Goal: Task Accomplishment & Management: Manage account settings

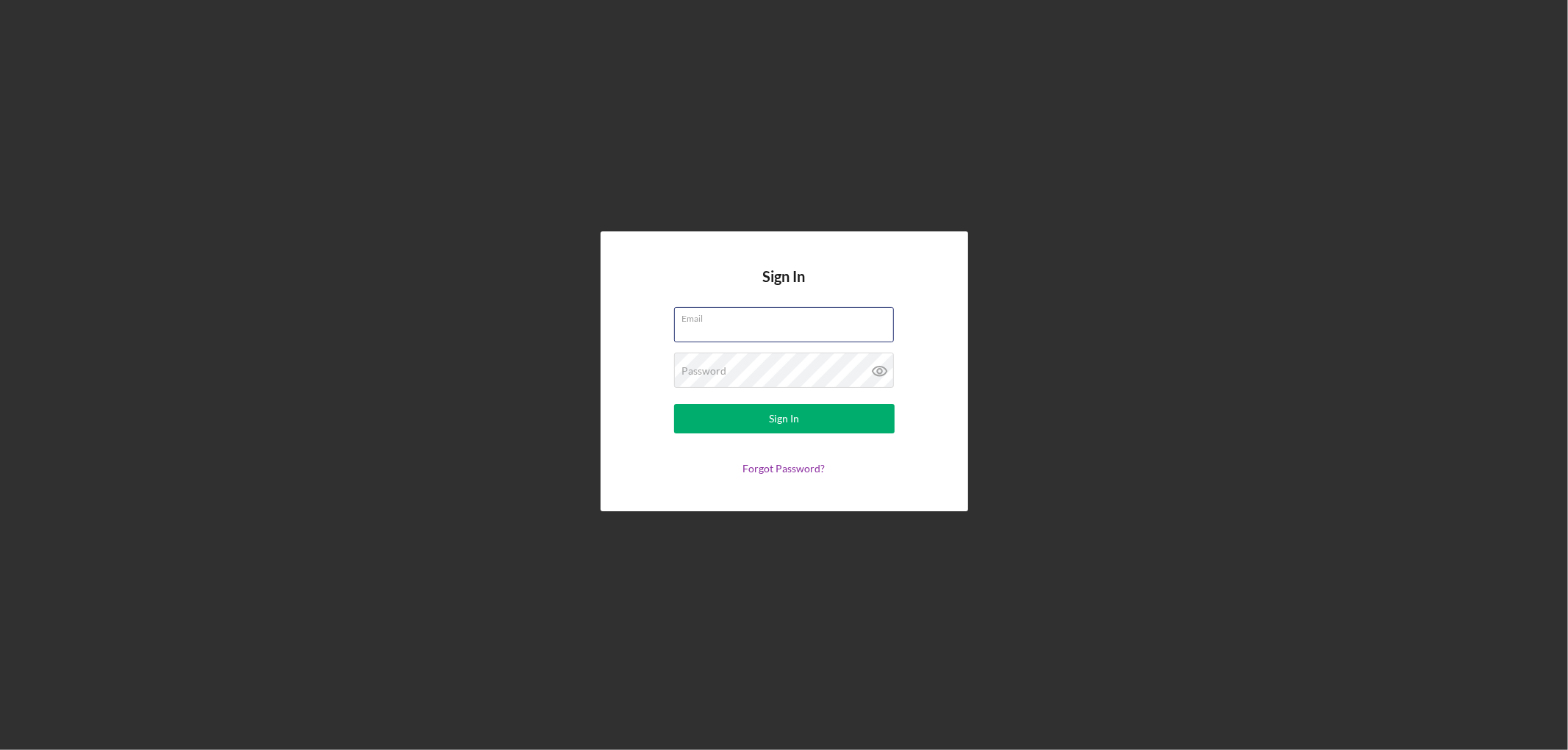
type input "[EMAIL_ADDRESS][DOMAIN_NAME]"
click at [854, 442] on form "Email [EMAIL_ADDRESS][DOMAIN_NAME] Password Sign In Forgot Password?" at bounding box center [784, 391] width 294 height 168
click at [854, 415] on button "Sign In" at bounding box center [784, 418] width 221 height 29
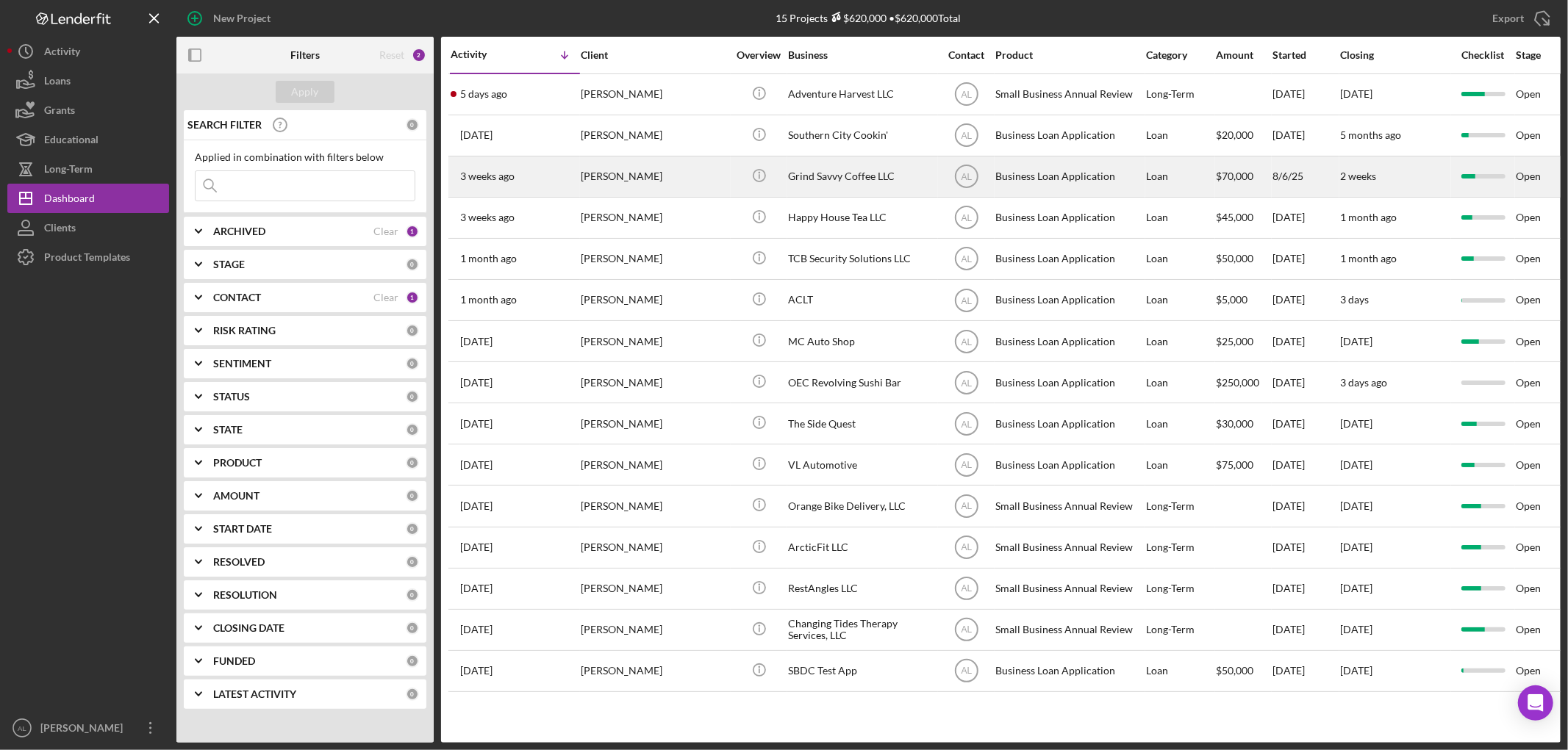
click at [629, 178] on div "[PERSON_NAME]" at bounding box center [654, 177] width 147 height 39
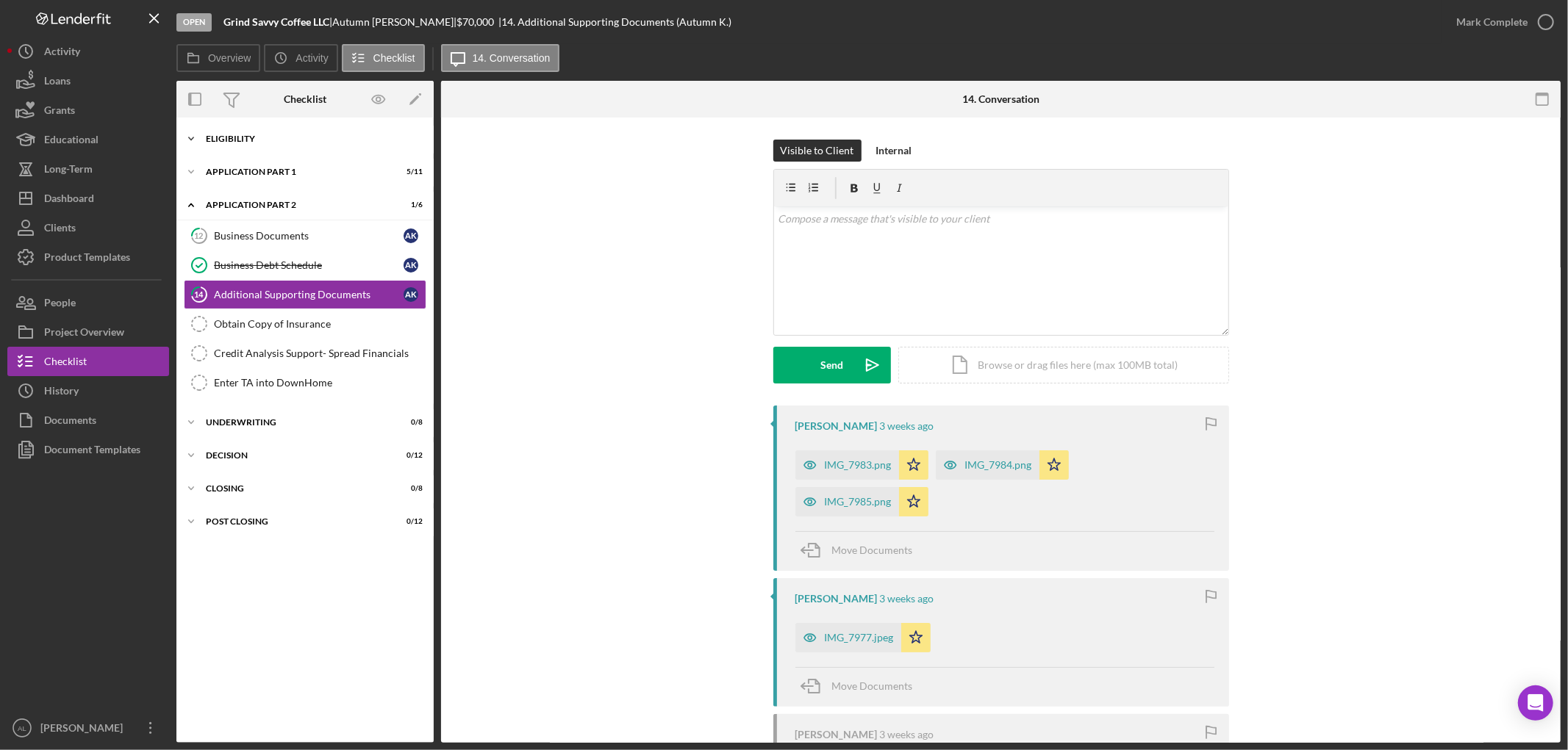
click at [268, 140] on div "Eligibility" at bounding box center [310, 138] width 210 height 9
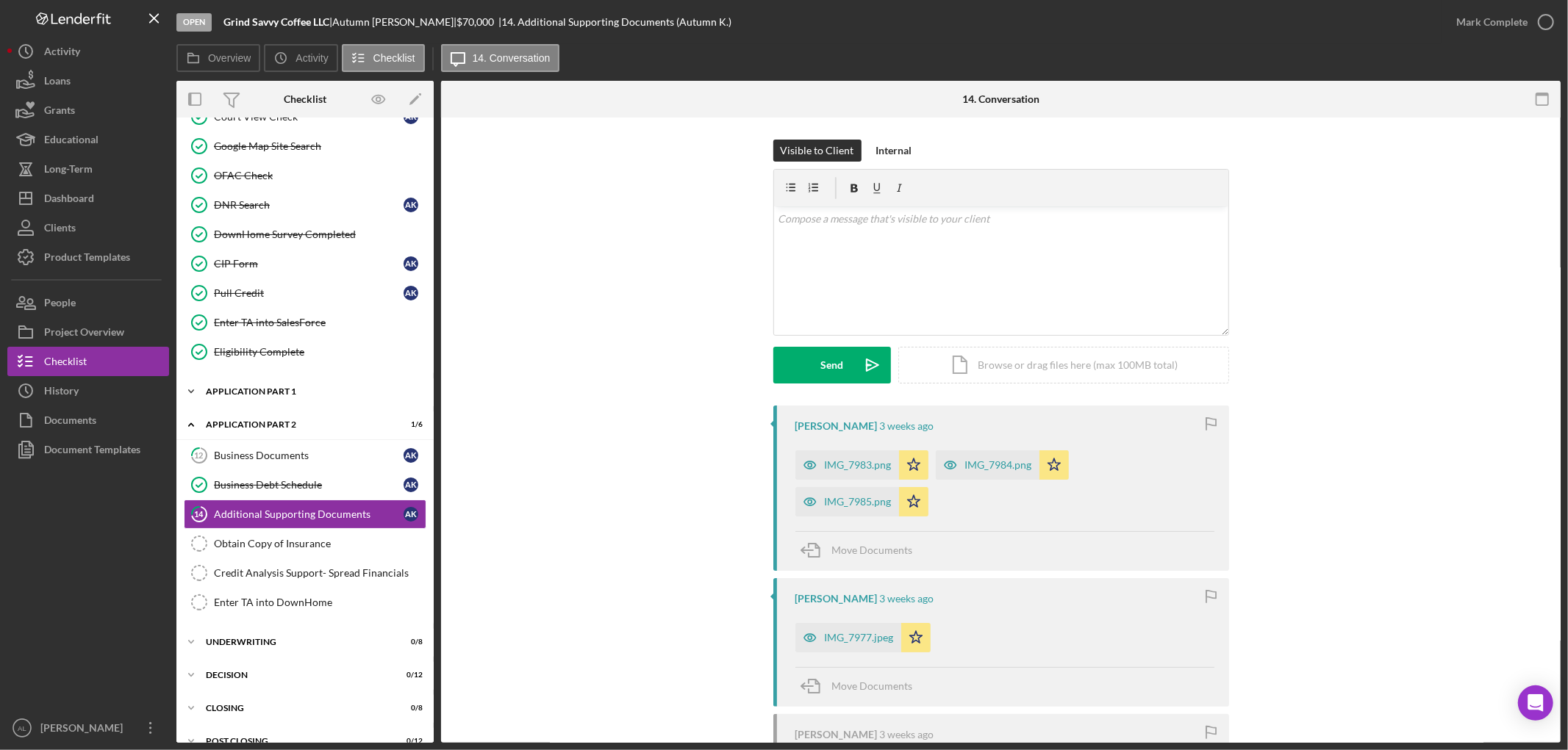
scroll to position [460, 0]
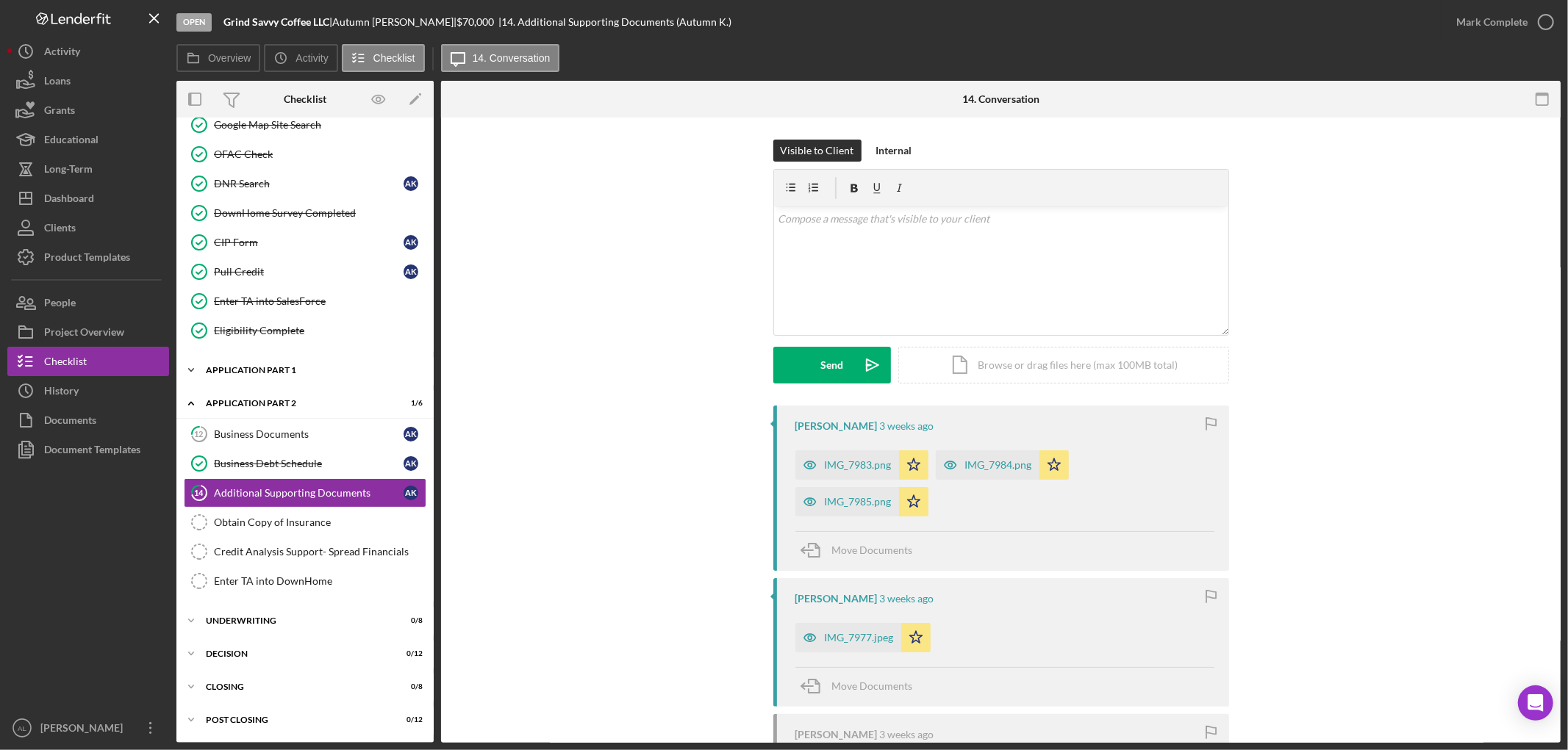
click at [288, 376] on div "Icon/Expander Application Part 1 5 / 11" at bounding box center [305, 371] width 258 height 29
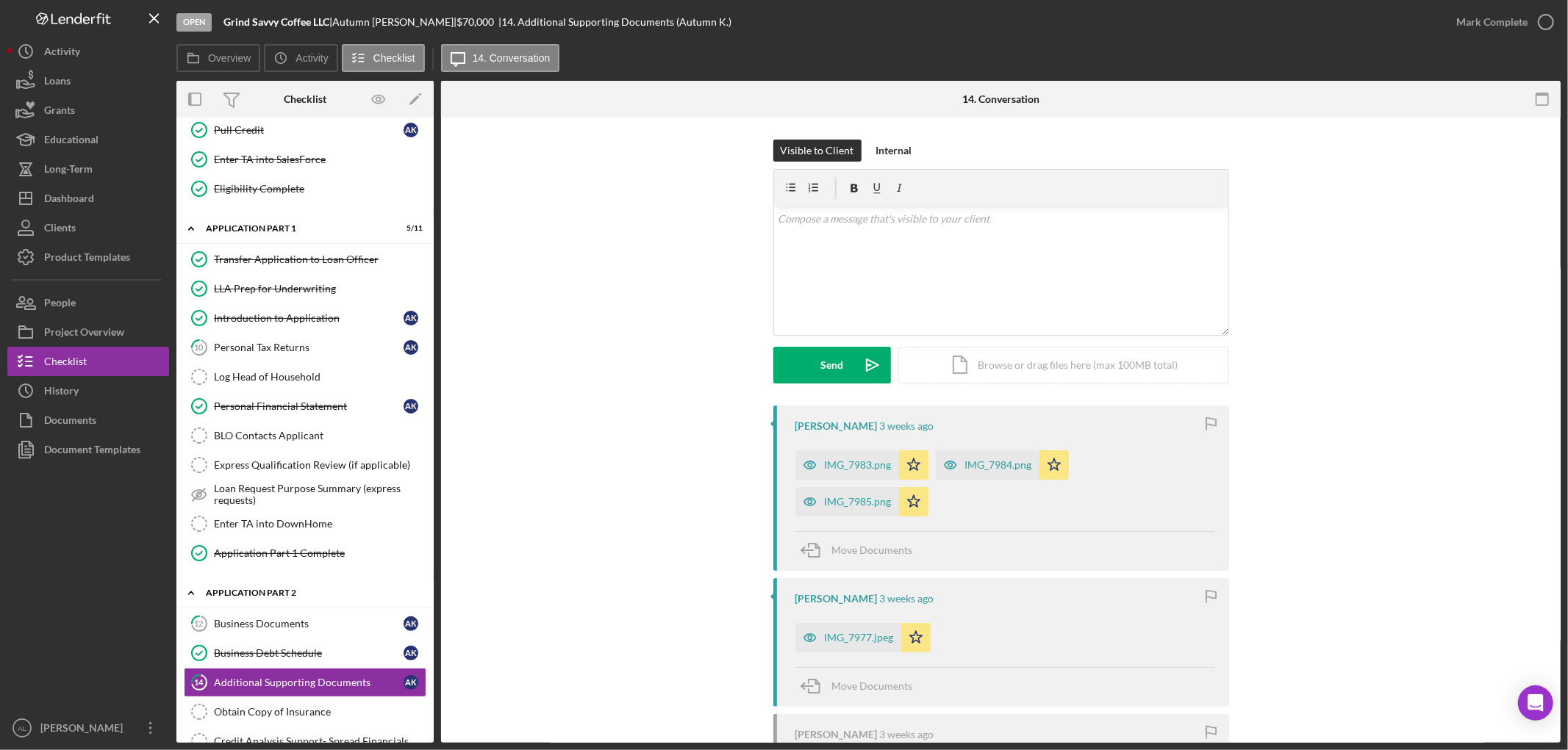
scroll to position [303, 0]
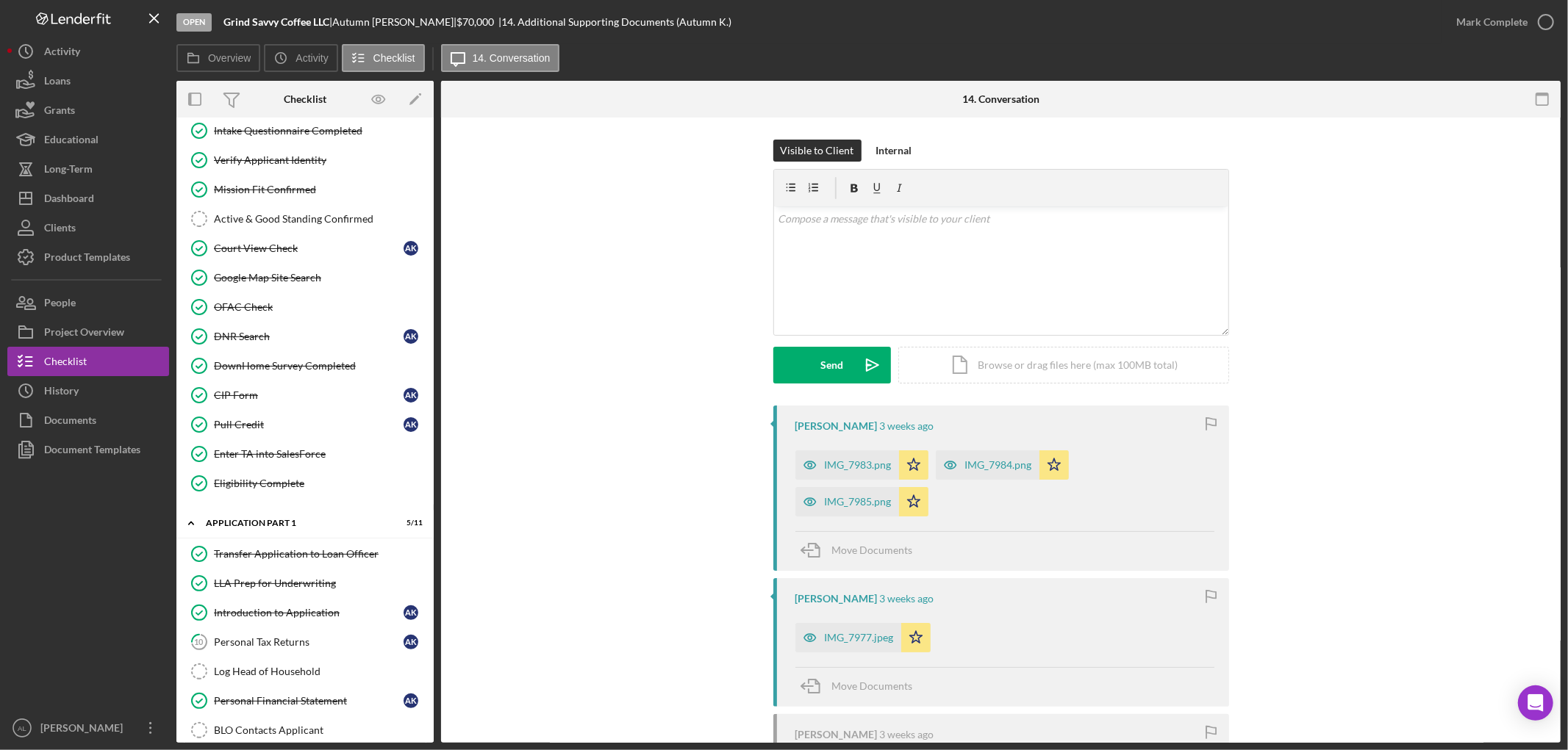
click at [445, 542] on div "Visible to Client Internal v Color teal Color pink Remove color Add row above A…" at bounding box center [1000, 544] width 1119 height 853
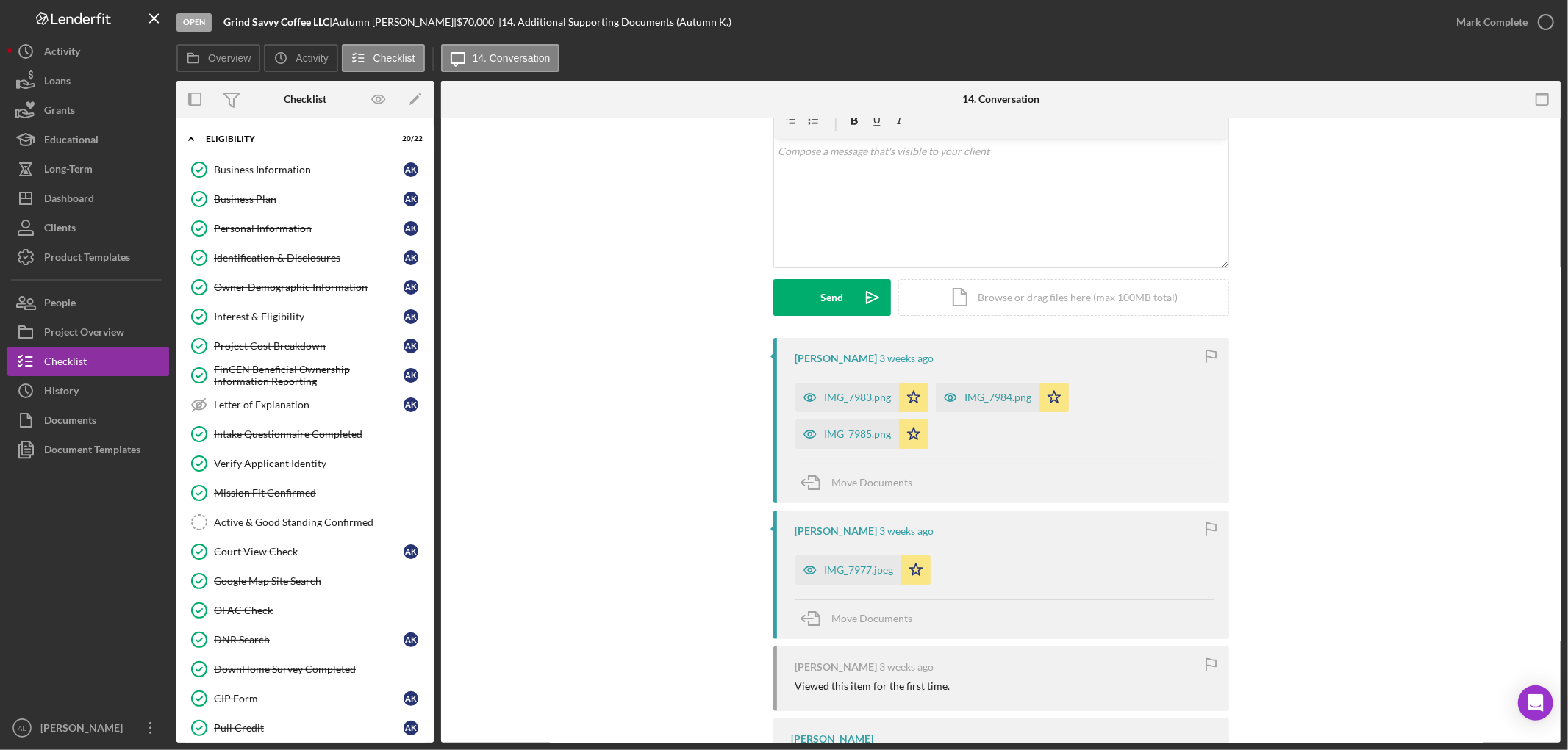
scroll to position [0, 0]
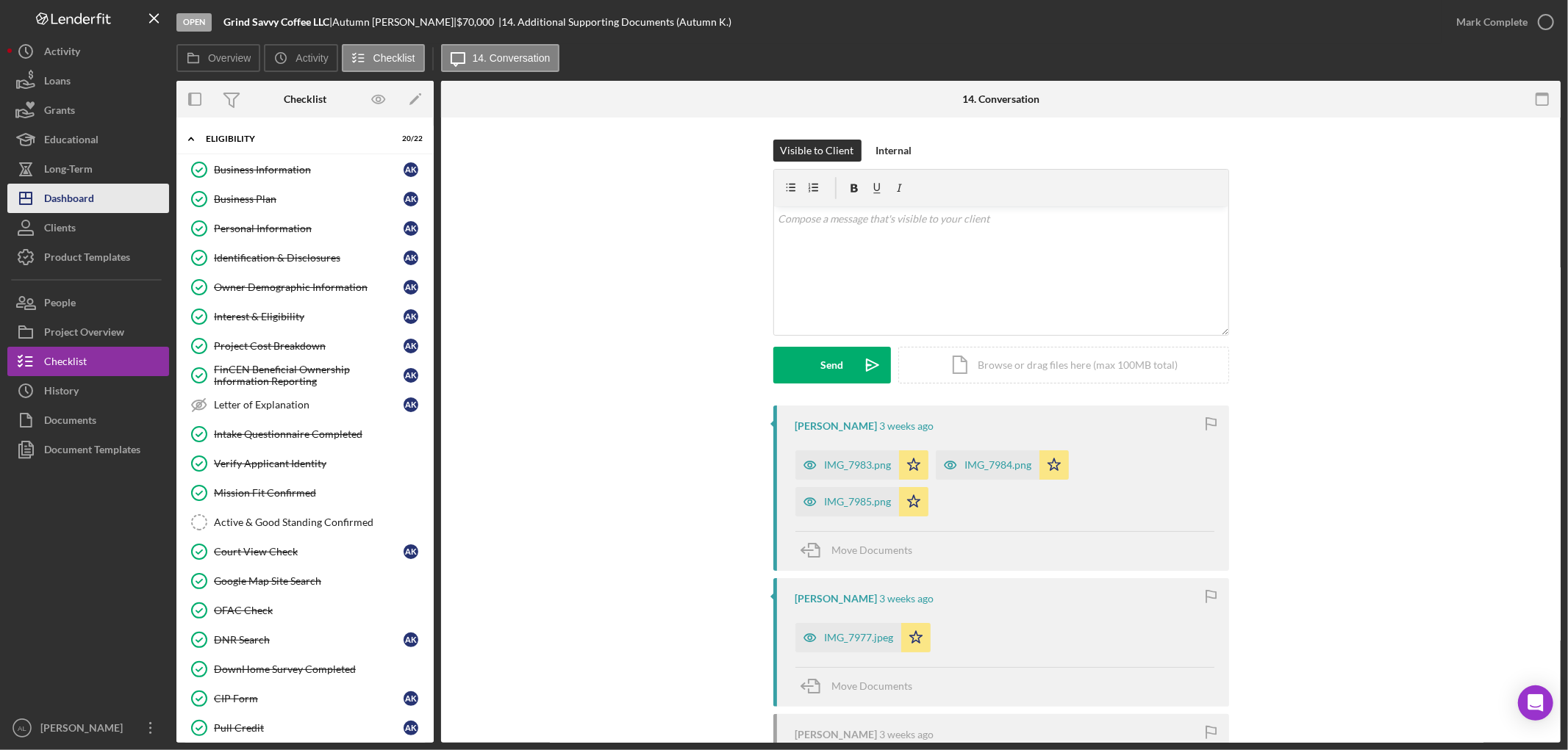
click at [127, 191] on button "Icon/Dashboard Dashboard" at bounding box center [89, 198] width 162 height 29
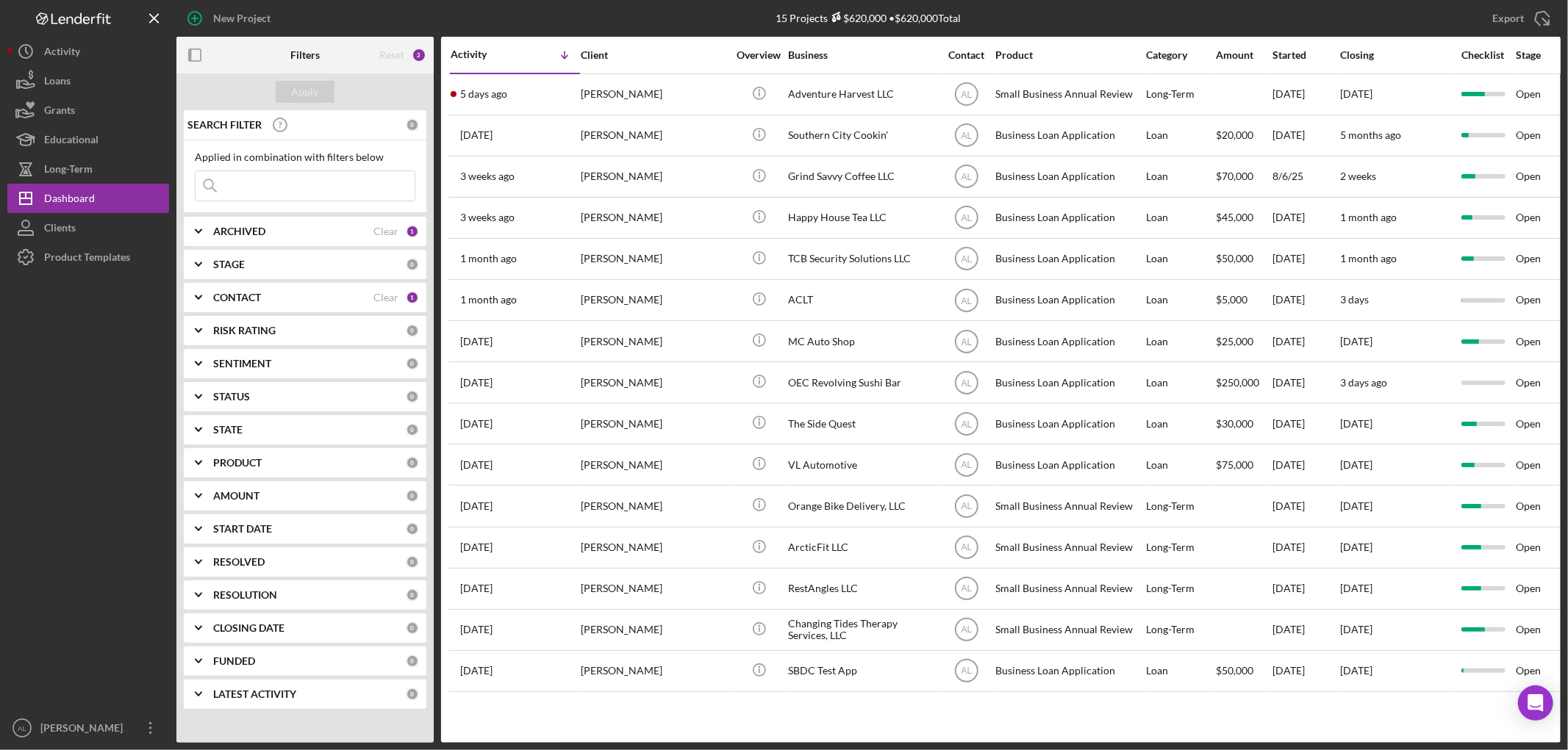
click at [195, 294] on icon "Icon/Expander" at bounding box center [199, 297] width 37 height 37
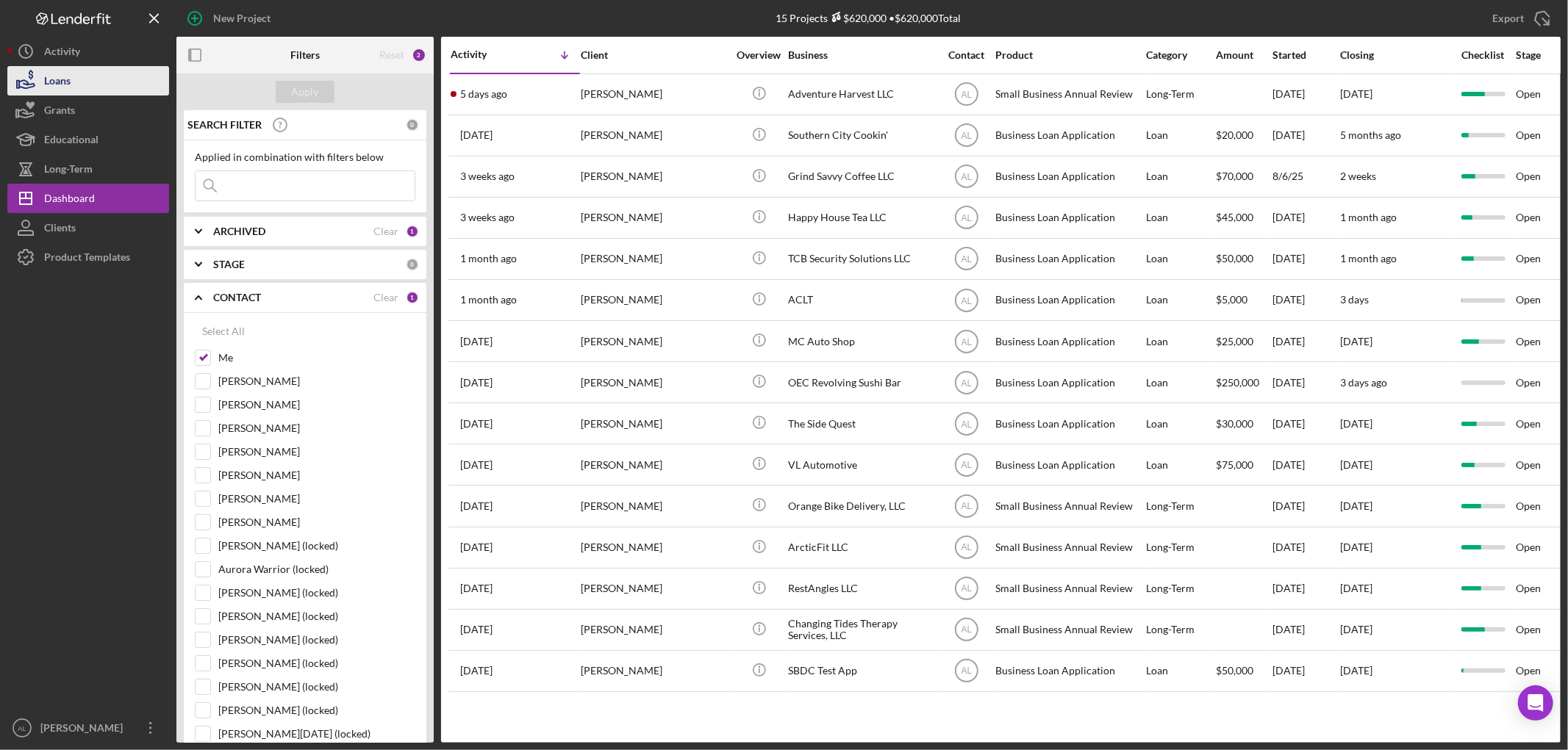
click at [88, 85] on button "Loans" at bounding box center [89, 81] width 162 height 29
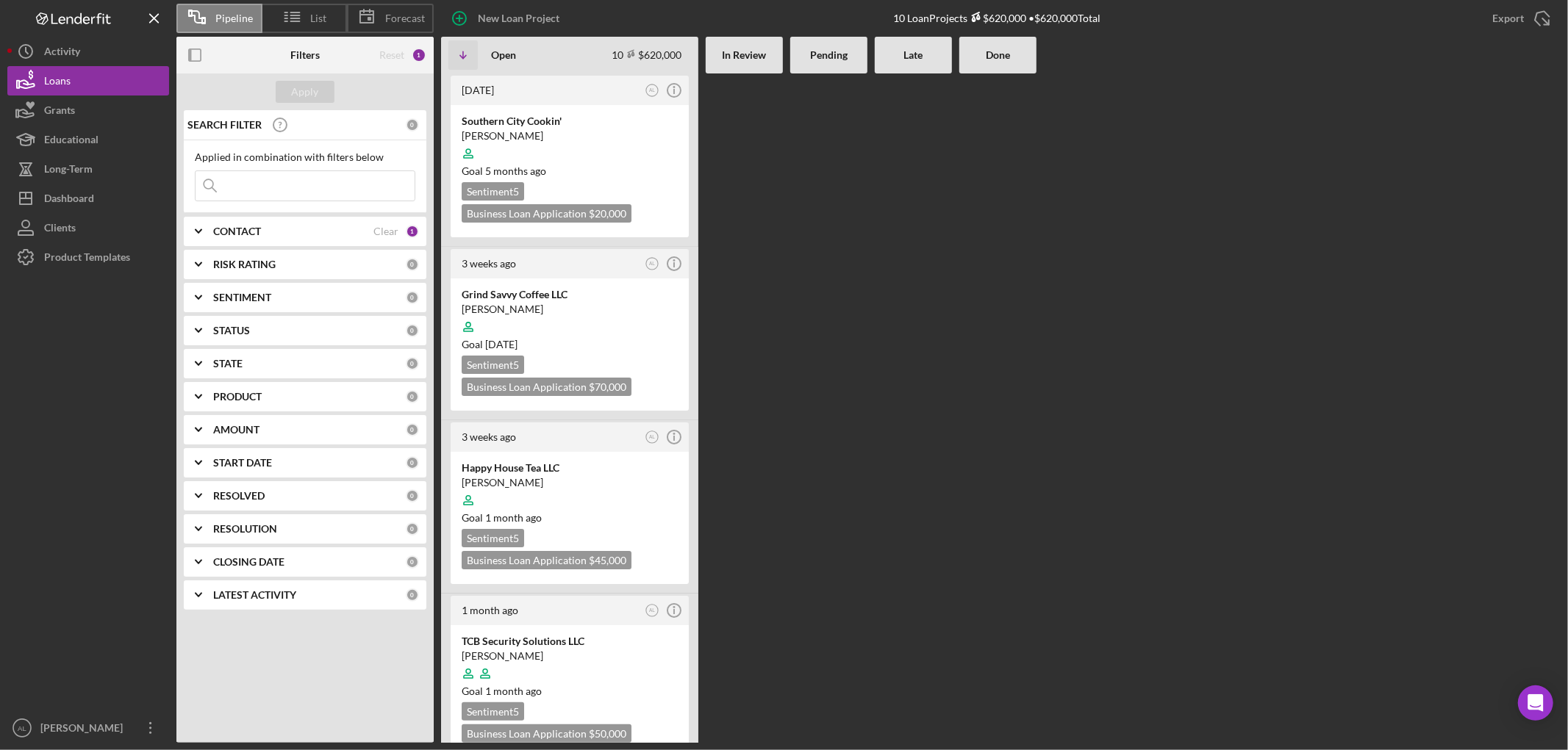
click at [225, 225] on b "CONTACT" at bounding box center [236, 231] width 48 height 12
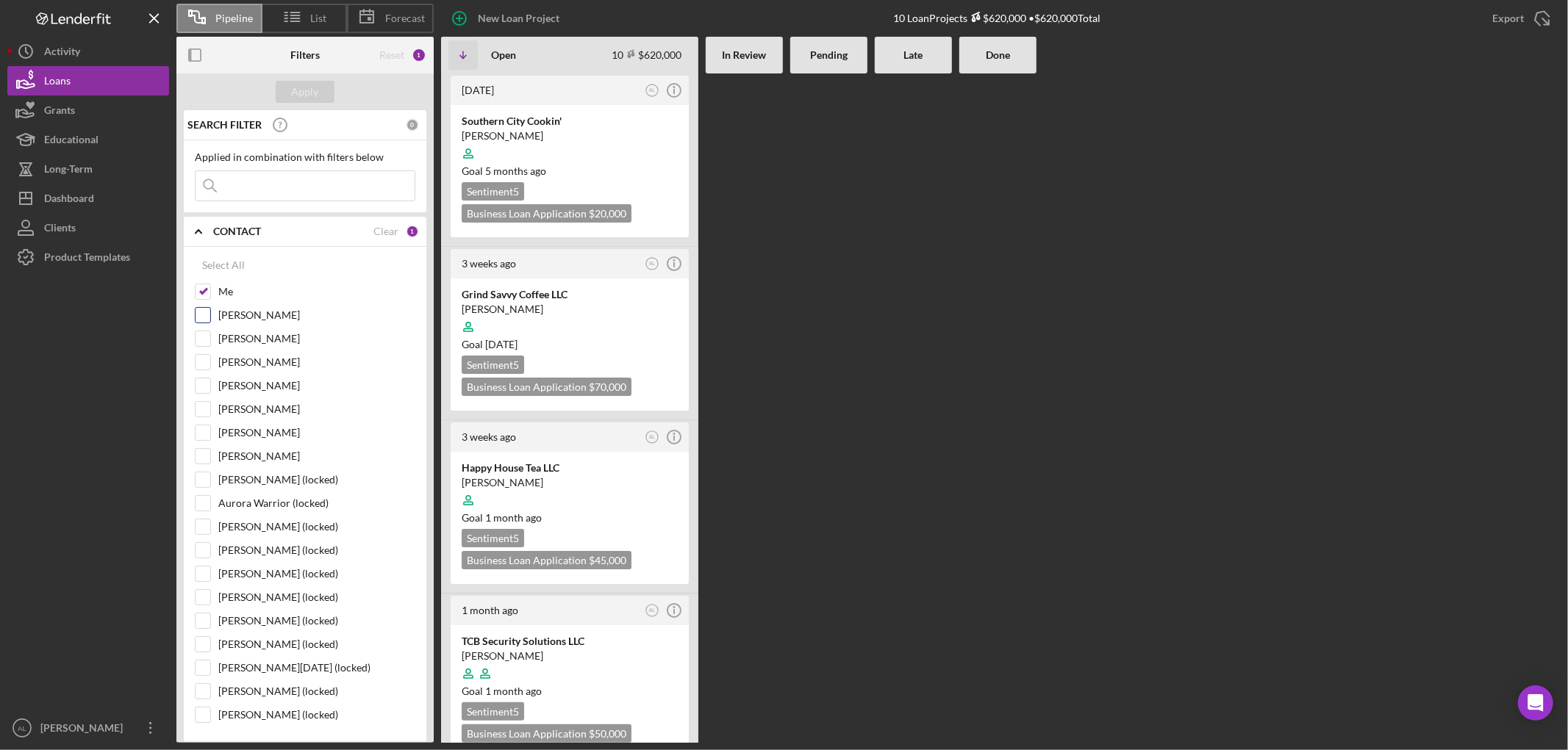
click at [201, 316] on input "[PERSON_NAME]" at bounding box center [202, 315] width 15 height 15
checkbox input "true"
click at [297, 86] on div "Apply" at bounding box center [305, 92] width 27 height 22
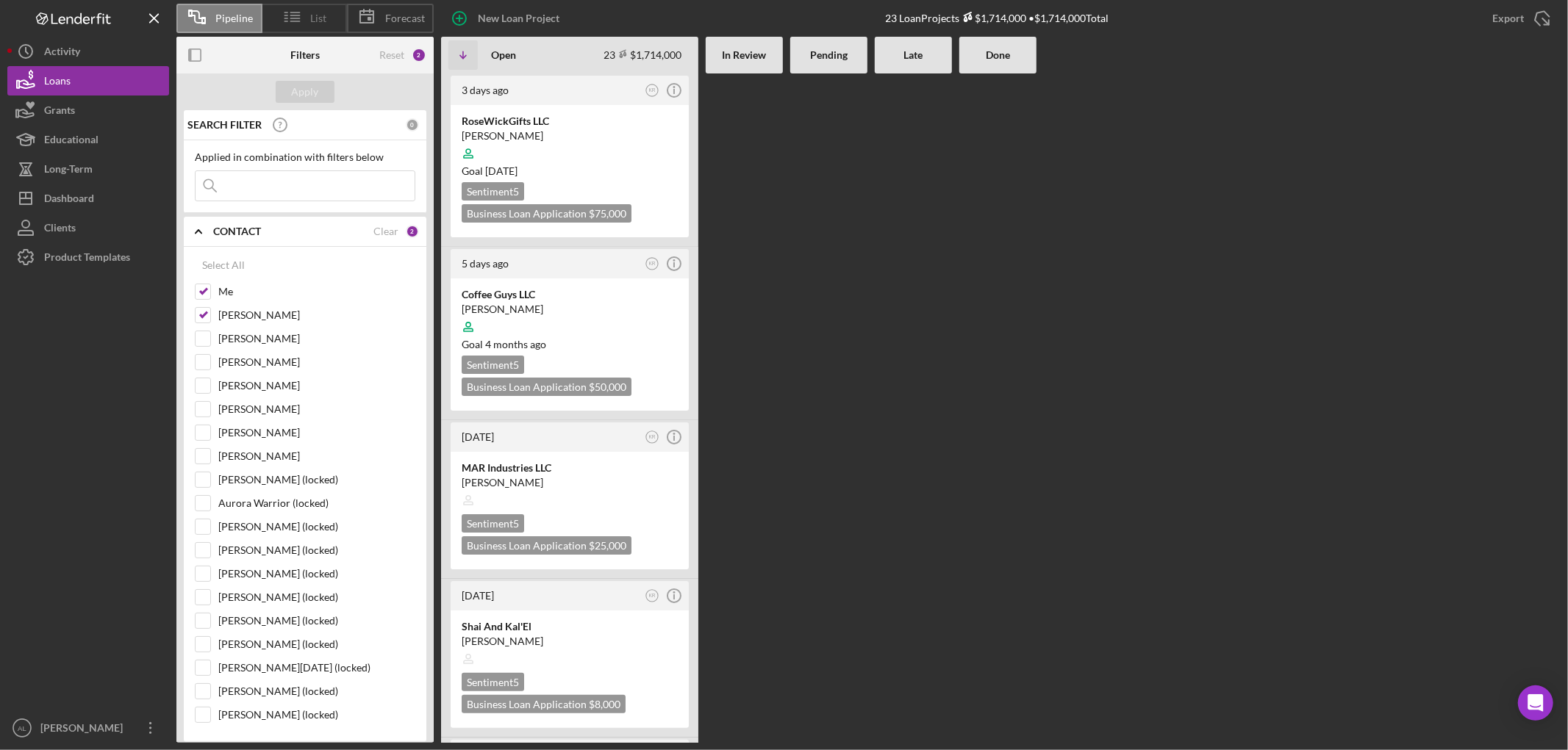
click at [288, 19] on line at bounding box center [286, 19] width 3 height 0
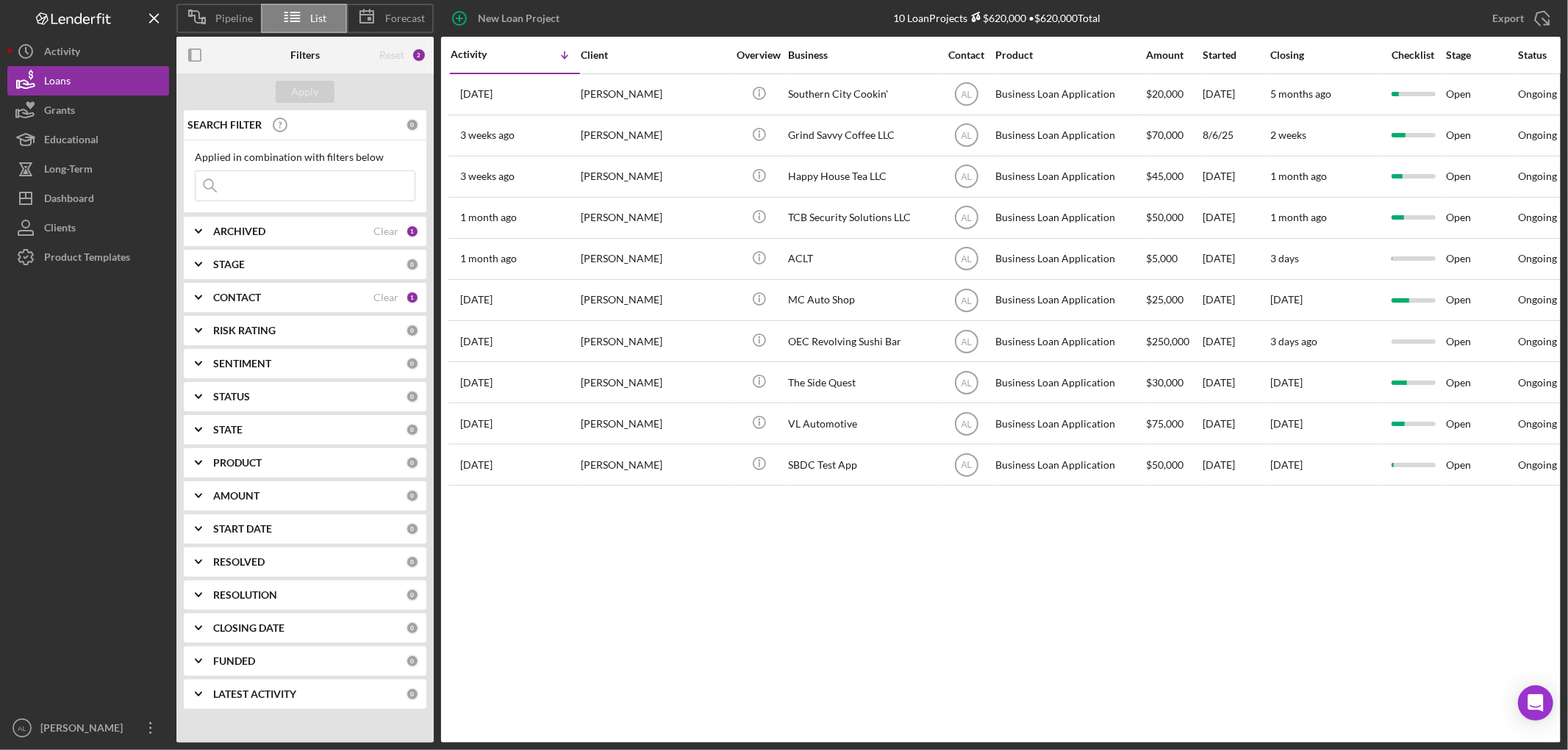
click at [279, 291] on div "CONTACT Clear 1" at bounding box center [315, 297] width 206 height 29
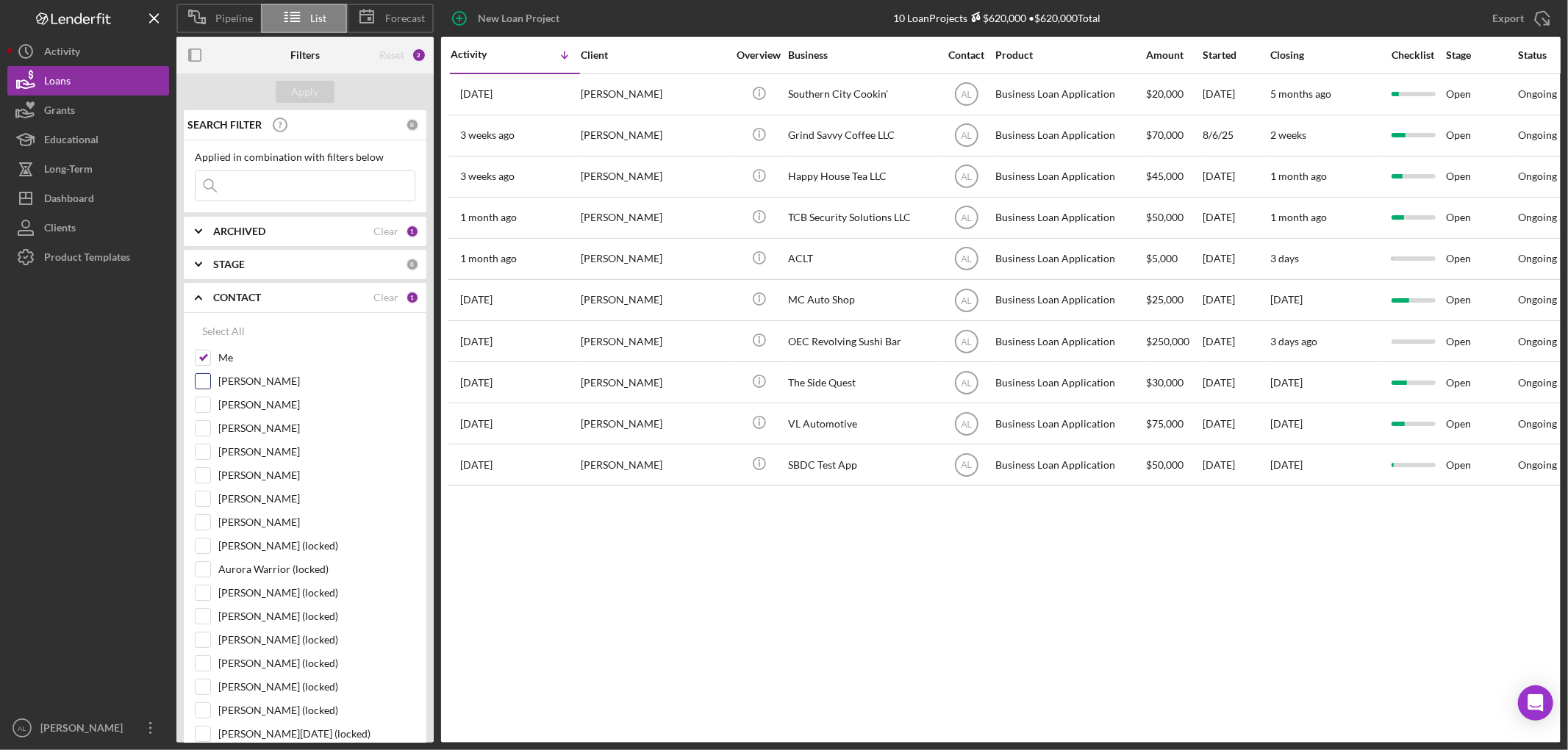
click at [231, 382] on label "[PERSON_NAME]" at bounding box center [317, 380] width 197 height 15
click at [210, 382] on input "[PERSON_NAME]" at bounding box center [202, 380] width 15 height 15
click at [307, 91] on div "Apply" at bounding box center [305, 92] width 27 height 22
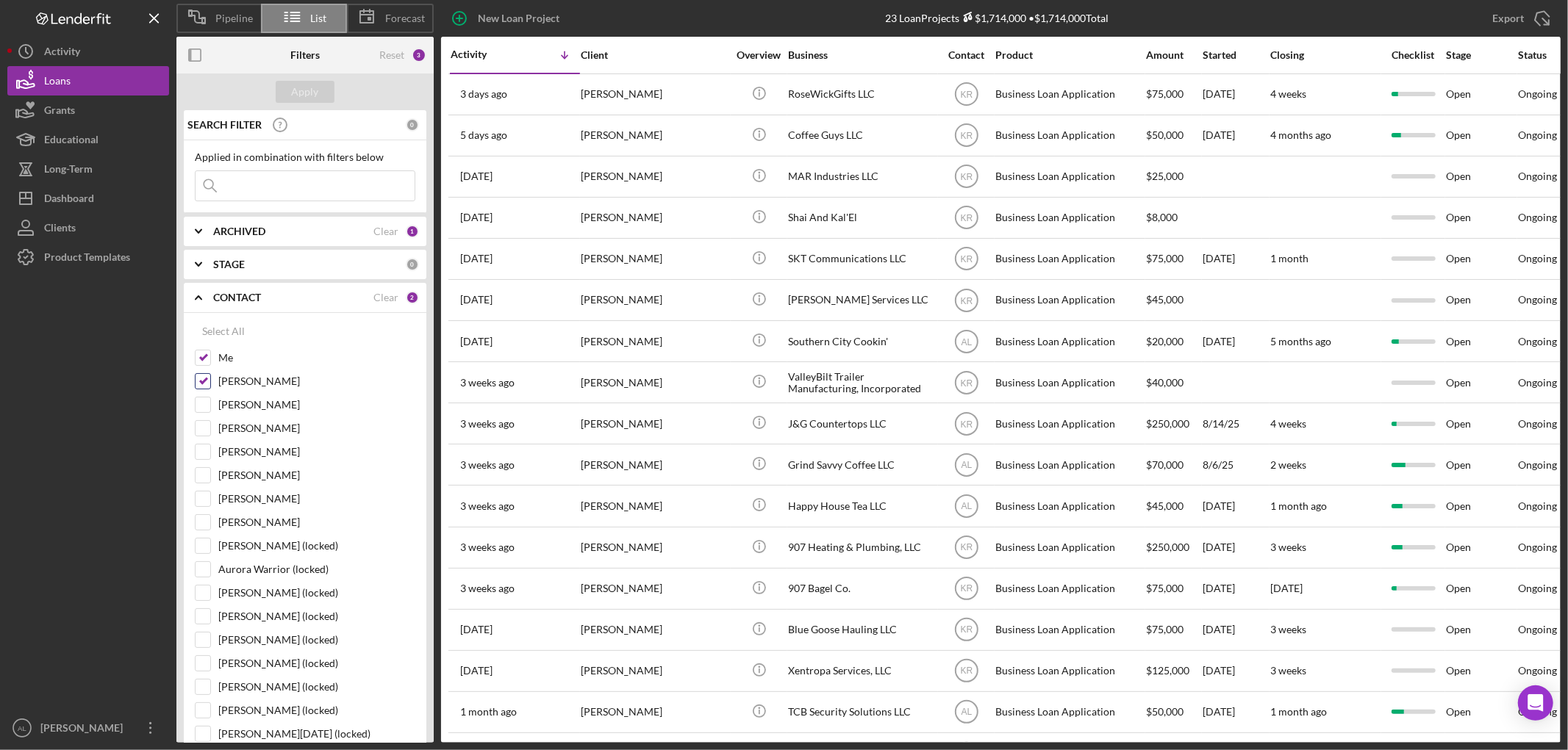
click at [225, 382] on label "[PERSON_NAME]" at bounding box center [317, 380] width 197 height 15
click at [210, 382] on input "[PERSON_NAME]" at bounding box center [202, 380] width 15 height 15
checkbox input "false"
click at [310, 94] on div "Apply" at bounding box center [305, 92] width 27 height 22
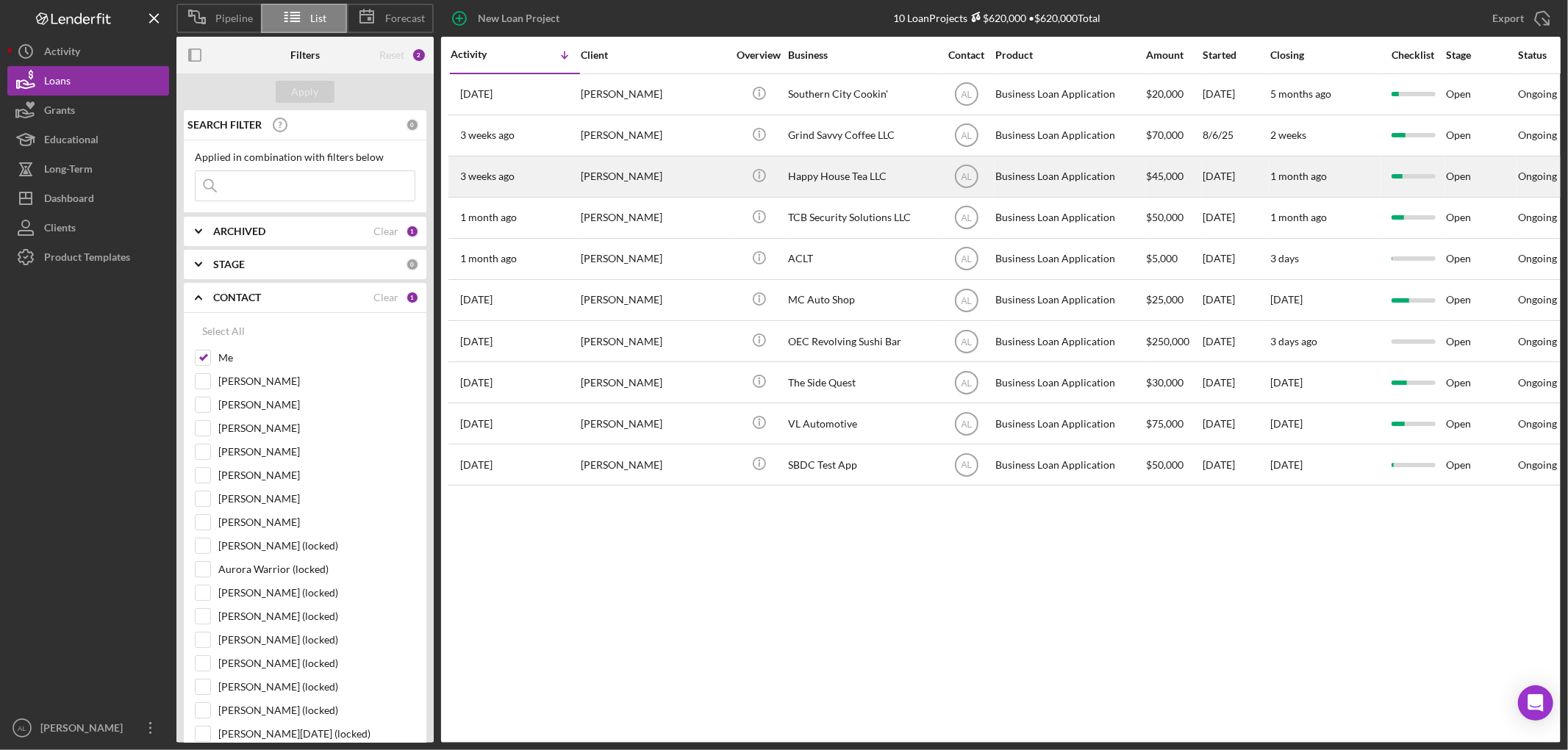
click at [798, 171] on div "Happy House Tea LLC" at bounding box center [861, 177] width 147 height 39
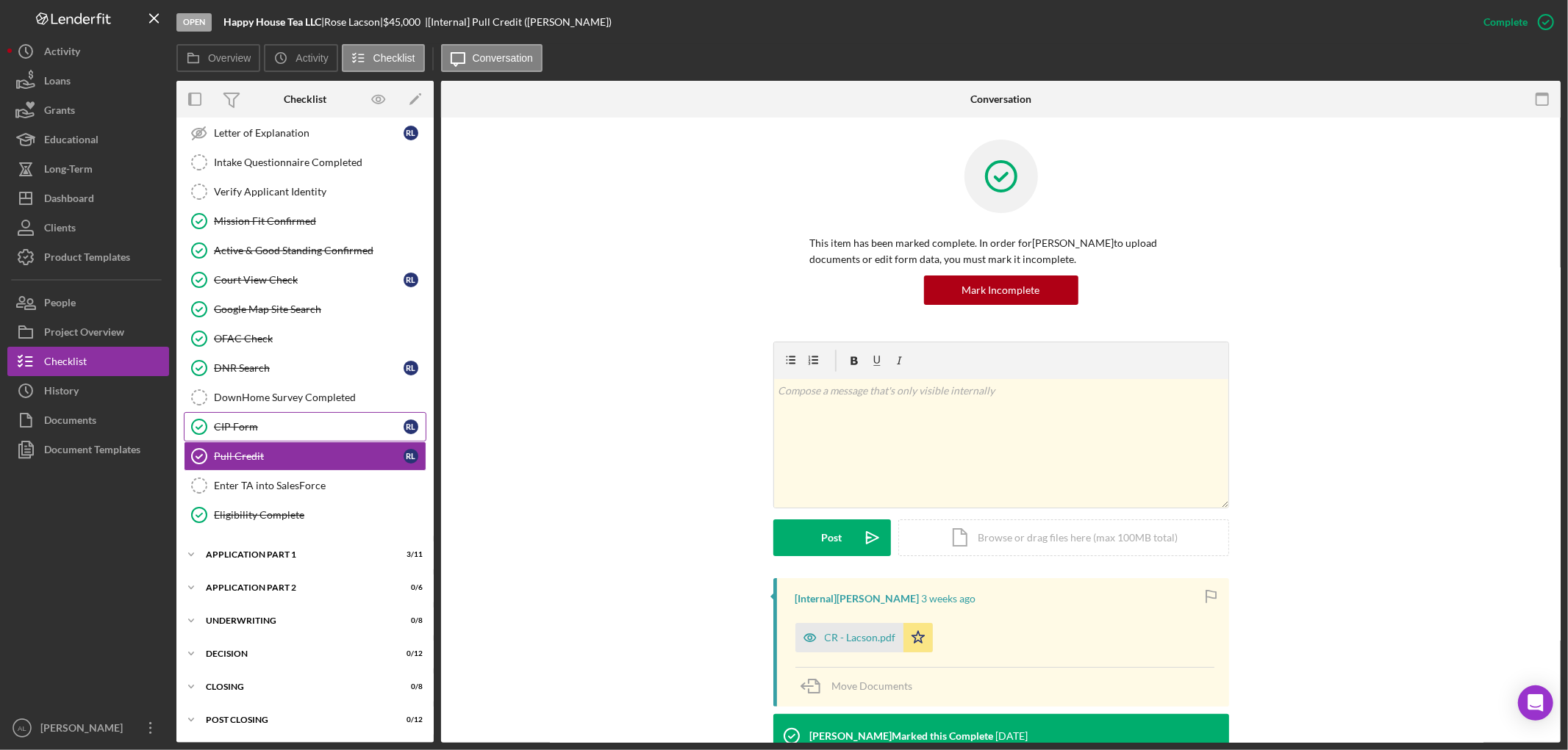
scroll to position [275, 0]
click at [417, 106] on icon "Icon/Edit" at bounding box center [416, 99] width 33 height 33
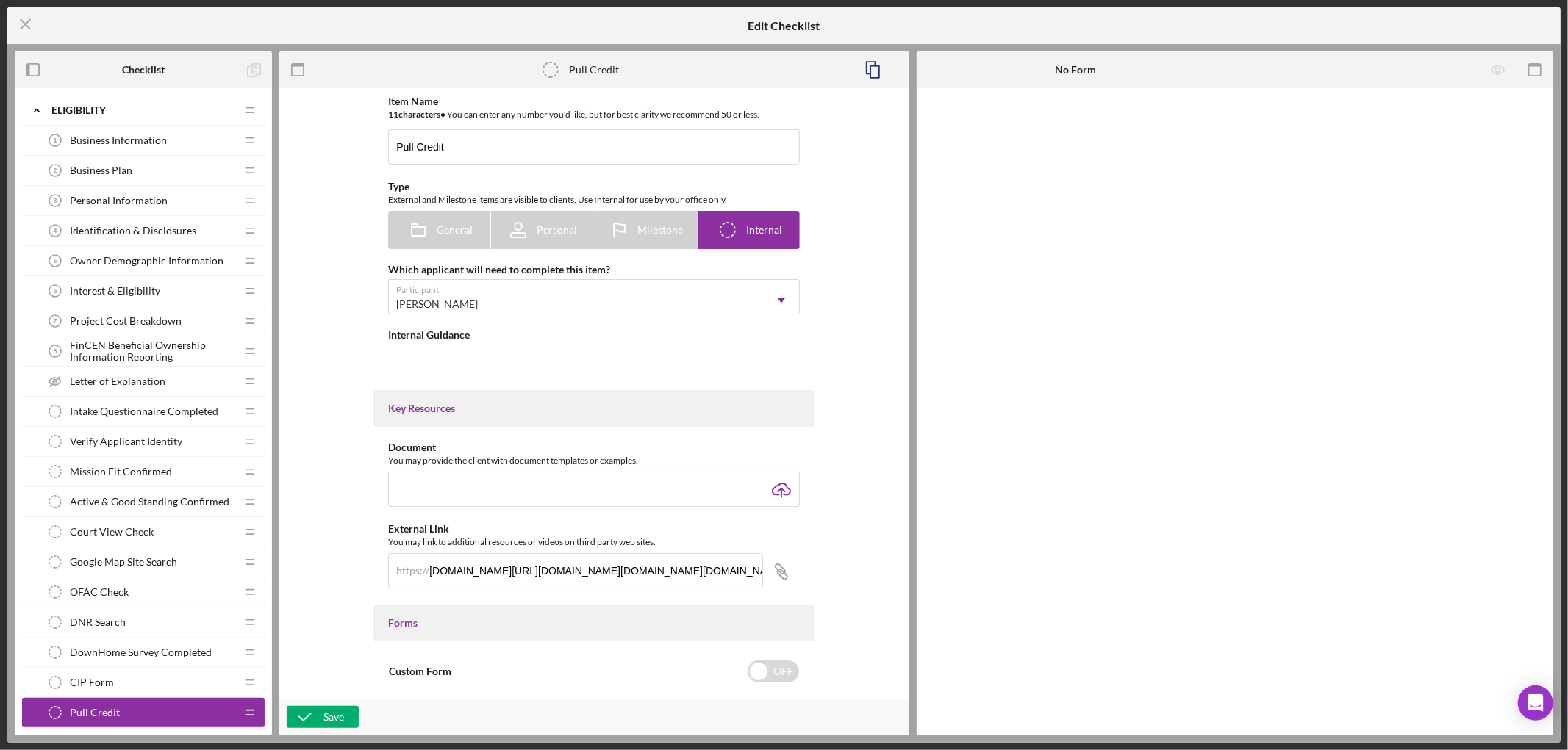
type textarea "<div>Pull credit reports on all guarantors and upload reports internally to Len…"
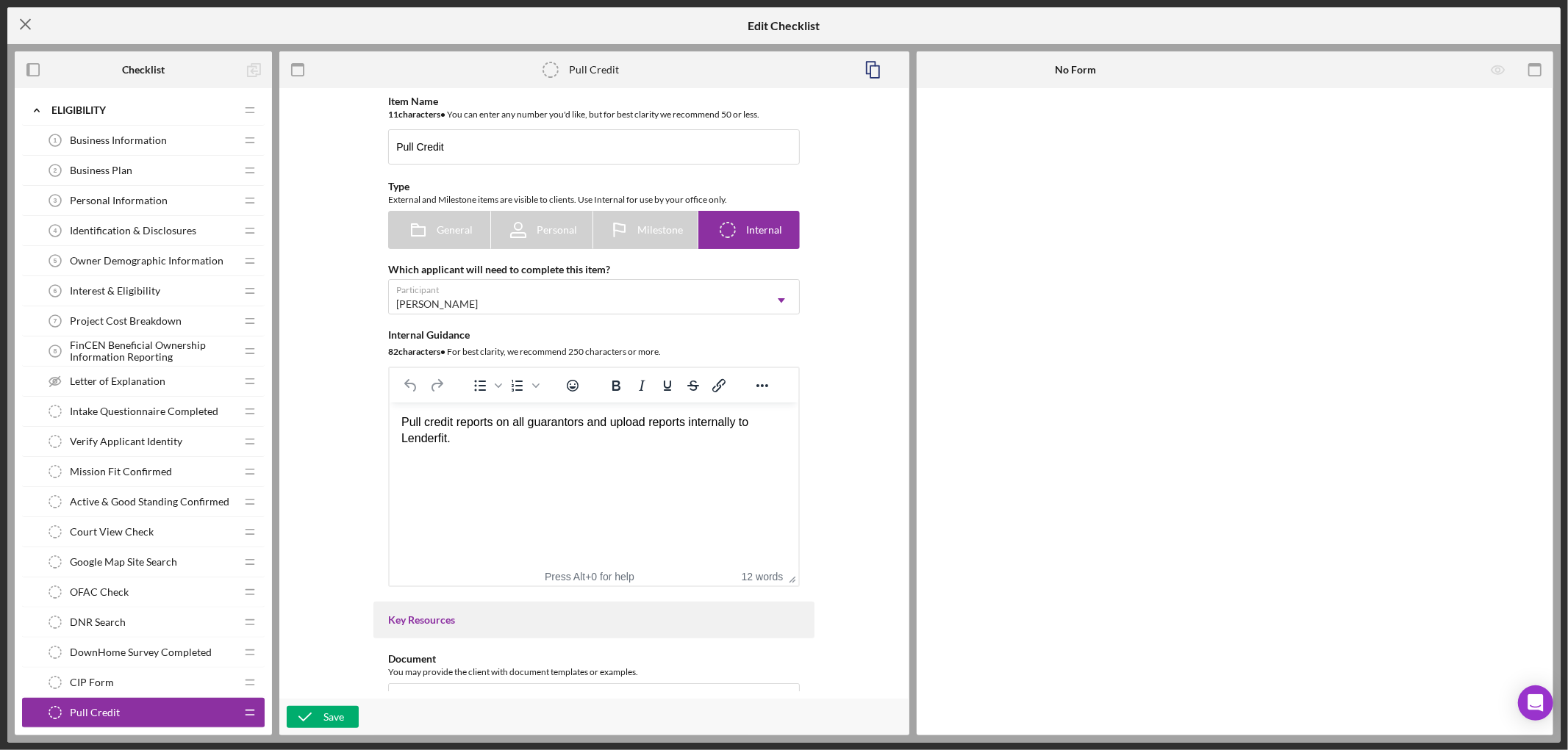
click at [28, 28] on icon "Icon/Menu Close" at bounding box center [26, 24] width 37 height 37
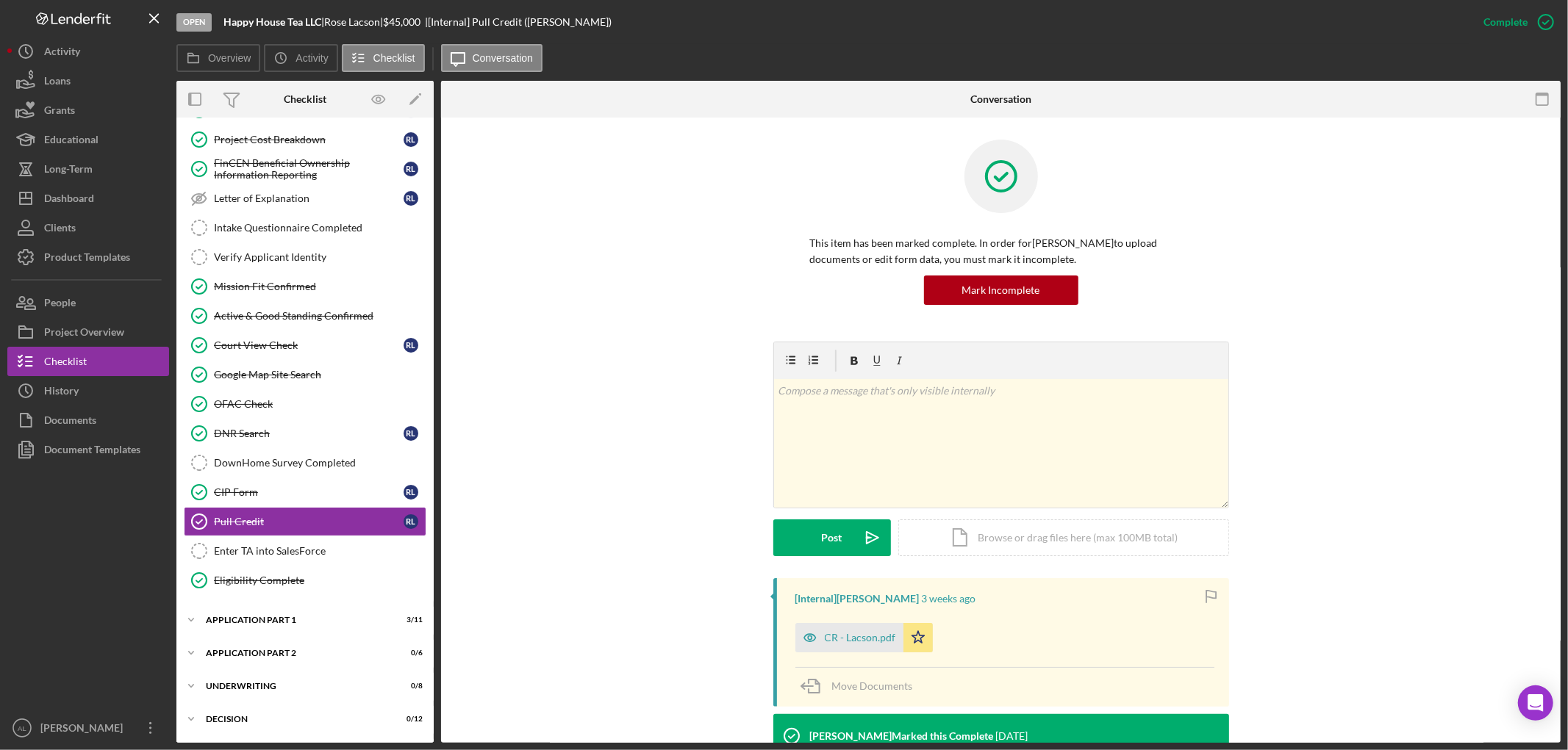
scroll to position [275, 0]
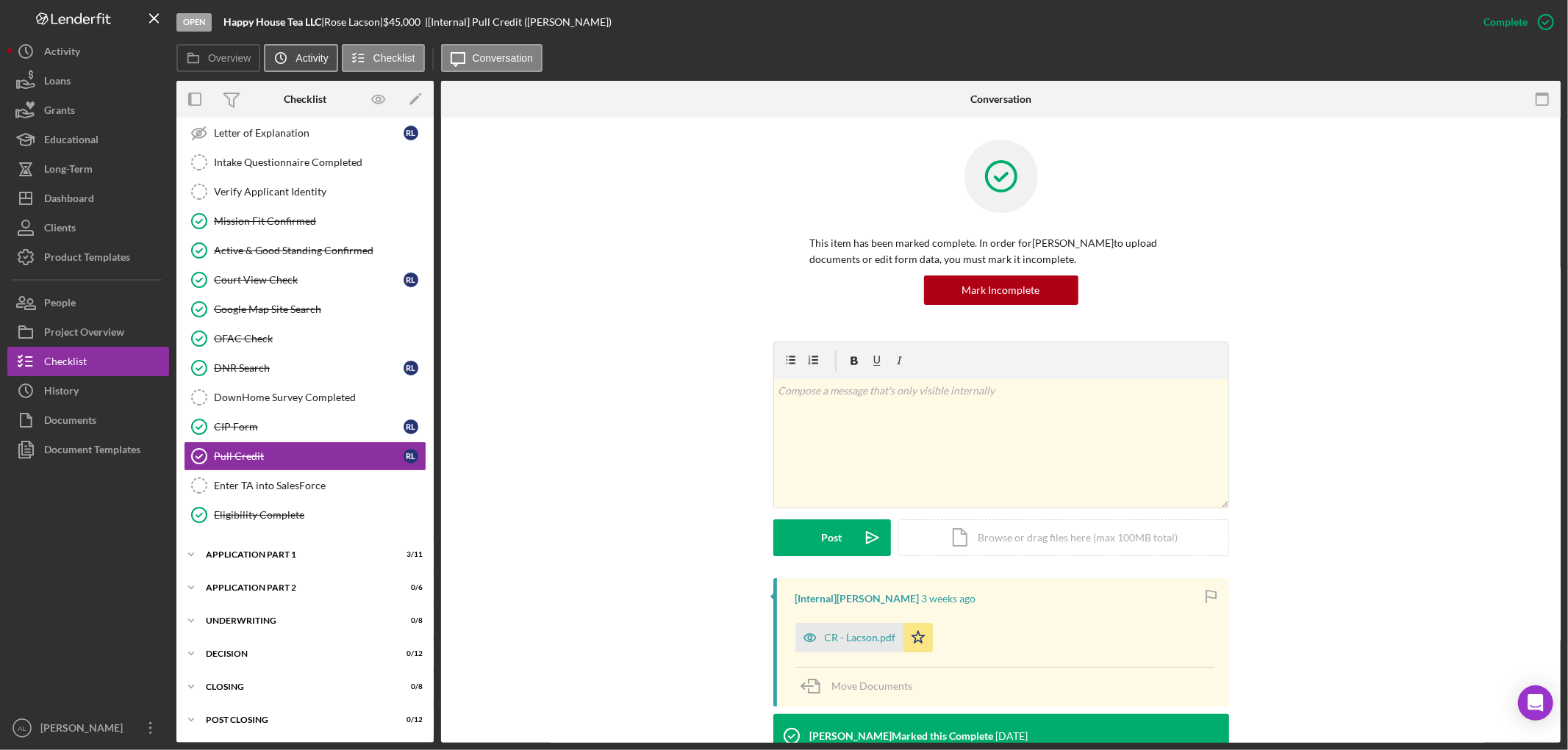
click at [297, 64] on button "Icon/History Activity" at bounding box center [300, 58] width 73 height 28
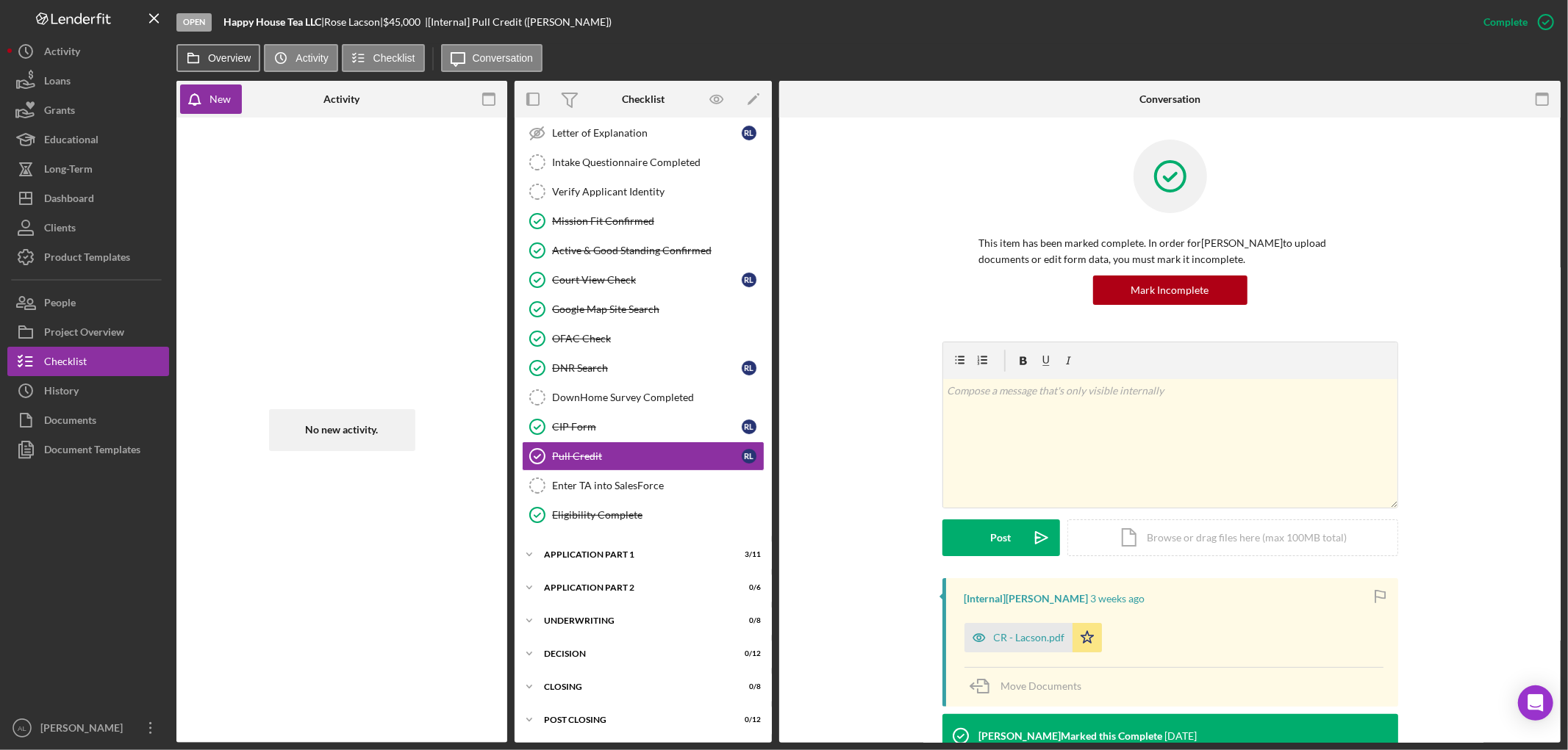
click at [219, 58] on label "Overview" at bounding box center [229, 58] width 43 height 12
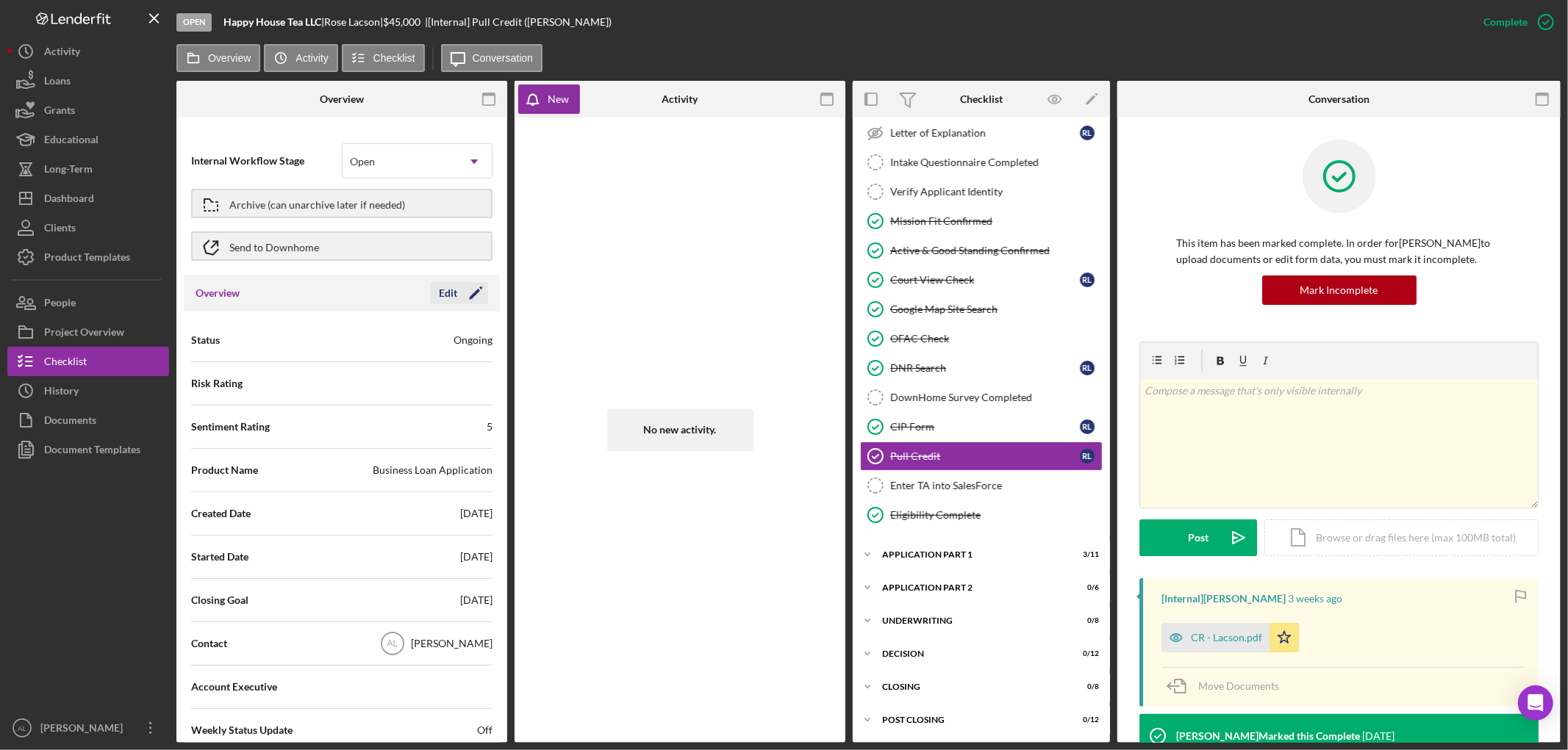
click at [478, 291] on icon "Icon/Edit" at bounding box center [476, 294] width 37 height 37
click at [466, 339] on icon "Icon/Dropdown Arrow" at bounding box center [474, 340] width 35 height 35
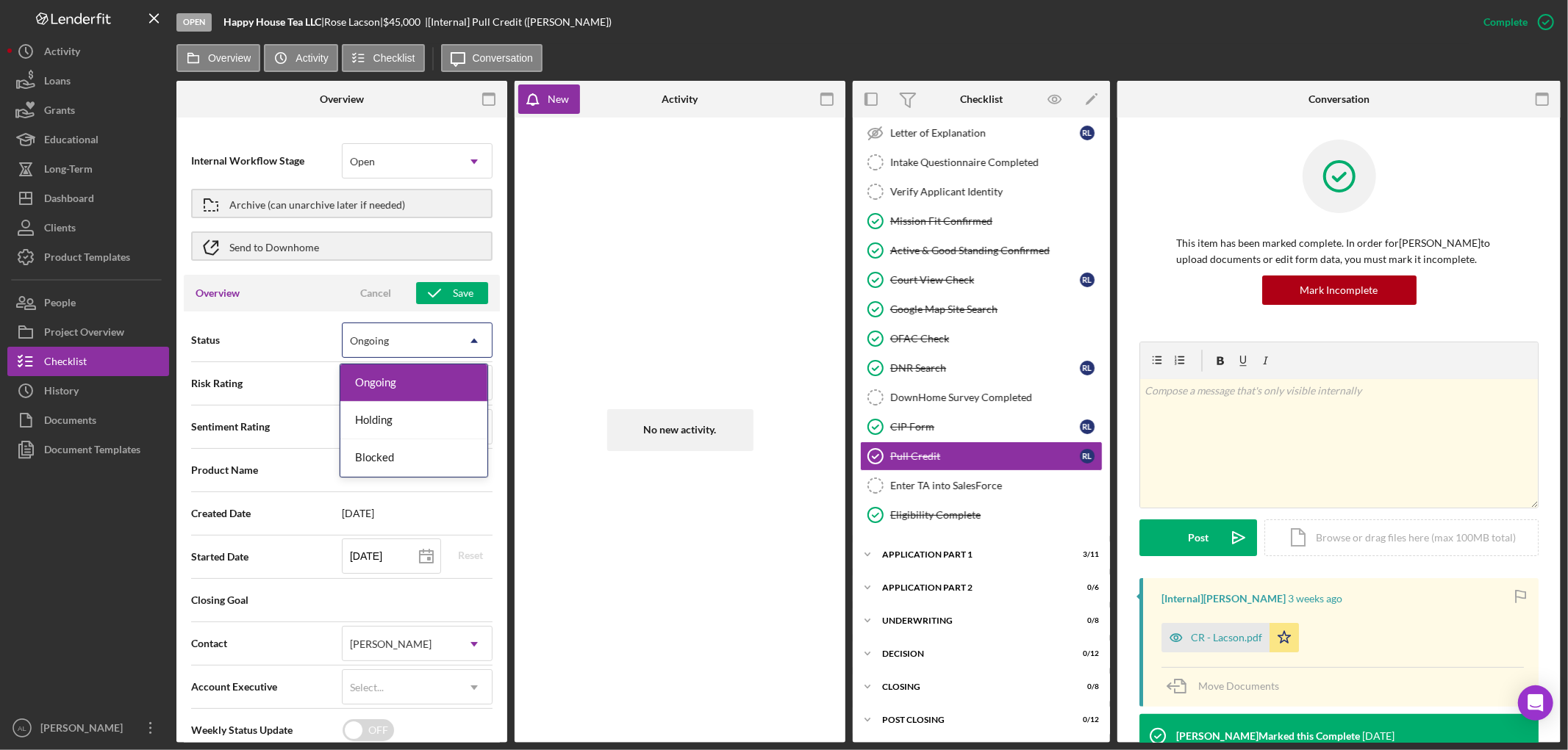
click at [254, 336] on span "Status" at bounding box center [266, 339] width 150 height 15
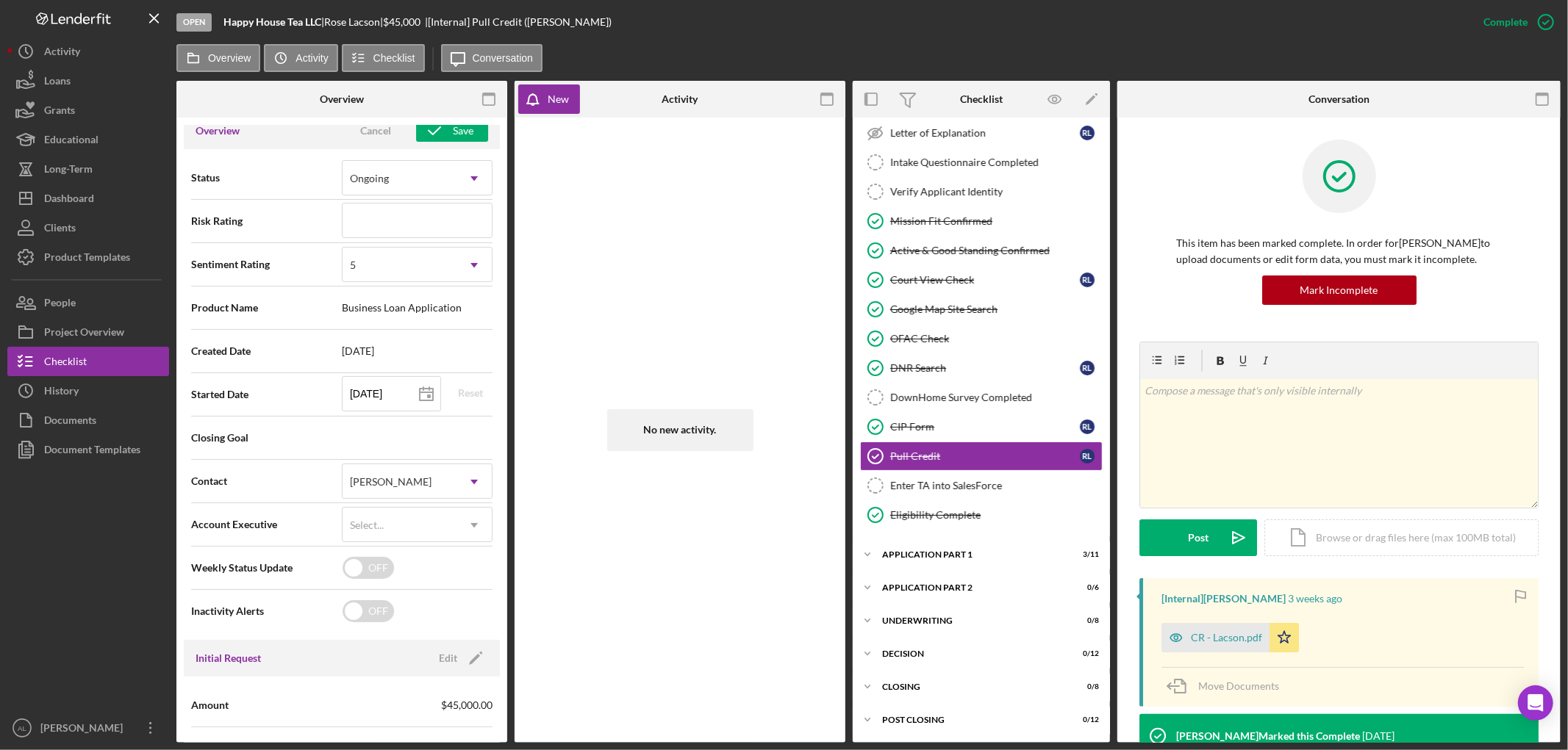
scroll to position [163, 0]
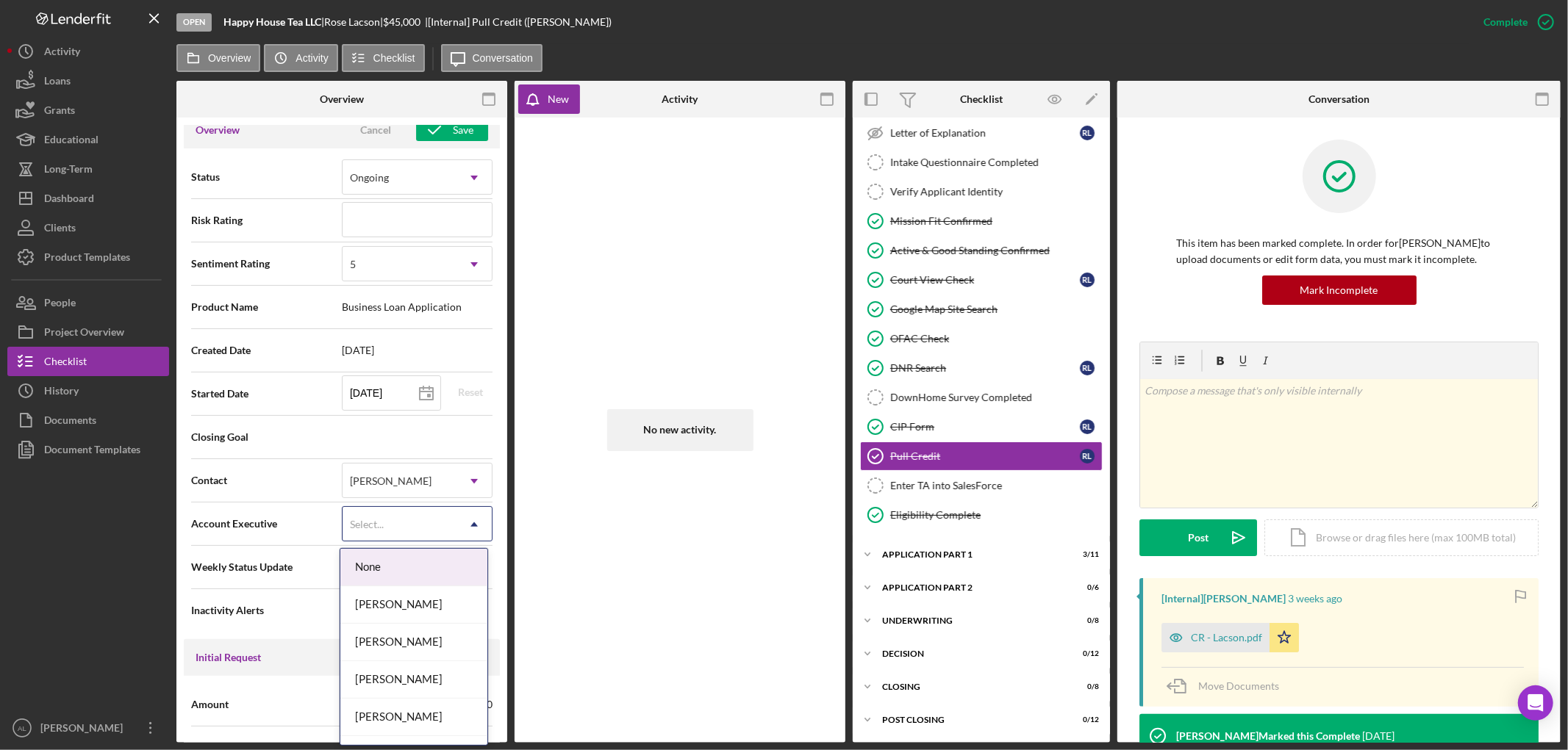
click at [463, 529] on icon "Icon/Dropdown Arrow" at bounding box center [474, 525] width 35 height 35
click at [253, 511] on div "Account Executive 8 results available. Use Up and Down to choose options, press…" at bounding box center [342, 524] width 302 height 37
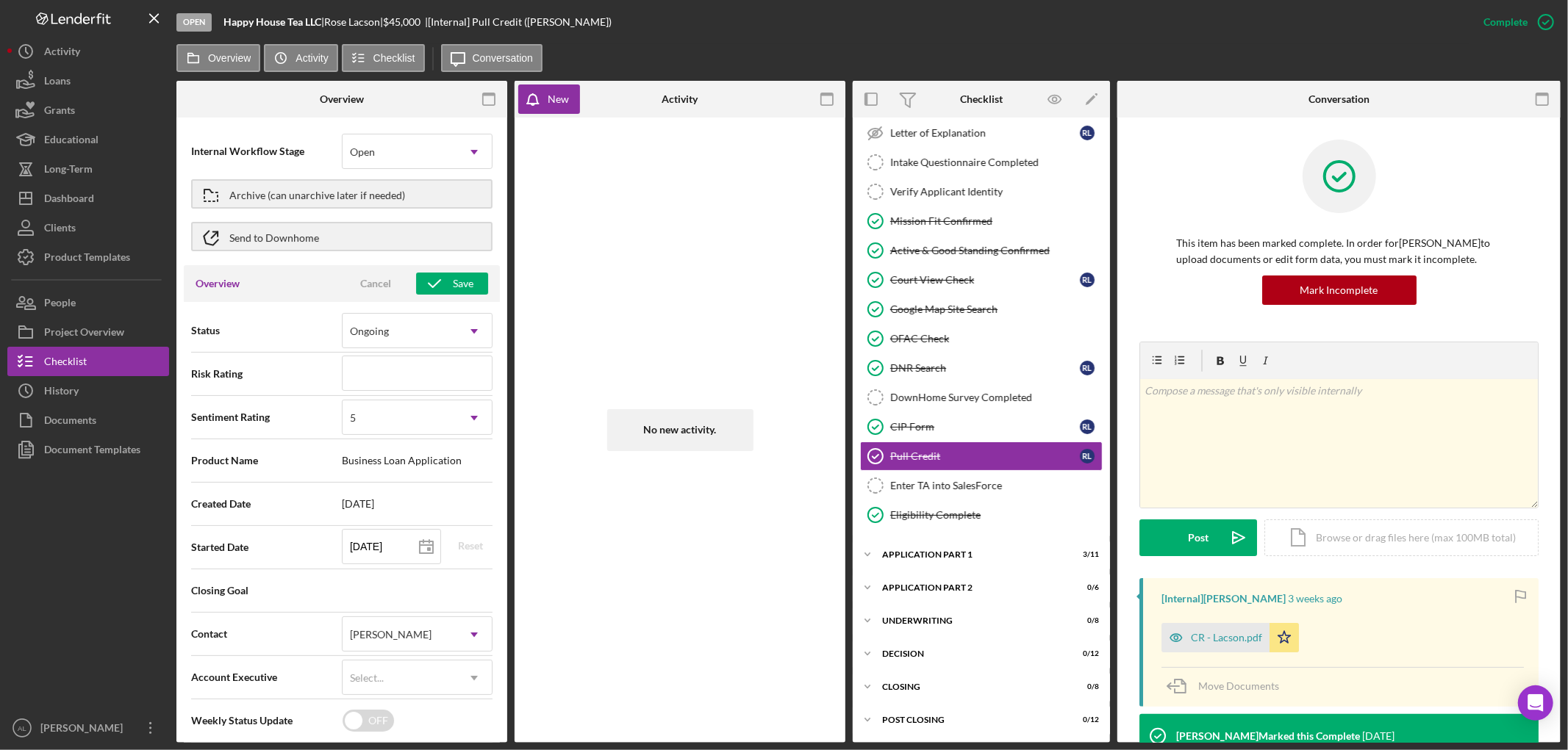
scroll to position [0, 0]
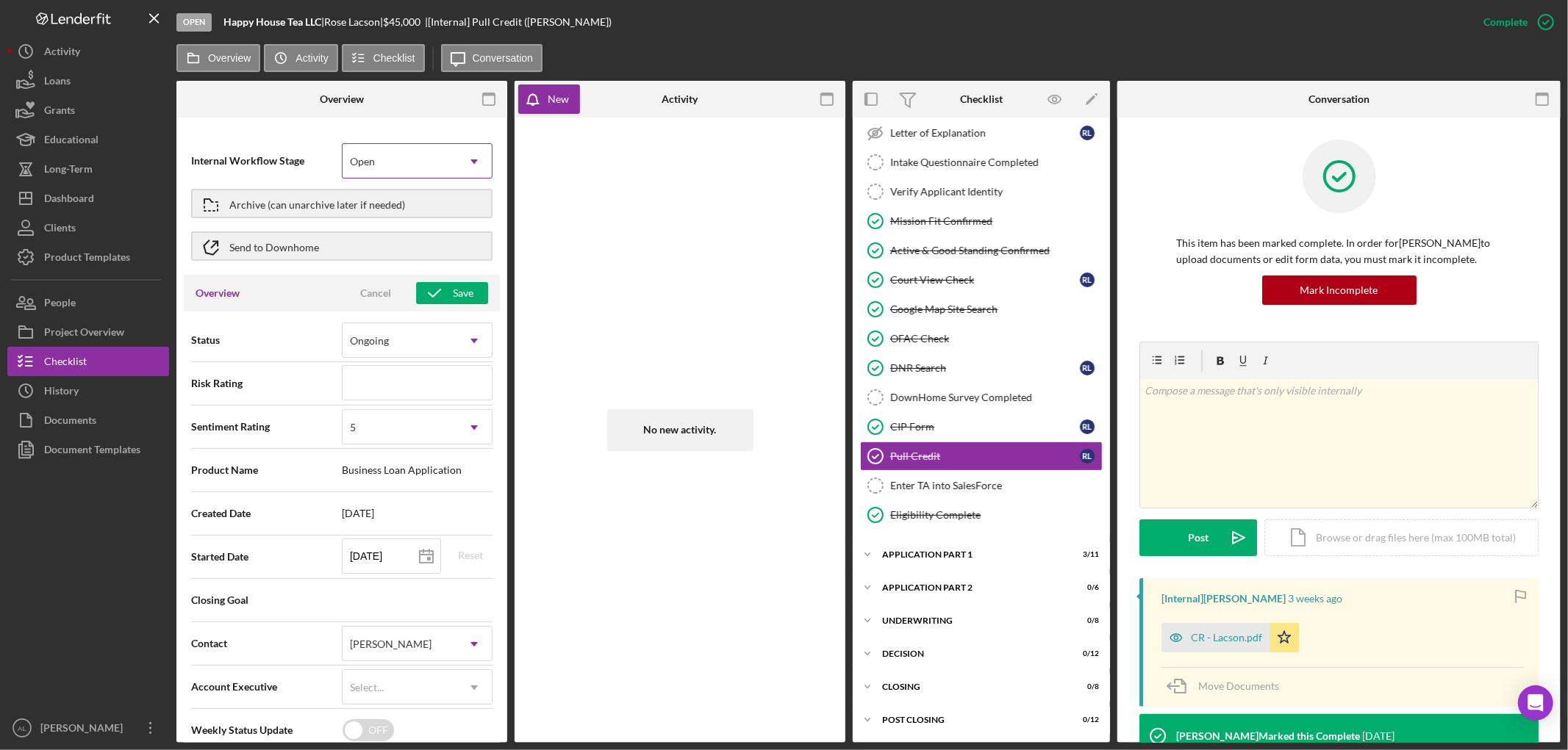
click at [474, 170] on icon "Icon/Dropdown Arrow" at bounding box center [474, 162] width 35 height 35
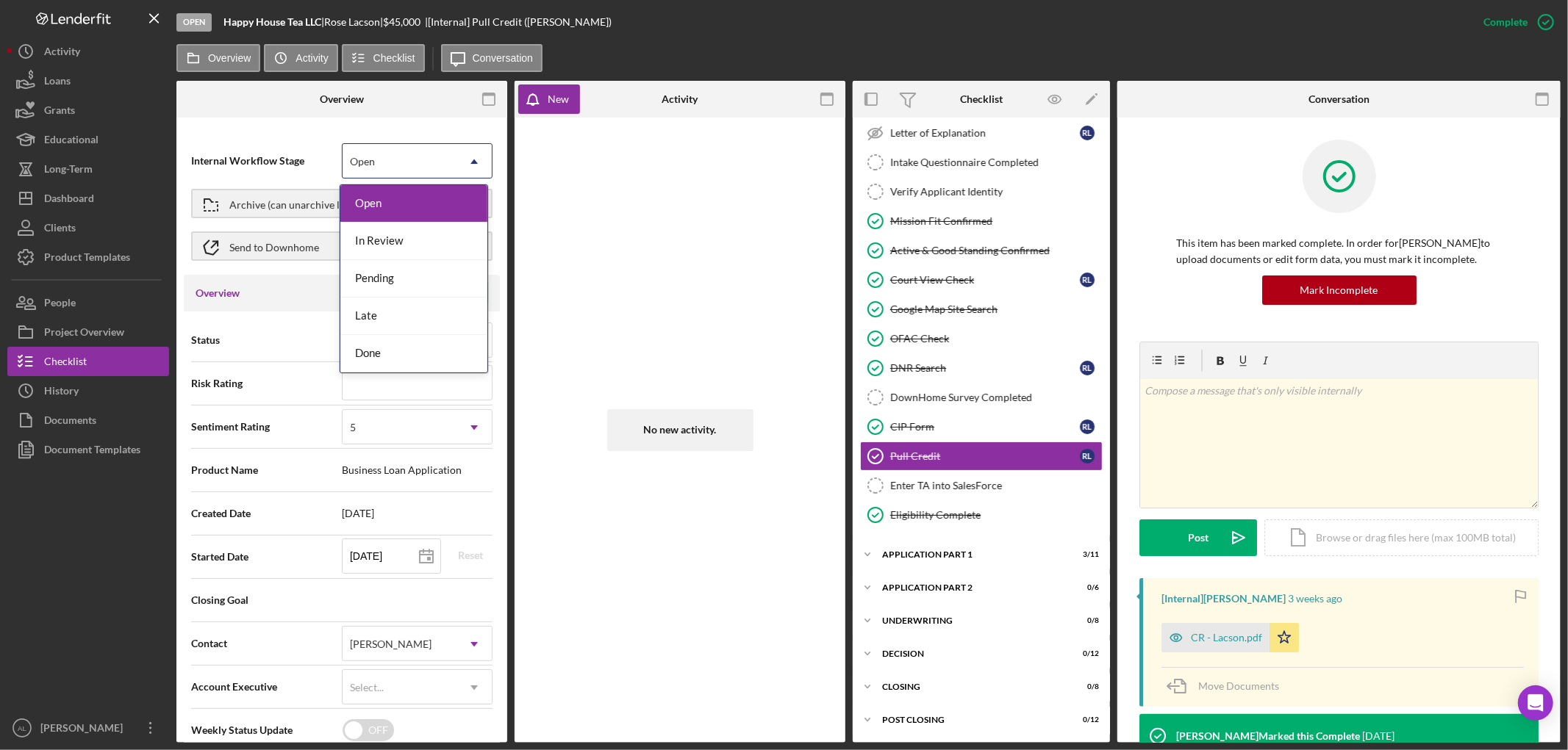
click at [228, 98] on div at bounding box center [231, 99] width 110 height 37
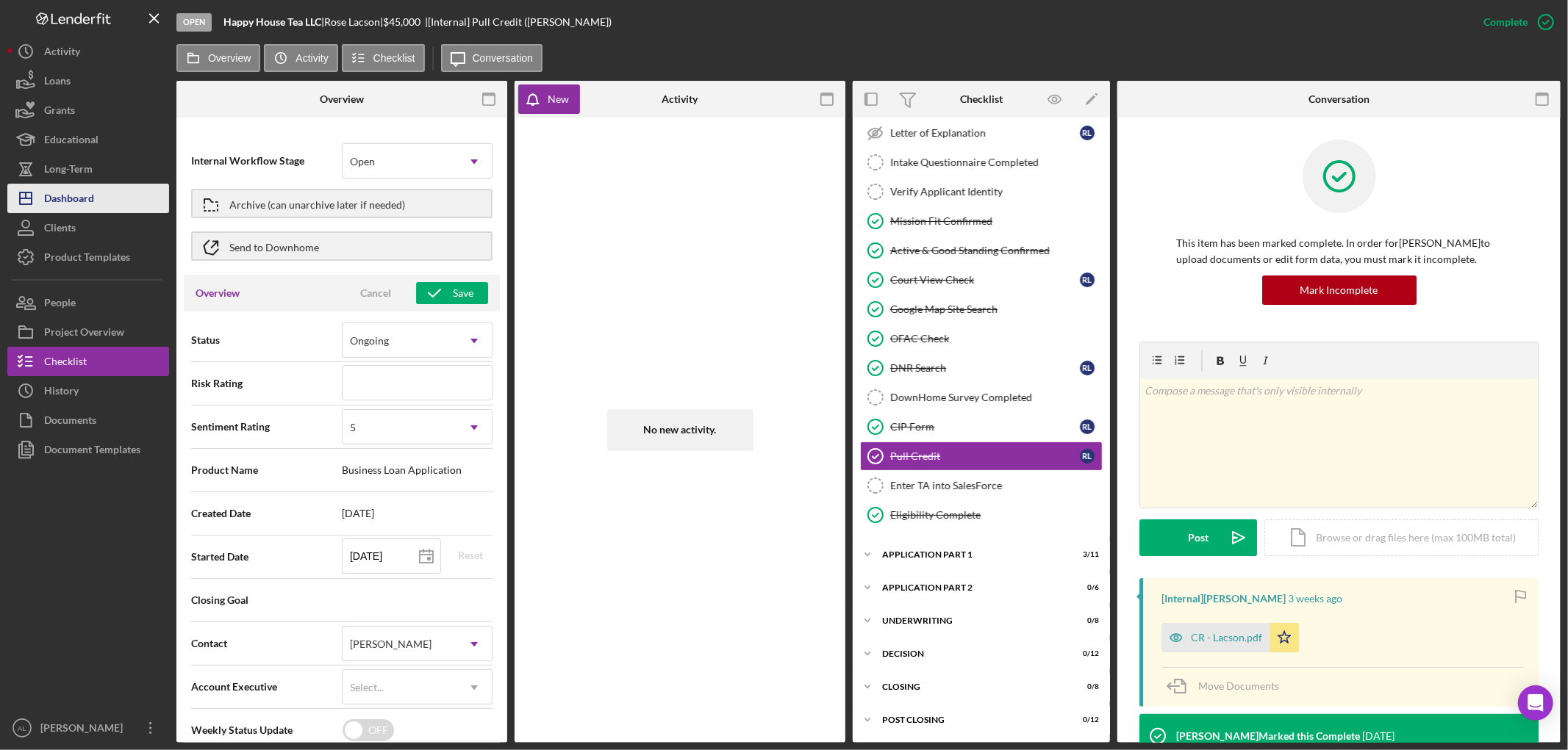
click at [94, 193] on button "Icon/Dashboard Dashboard" at bounding box center [89, 198] width 162 height 29
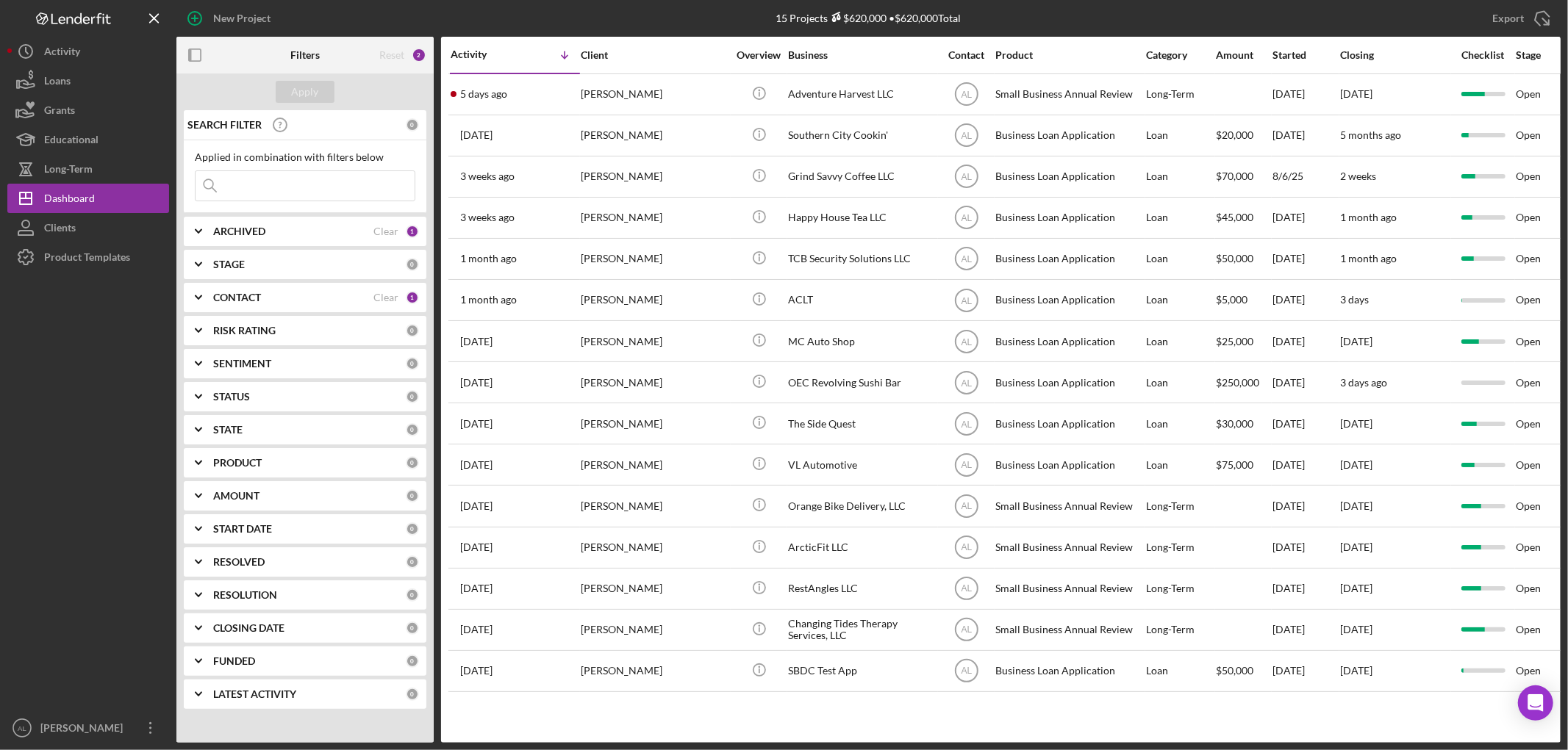
click at [1529, 52] on div "Stage" at bounding box center [1550, 55] width 70 height 12
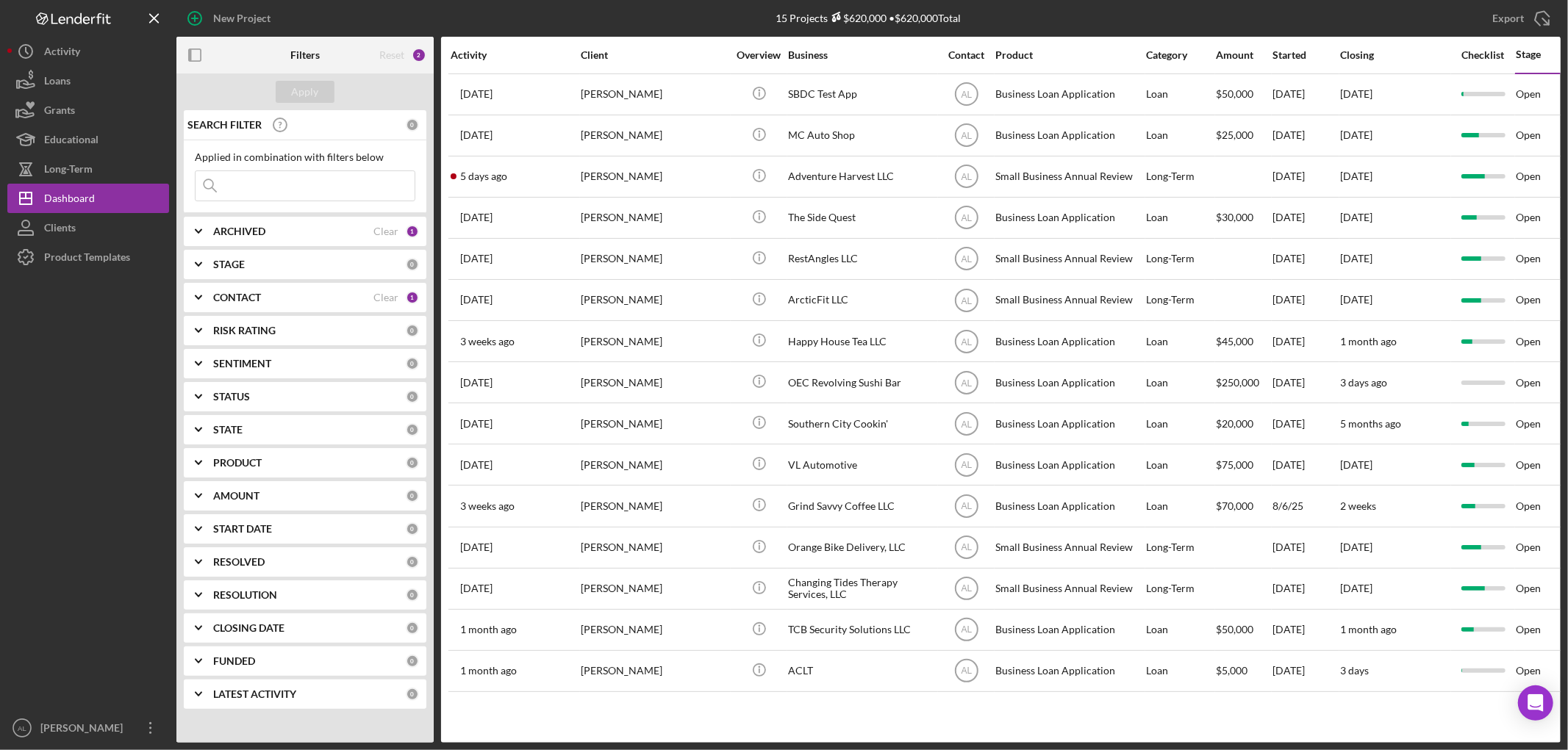
click at [517, 50] on div "Activity" at bounding box center [515, 55] width 129 height 12
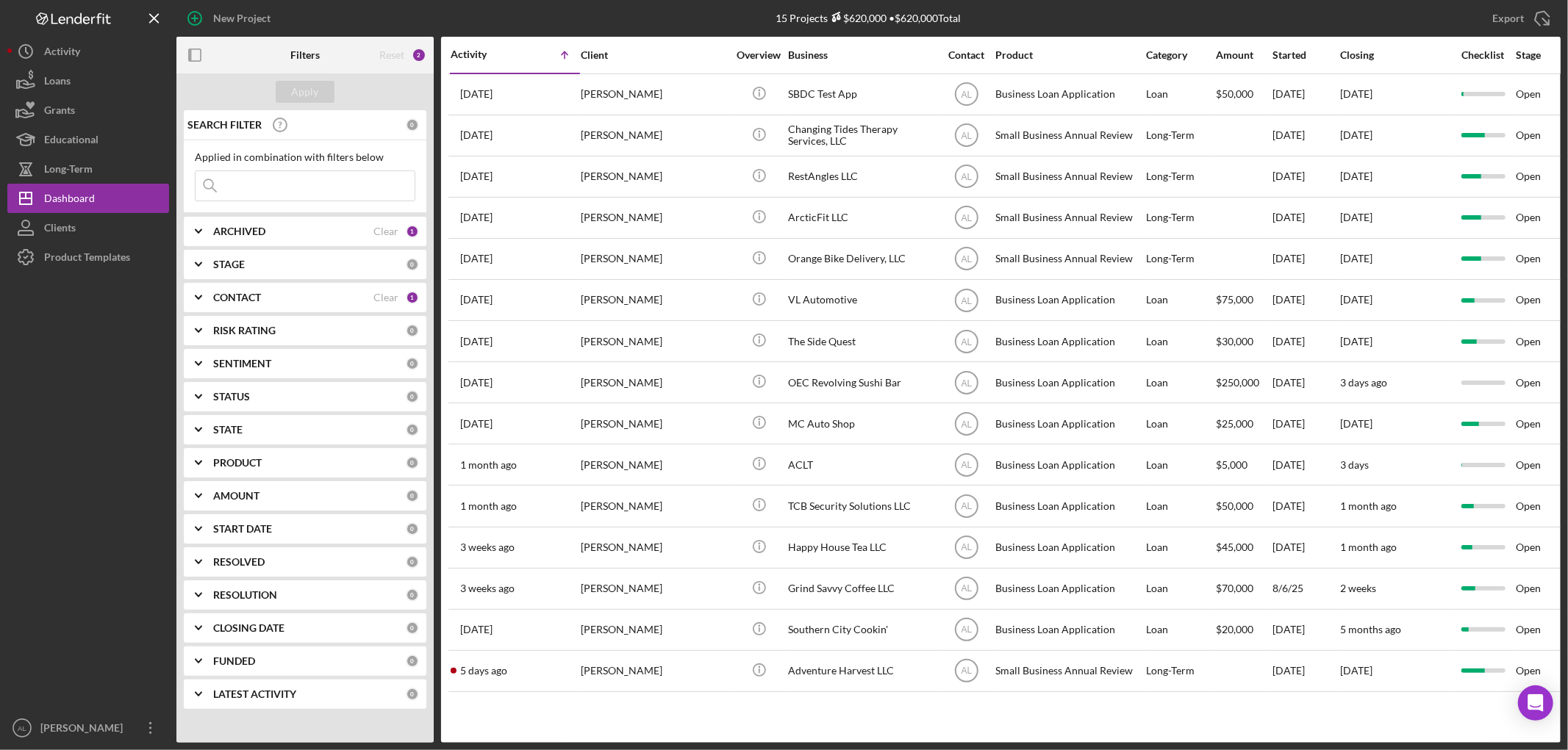
click at [498, 61] on div "Activity Icon/Table Sort Arrow" at bounding box center [515, 54] width 129 height 34
click at [561, 56] on icon "Icon/Table Sort Arrow" at bounding box center [564, 55] width 29 height 29
click at [564, 53] on icon "Icon/Table Sort Arrow" at bounding box center [564, 55] width 29 height 29
click at [481, 55] on div "Activity" at bounding box center [483, 55] width 64 height 12
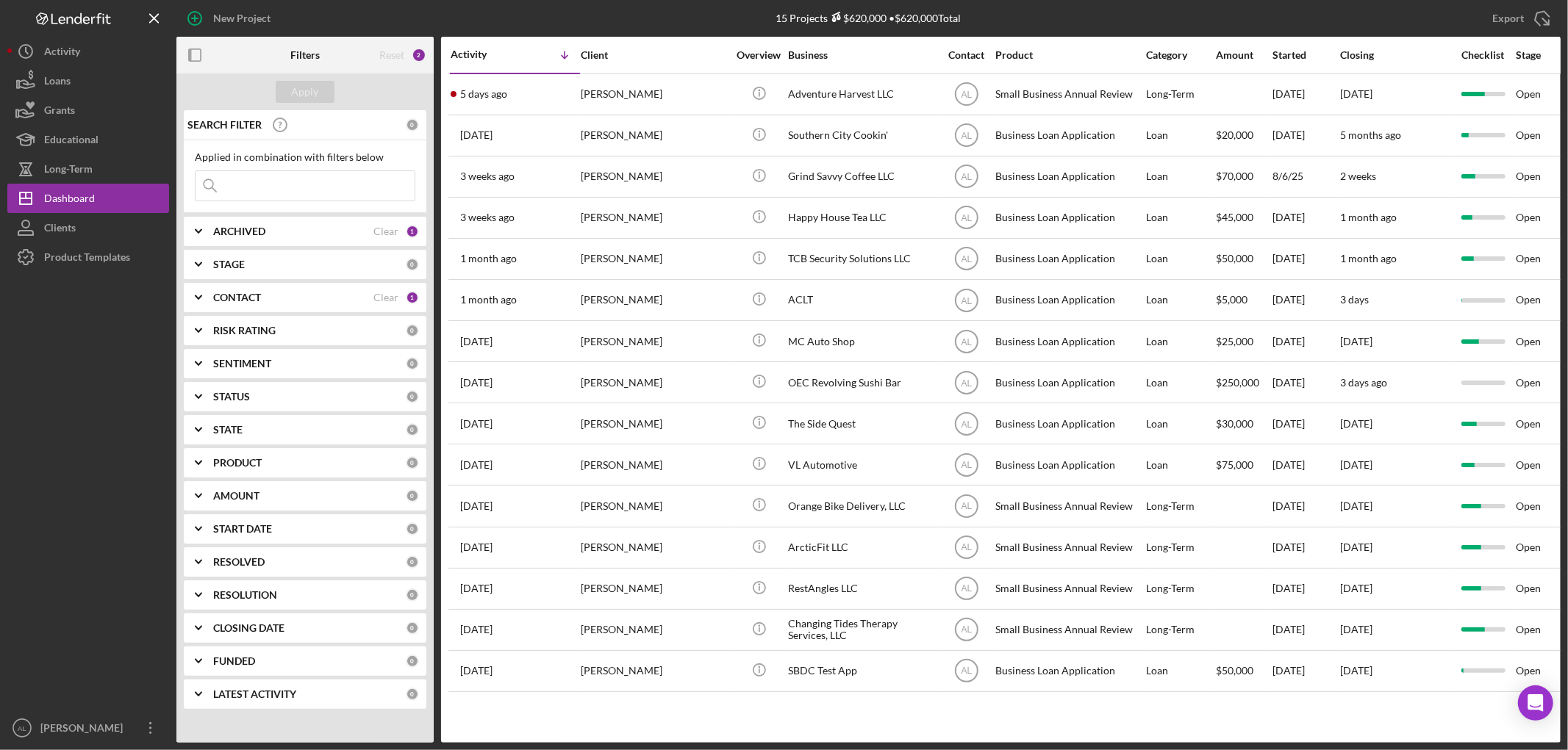
drag, startPoint x: 275, startPoint y: 256, endPoint x: 276, endPoint y: 265, distance: 9.1
click at [274, 256] on div "STAGE 0" at bounding box center [315, 264] width 206 height 29
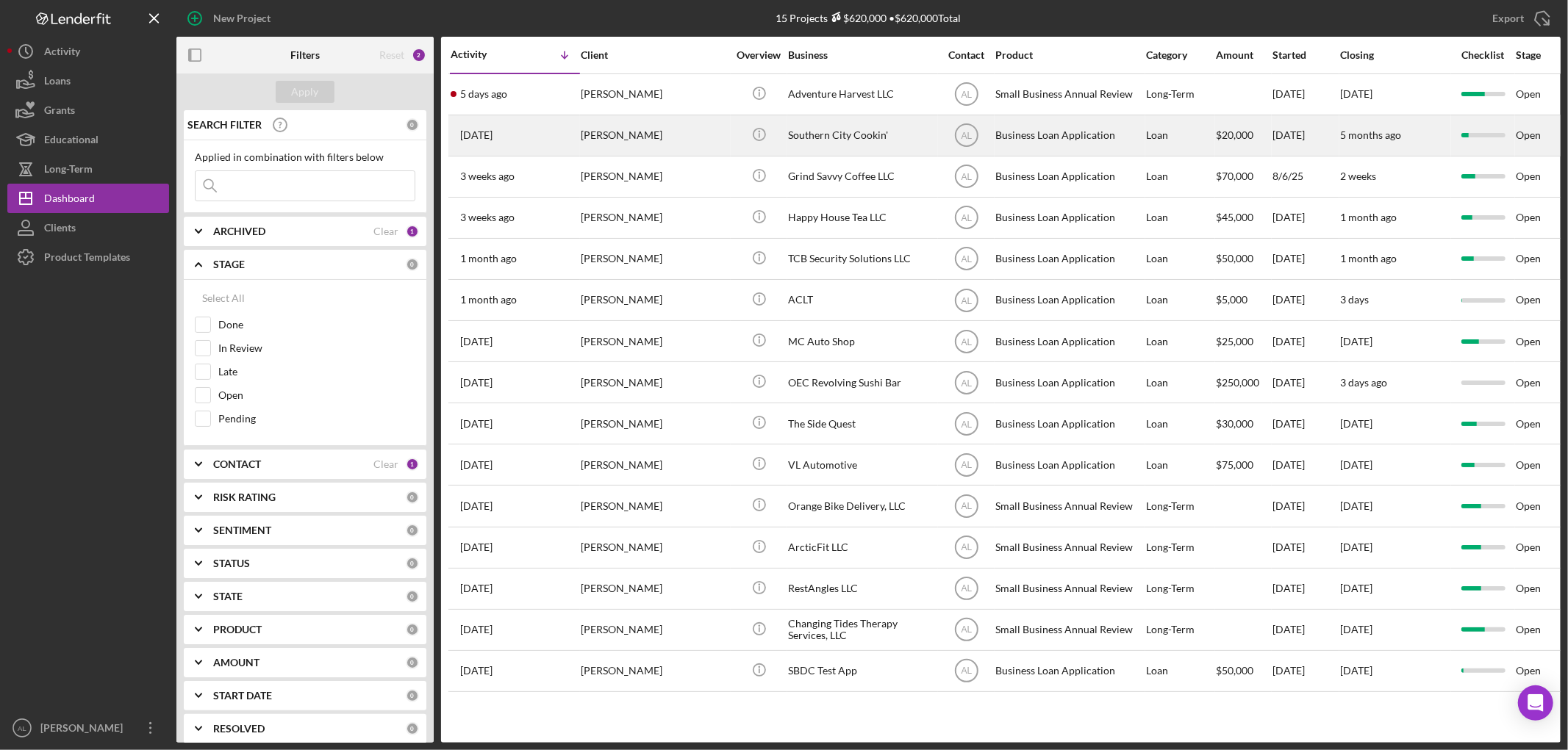
click at [647, 136] on div "[PERSON_NAME]" at bounding box center [654, 136] width 147 height 39
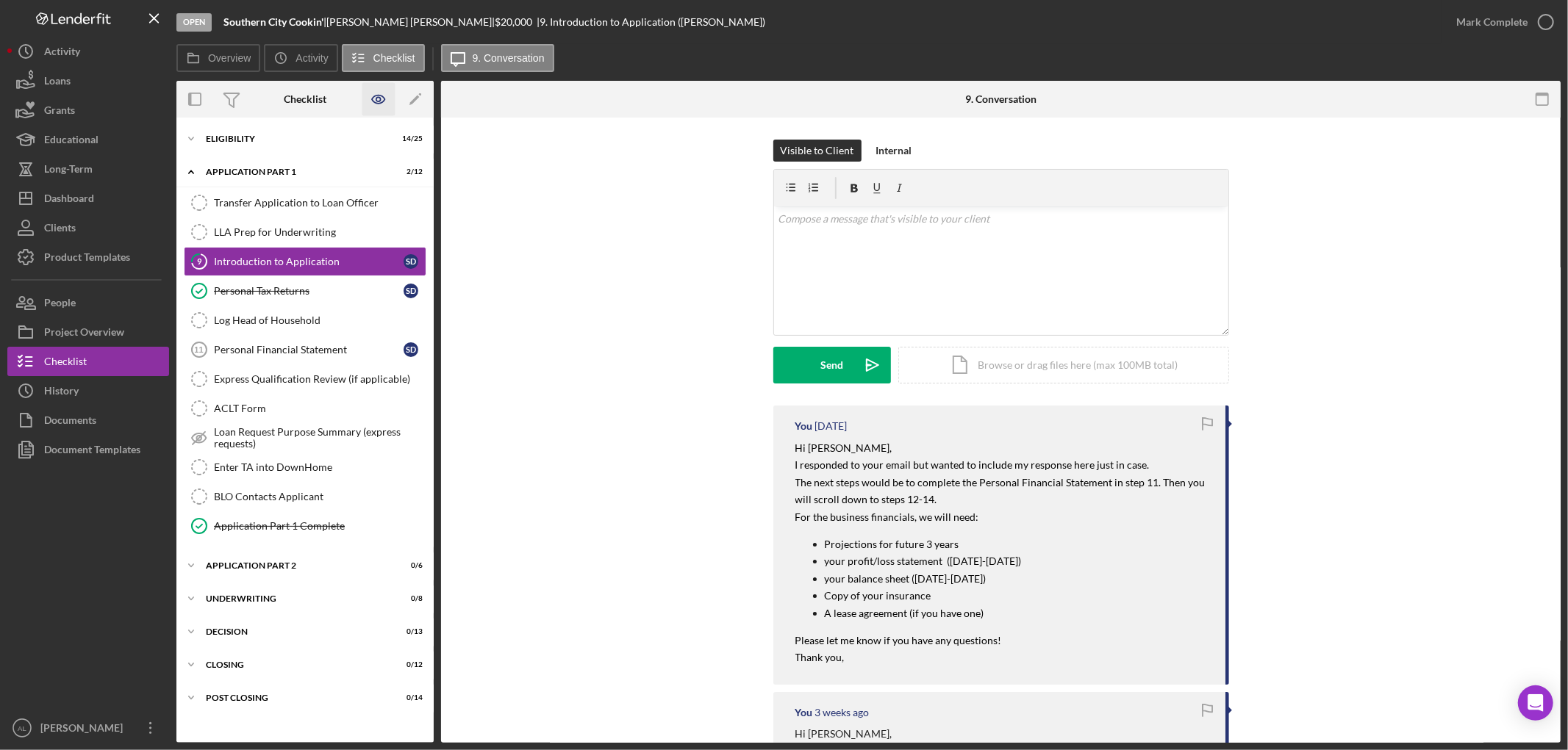
click at [378, 98] on icon "button" at bounding box center [379, 99] width 33 height 33
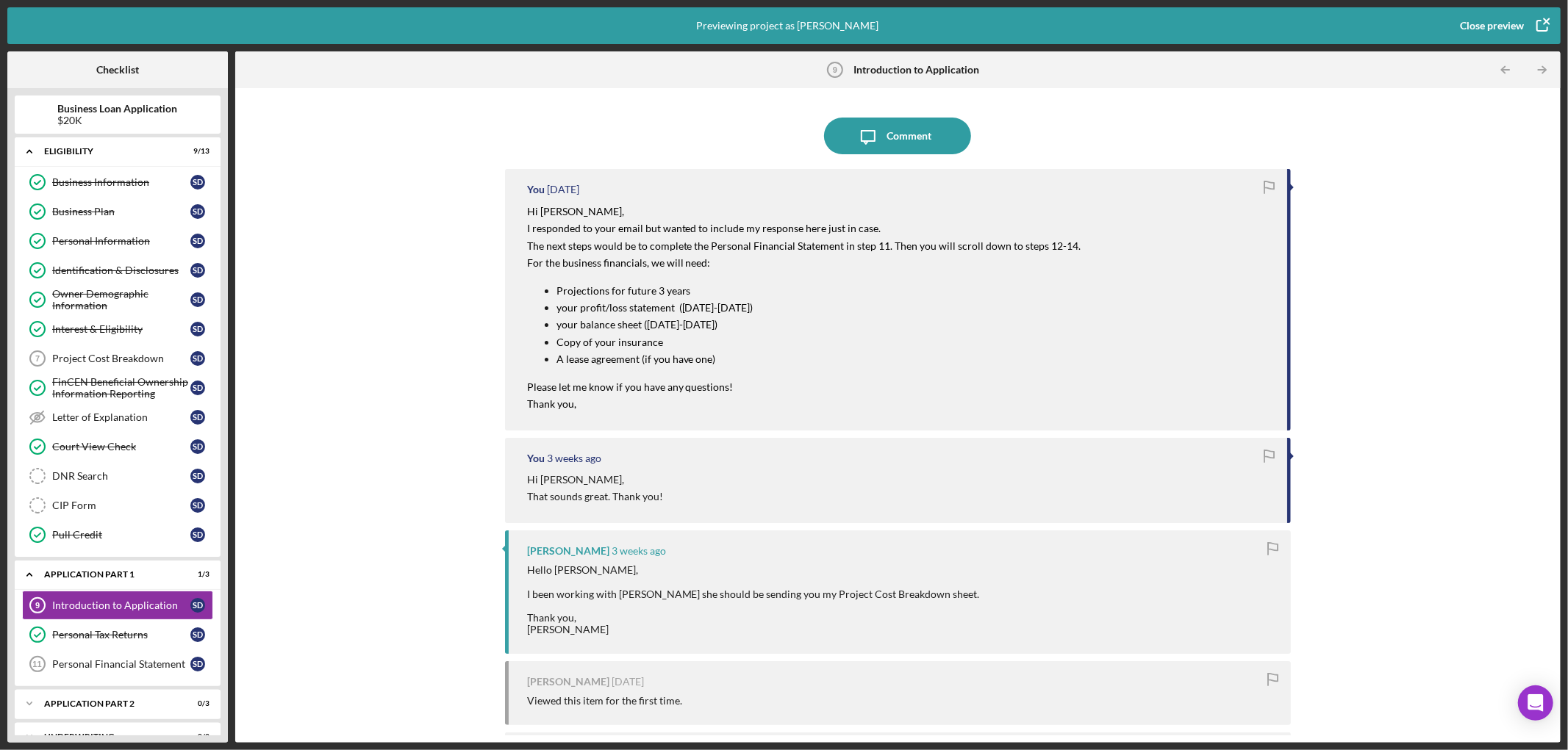
scroll to position [93, 0]
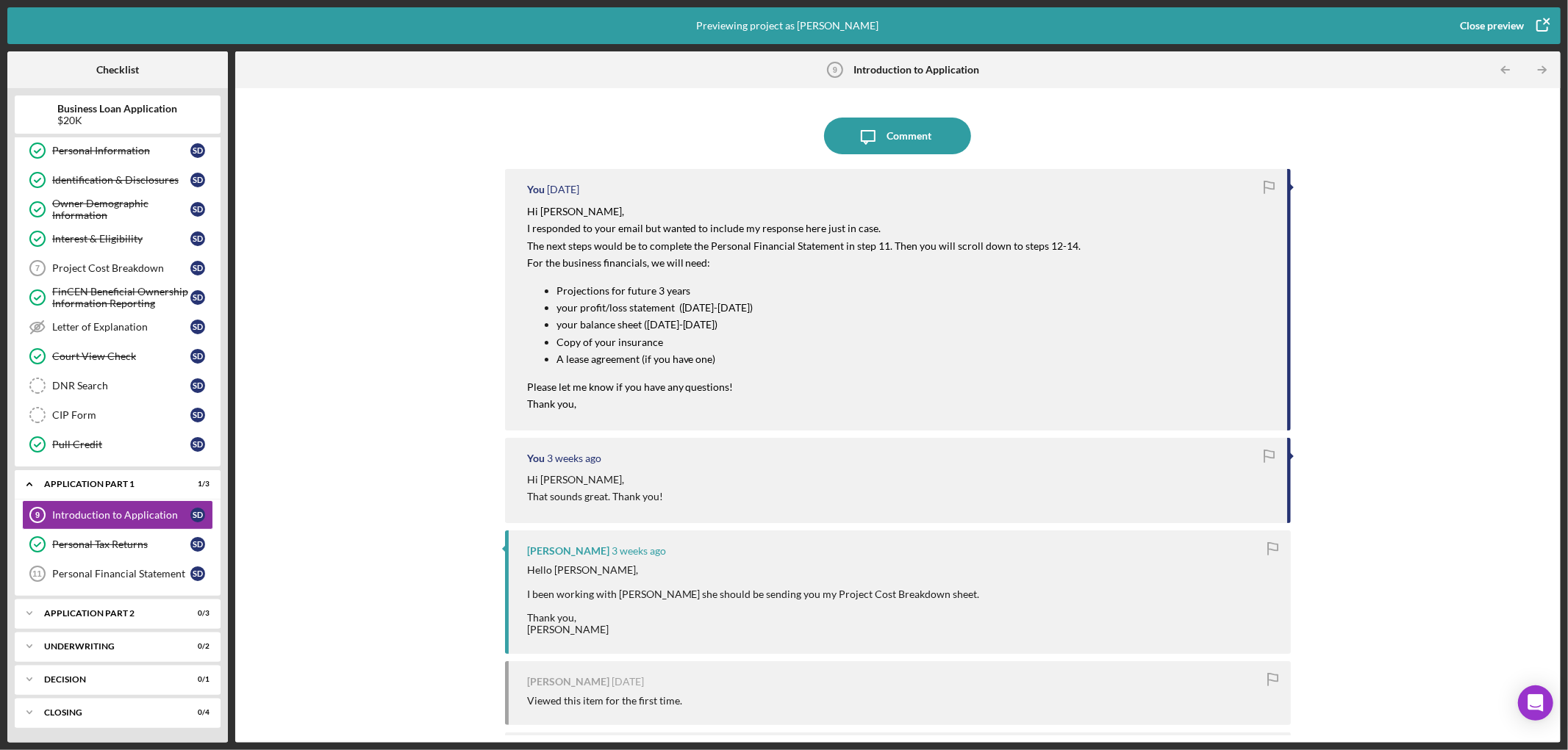
click at [1533, 27] on icon "button" at bounding box center [1542, 26] width 37 height 37
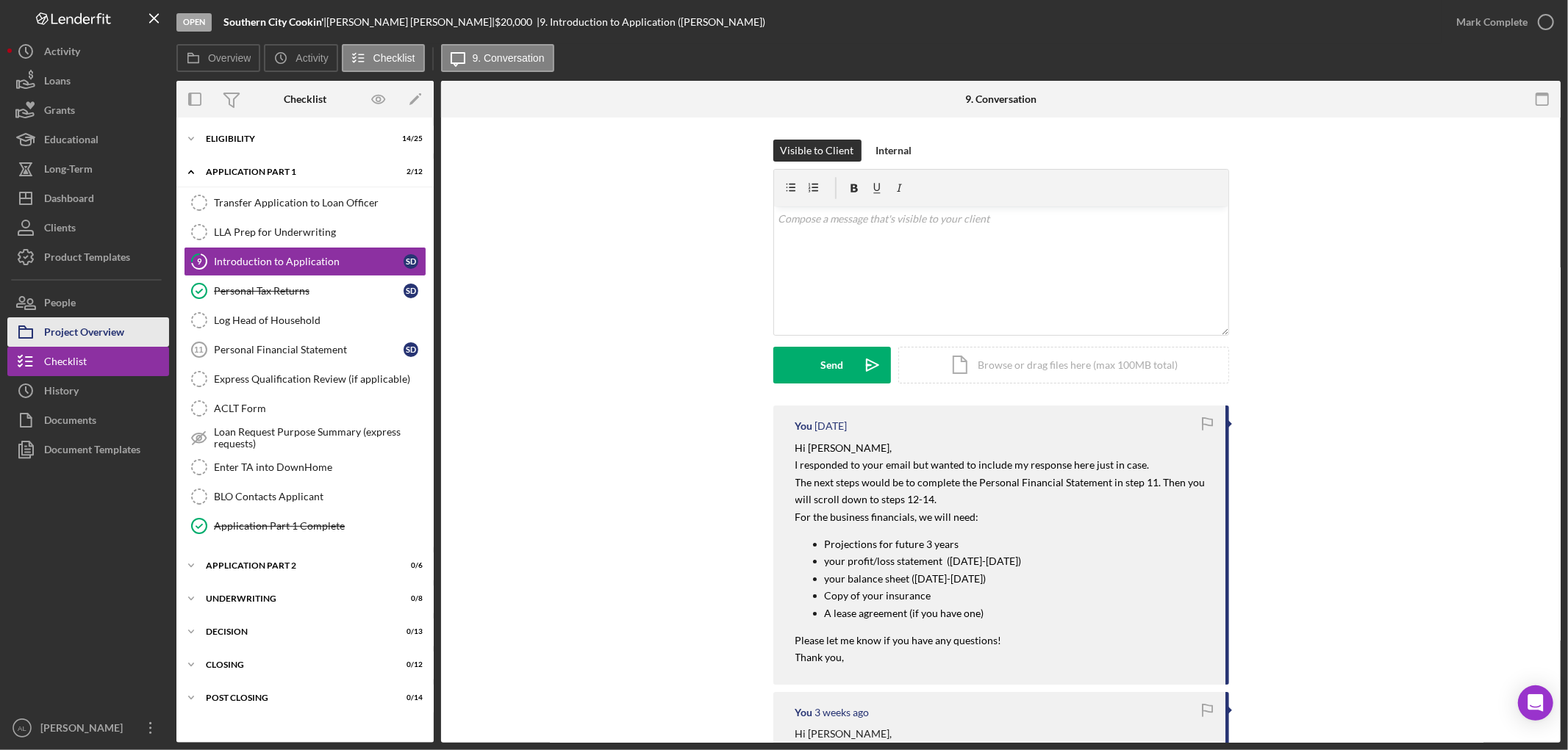
click at [99, 327] on div "Project Overview" at bounding box center [84, 334] width 80 height 33
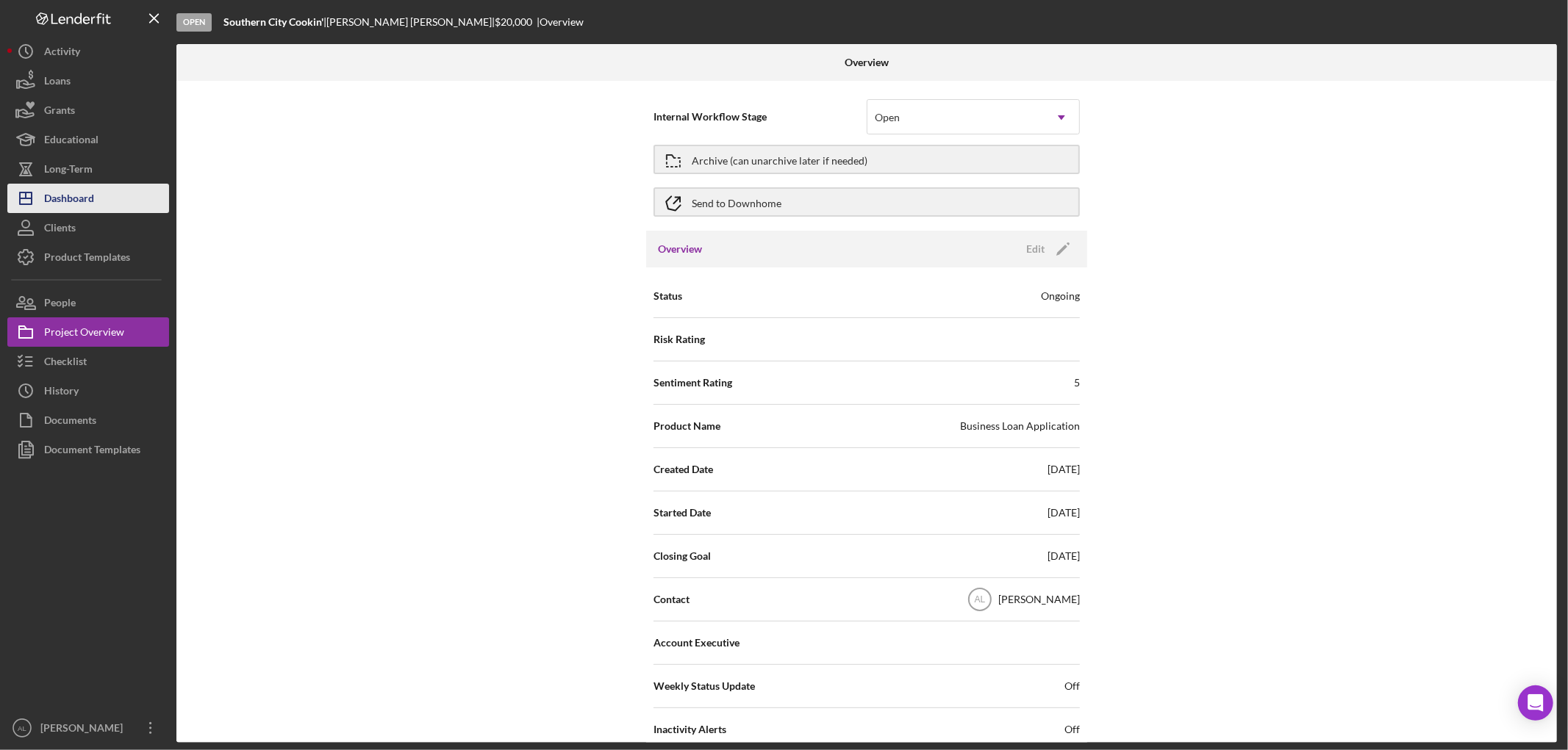
click at [100, 196] on button "Icon/Dashboard Dashboard" at bounding box center [89, 198] width 162 height 29
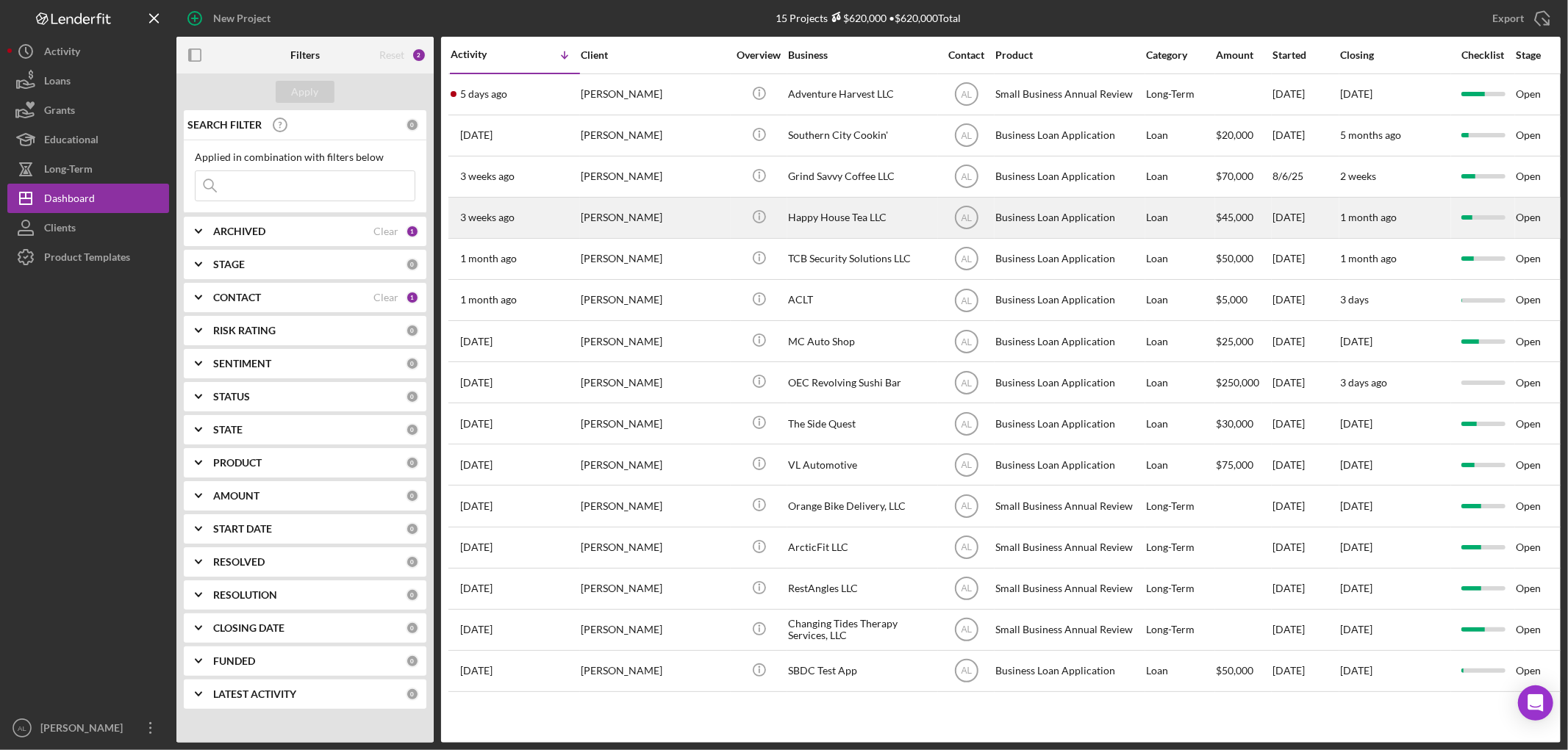
click at [647, 221] on div "[PERSON_NAME]" at bounding box center [654, 217] width 147 height 39
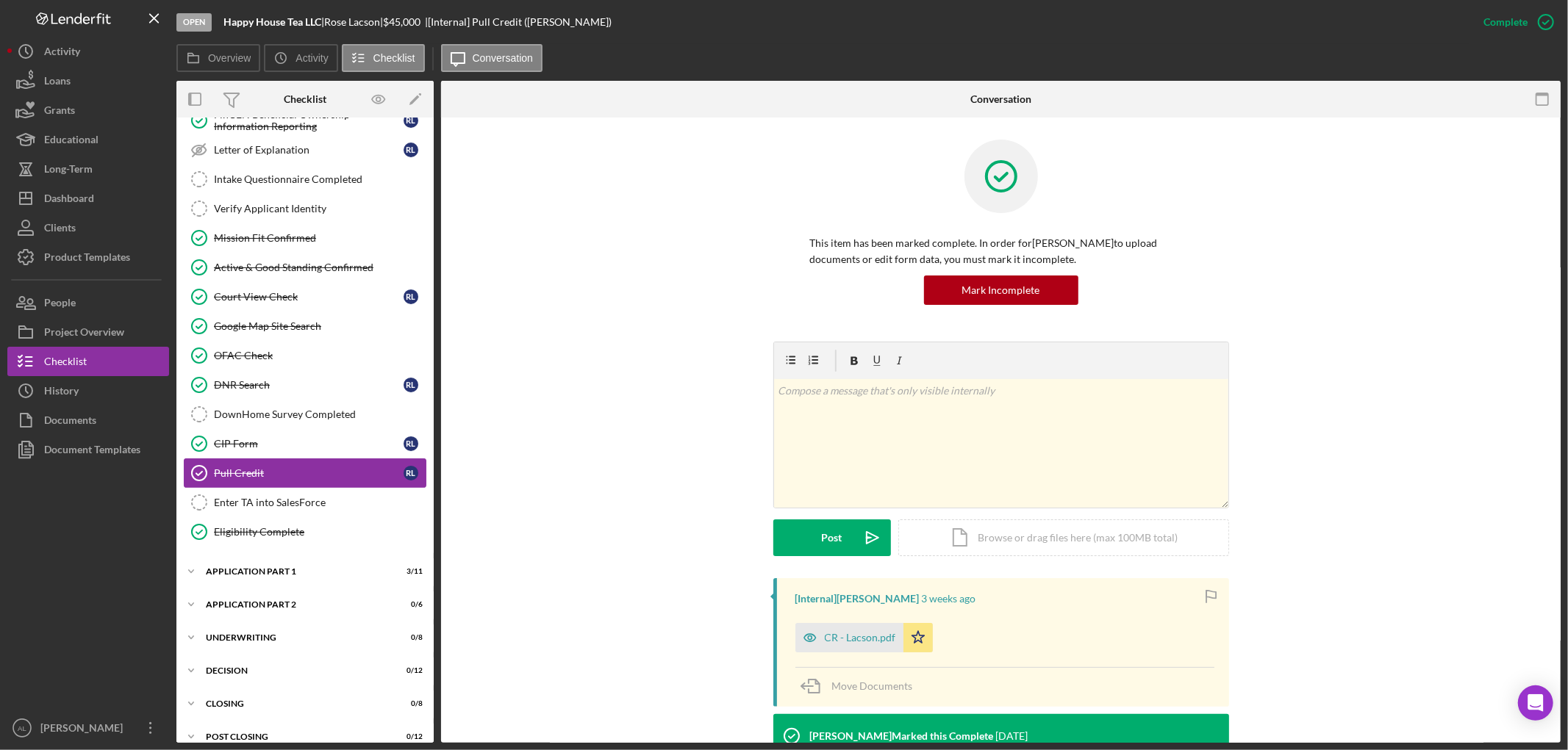
scroll to position [273, 0]
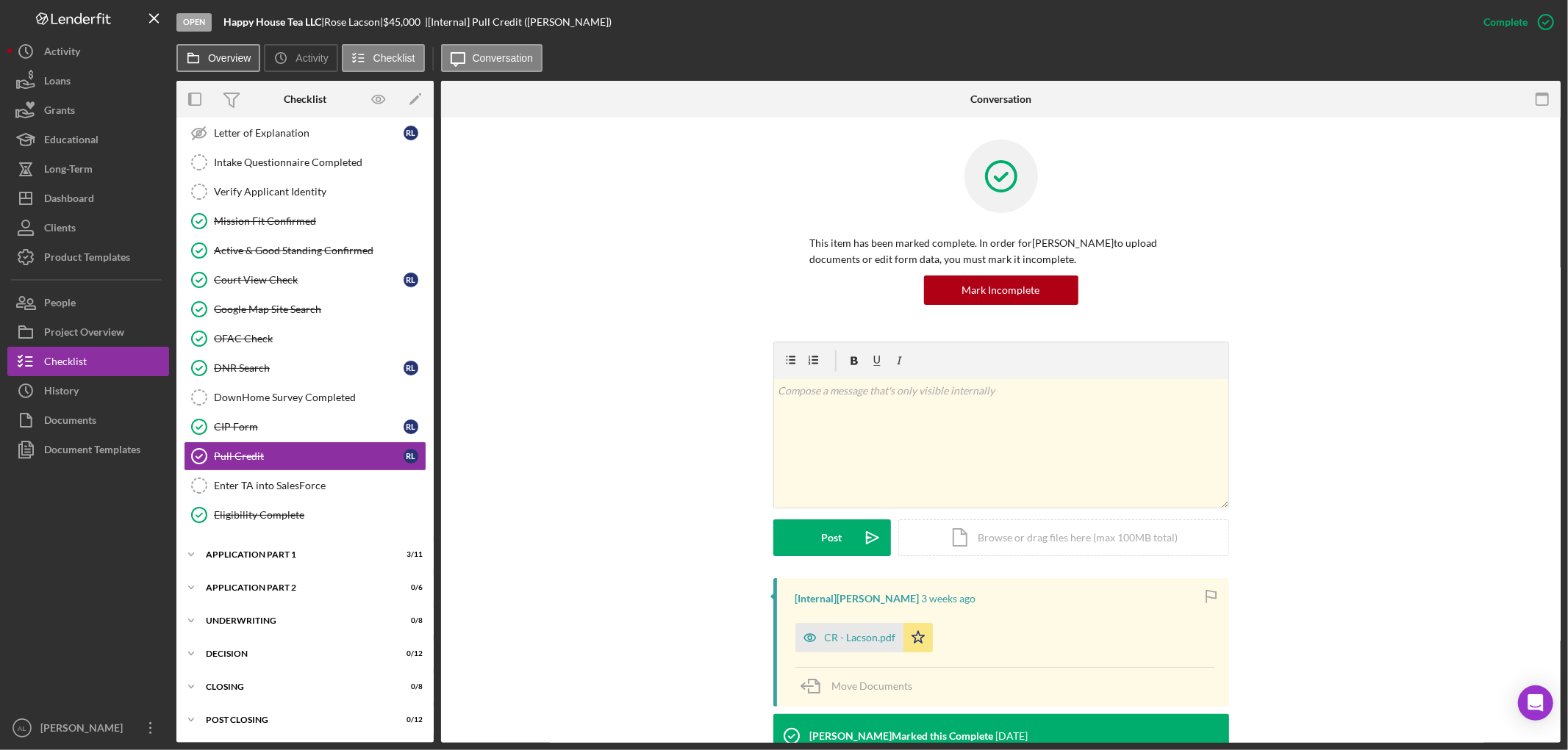
click at [229, 61] on label "Overview" at bounding box center [229, 58] width 43 height 12
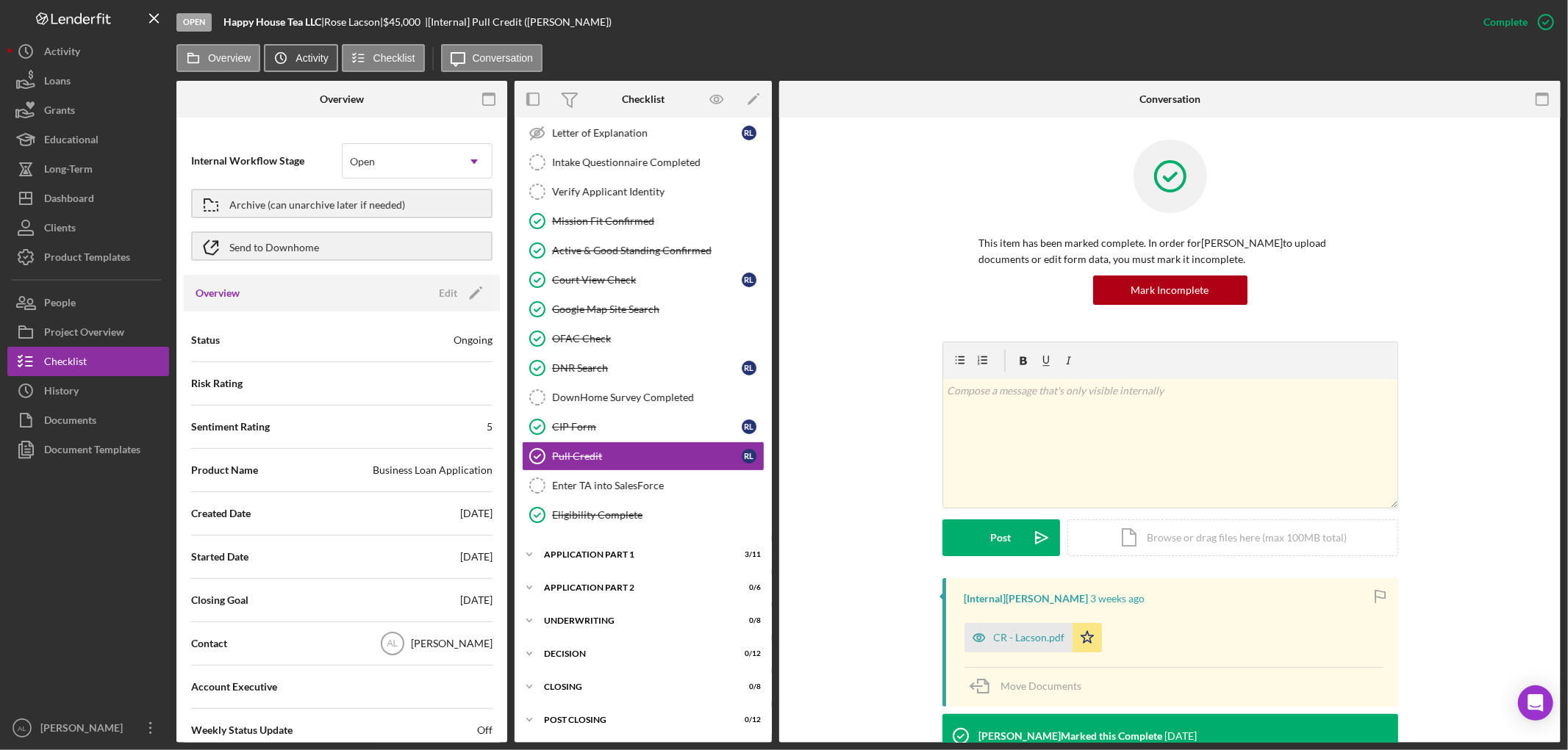
click at [303, 62] on label "Activity" at bounding box center [311, 58] width 32 height 12
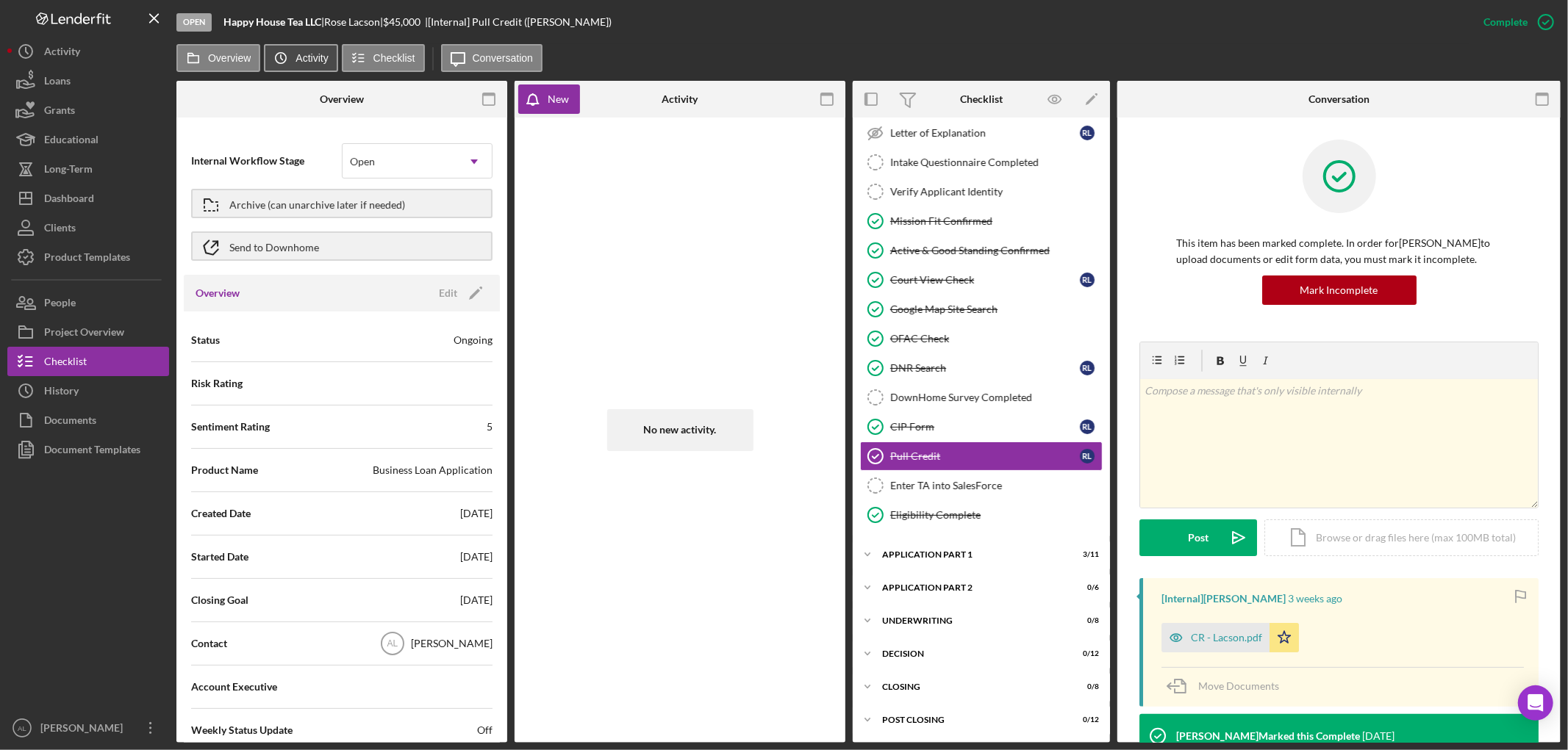
click at [303, 62] on label "Activity" at bounding box center [311, 58] width 32 height 12
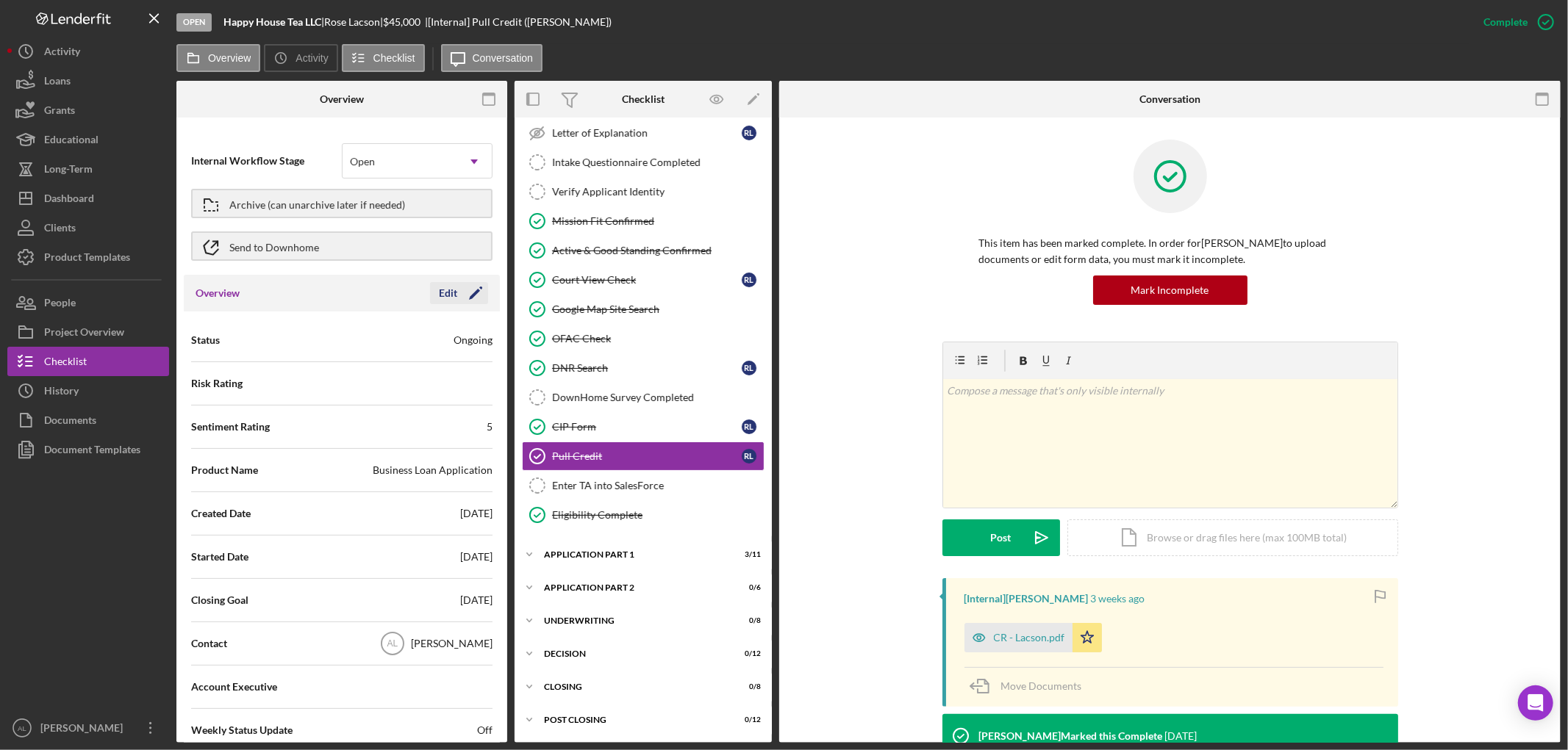
click at [470, 299] on icon "Icon/Edit" at bounding box center [476, 294] width 37 height 37
click at [466, 335] on icon "Icon/Dropdown Arrow" at bounding box center [474, 340] width 35 height 35
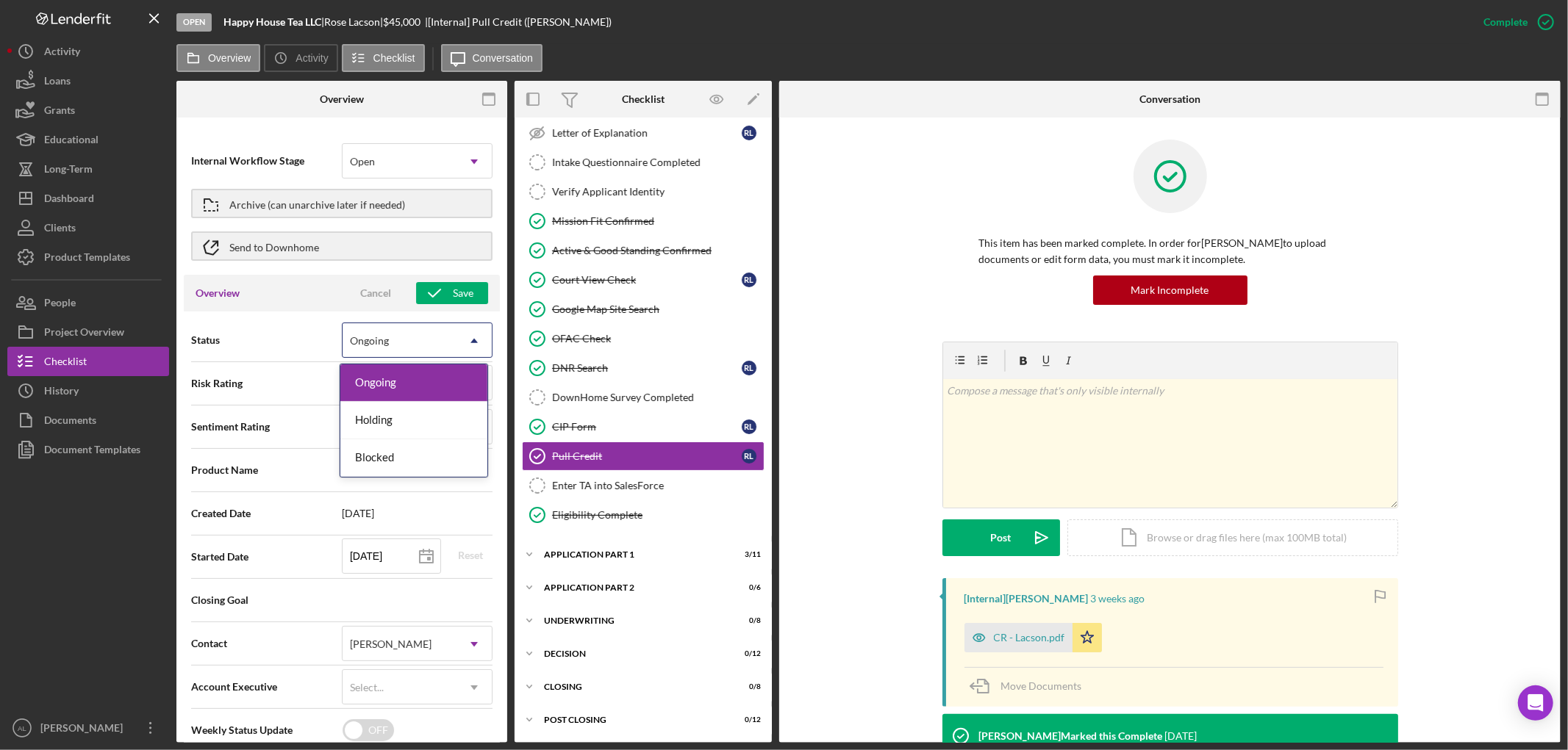
click at [466, 335] on icon "Icon/Dropdown Arrow" at bounding box center [474, 340] width 35 height 35
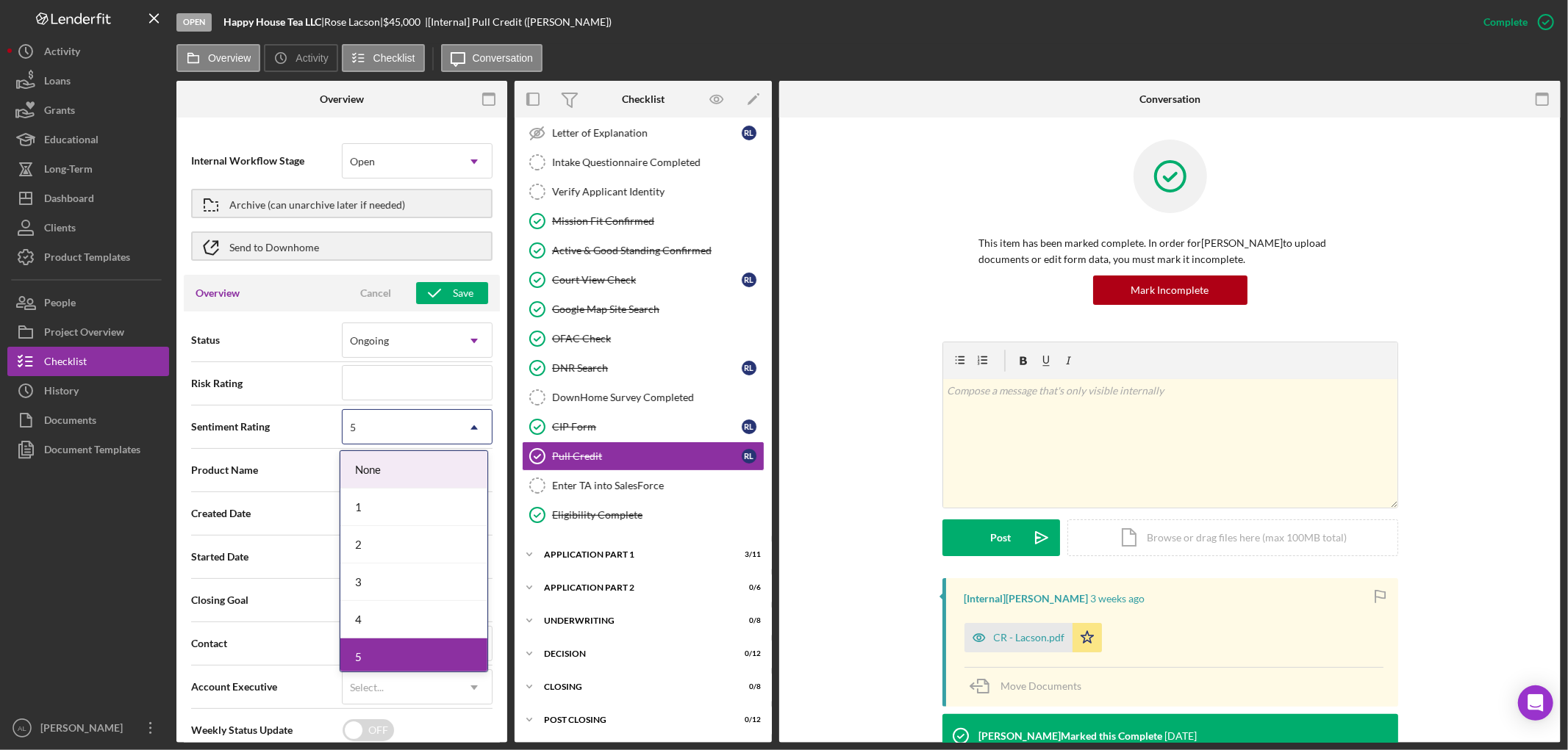
click at [459, 419] on icon "Icon/Dropdown Arrow" at bounding box center [474, 427] width 35 height 35
click at [467, 421] on icon "Icon/Dropdown Arrow" at bounding box center [474, 427] width 35 height 35
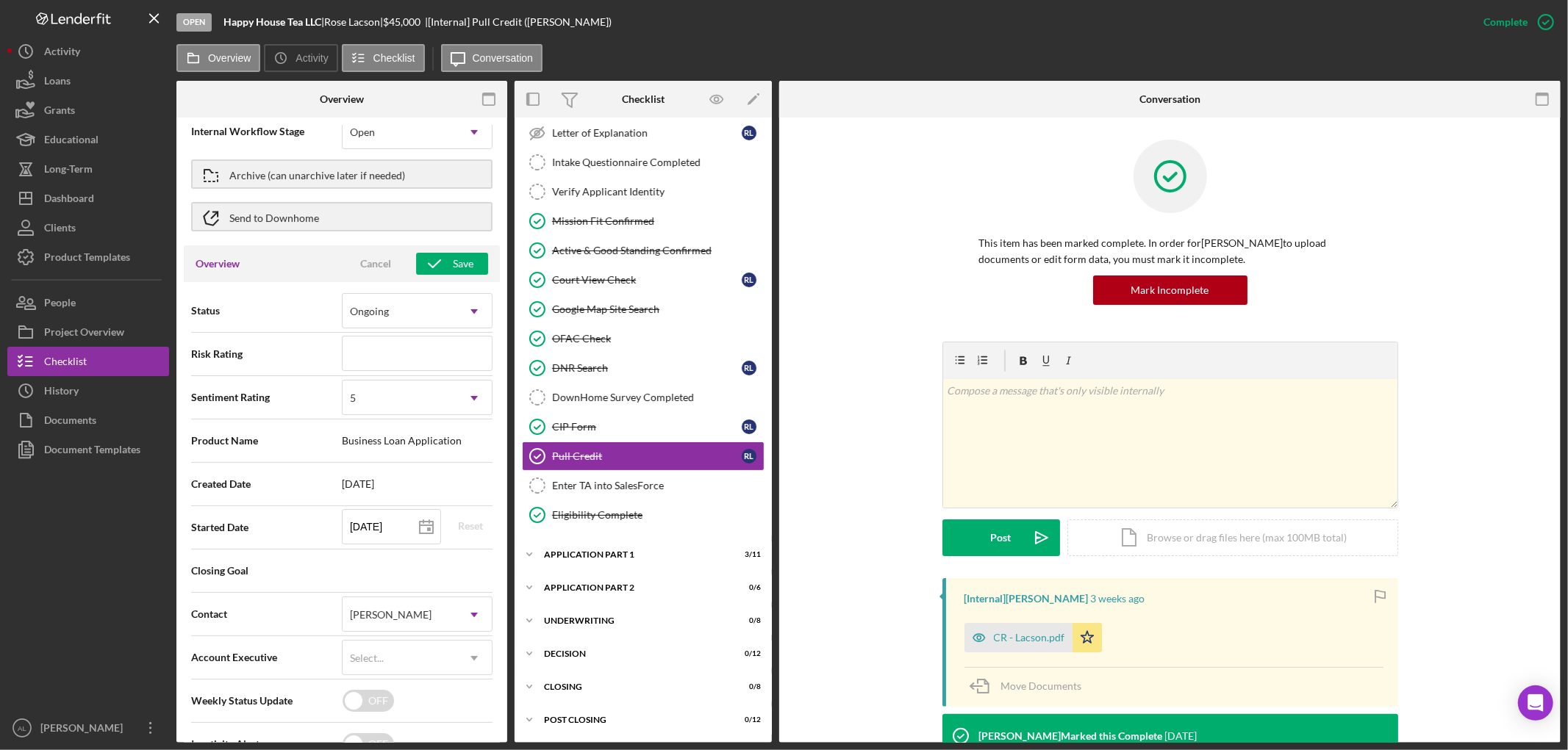
scroll to position [0, 0]
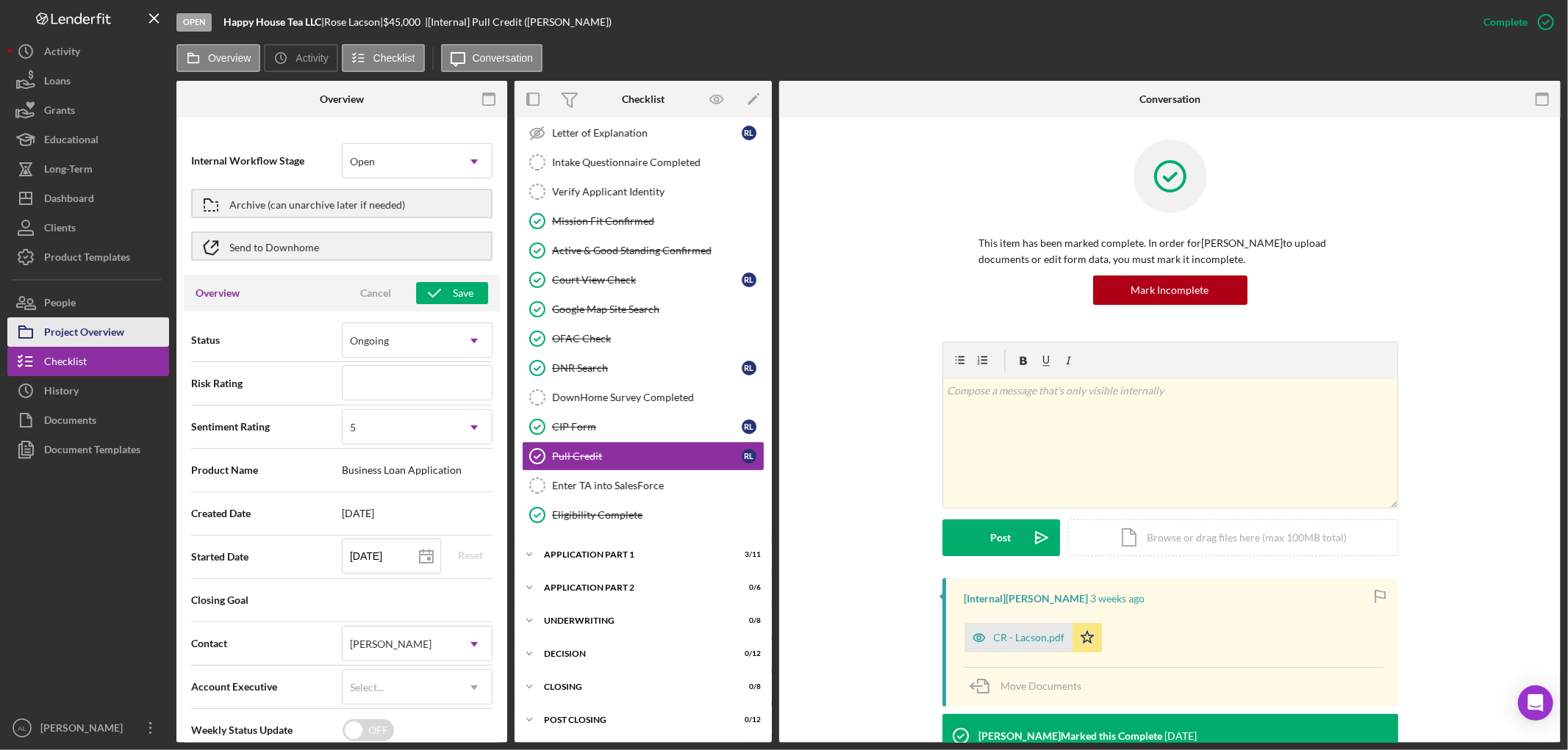
drag, startPoint x: 121, startPoint y: 321, endPoint x: 129, endPoint y: 325, distance: 8.9
click at [123, 324] on div "Project Overview" at bounding box center [84, 334] width 80 height 33
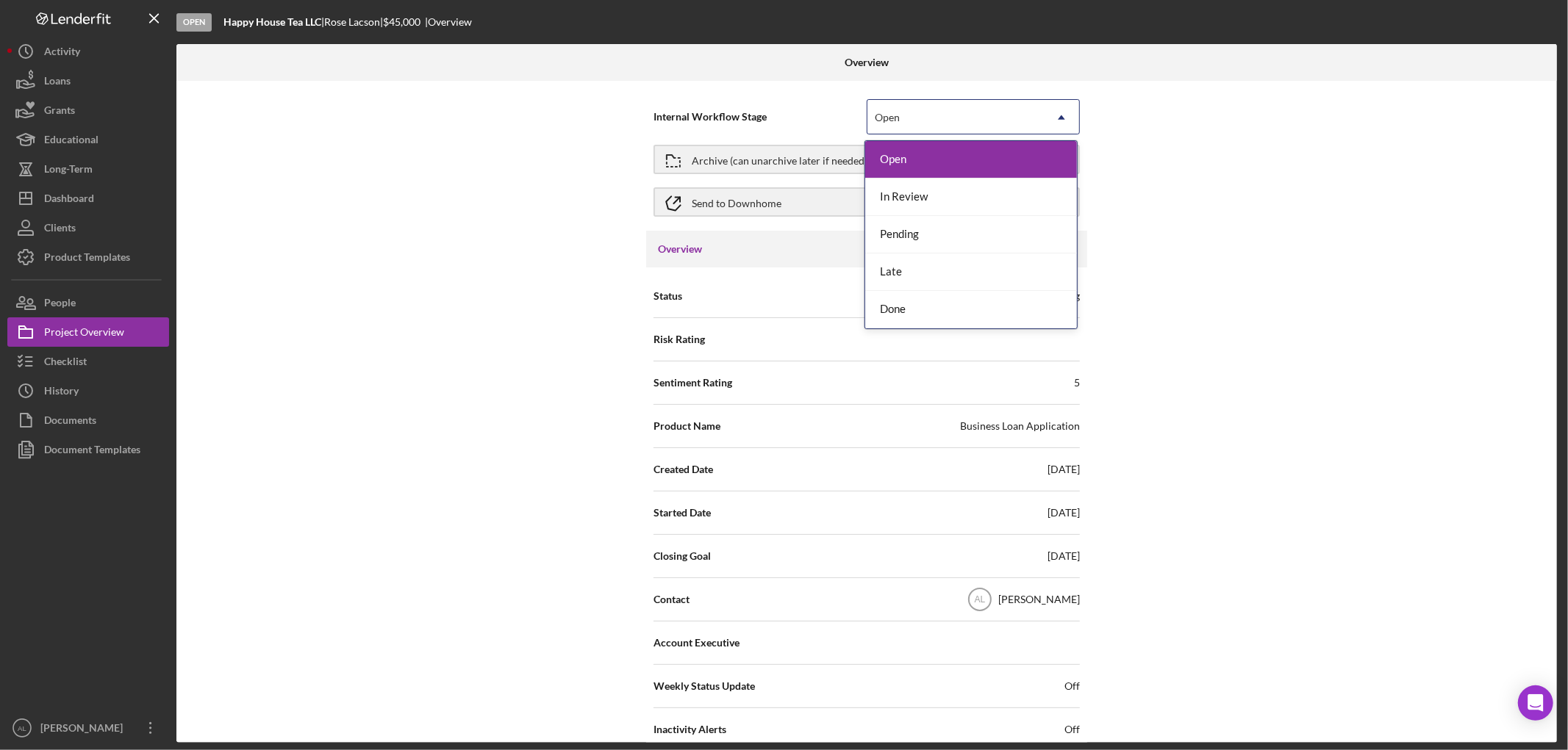
click at [1061, 121] on icon "Icon/Dropdown Arrow" at bounding box center [1062, 117] width 35 height 35
click at [1180, 221] on div "Internal Workflow Stage 5 results available. Use Up and Down to choose options,…" at bounding box center [866, 412] width 1381 height 662
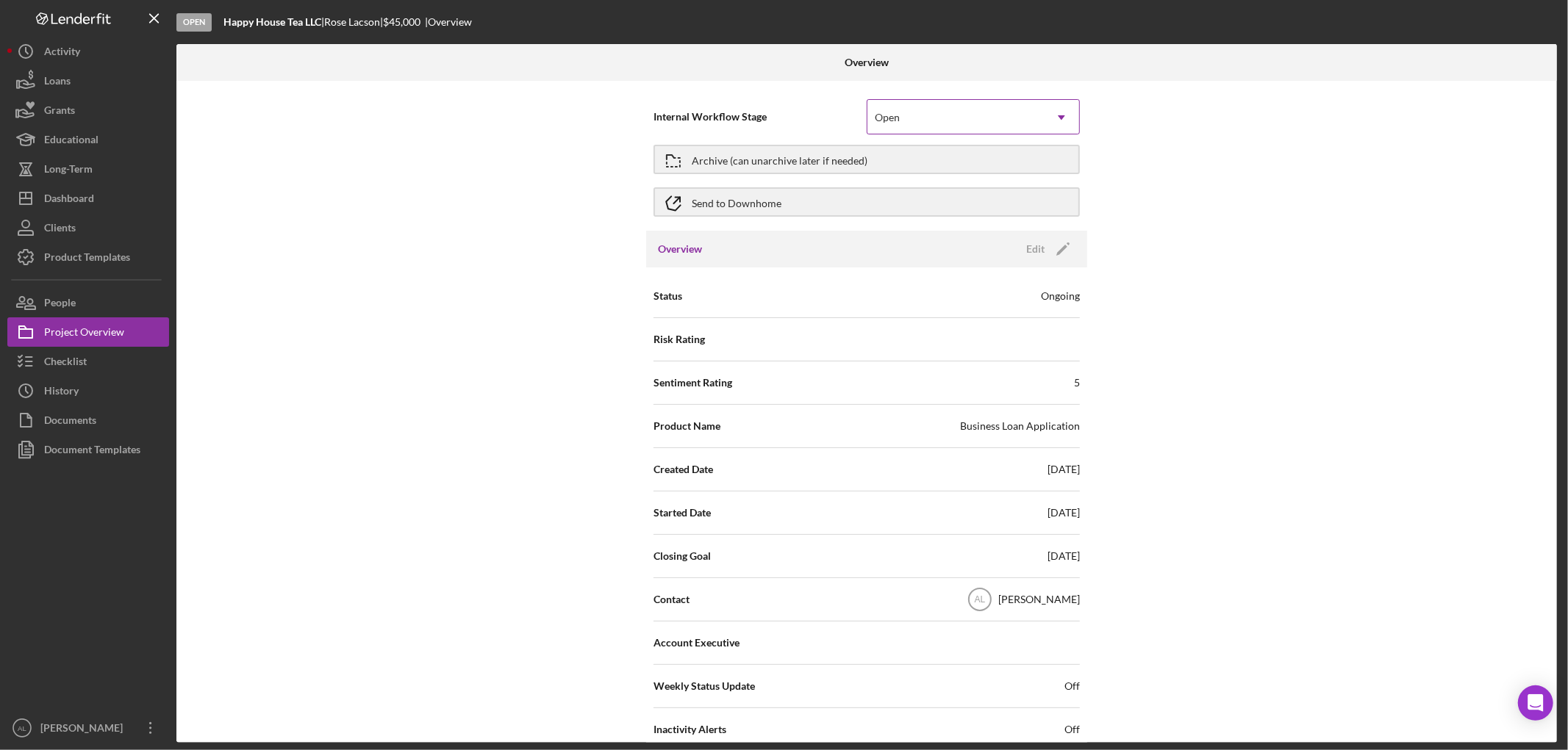
click at [1056, 105] on icon "Icon/Dropdown Arrow" at bounding box center [1062, 117] width 35 height 35
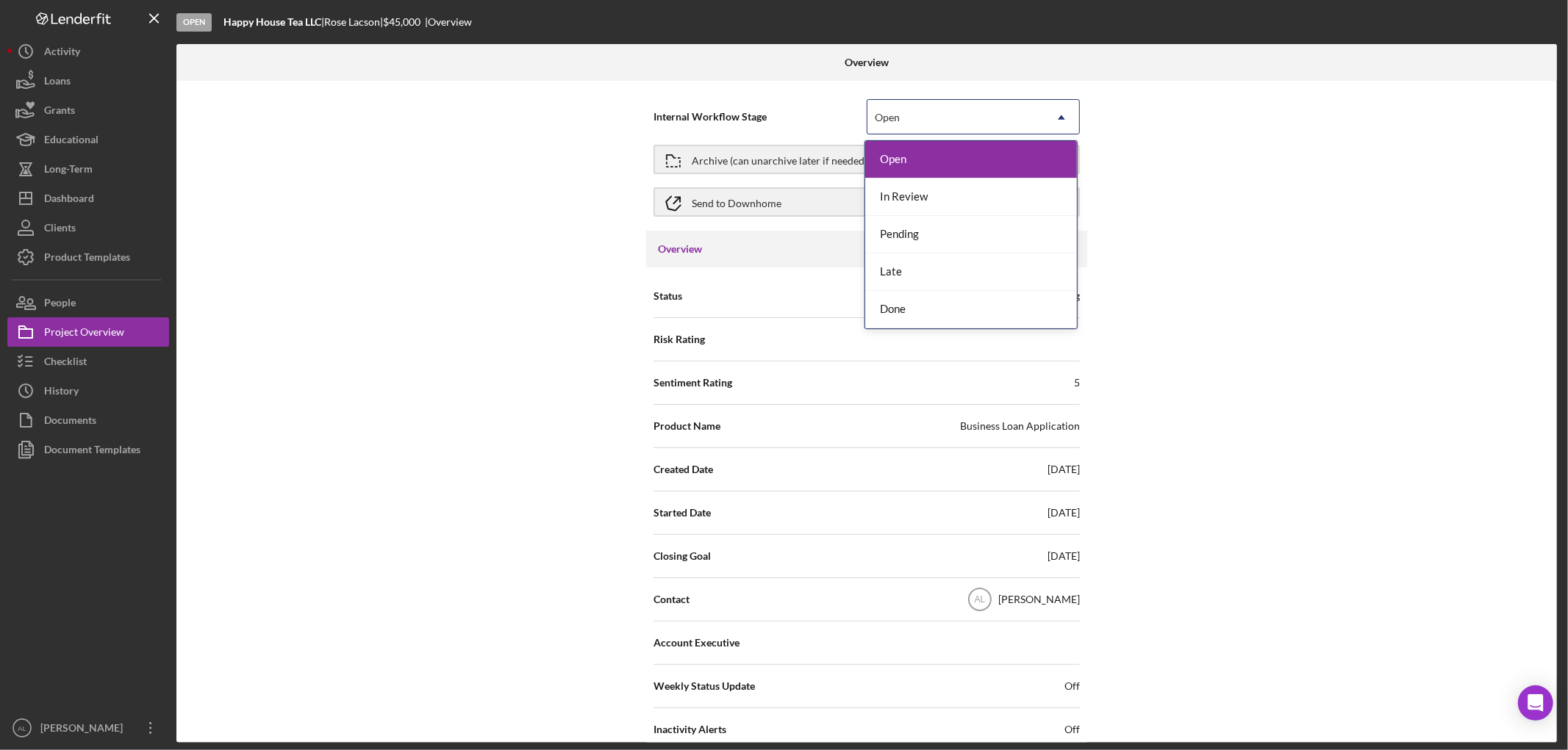
click at [1384, 203] on div "Internal Workflow Stage 5 results available. Use Up and Down to choose options,…" at bounding box center [866, 412] width 1381 height 662
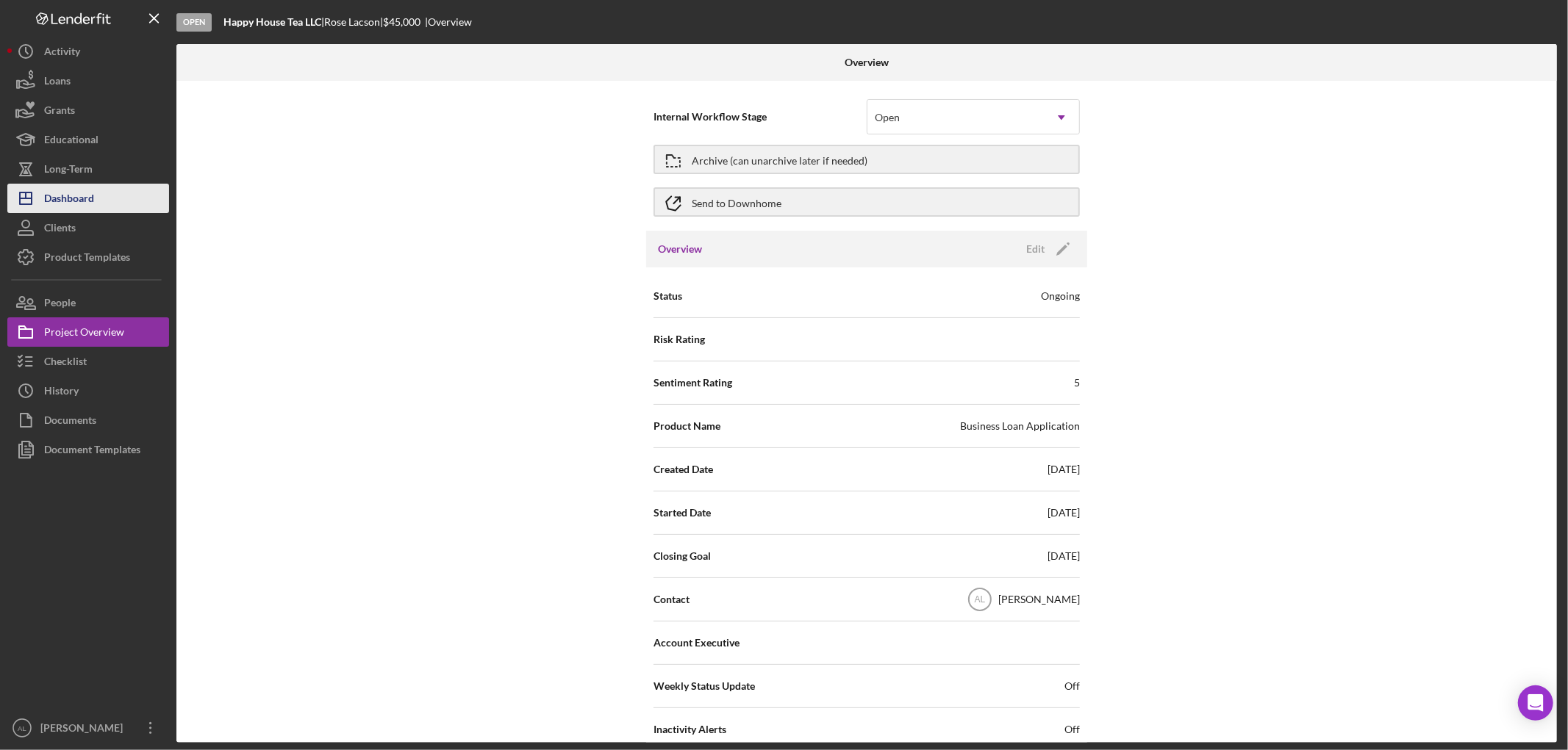
click at [106, 197] on button "Icon/Dashboard Dashboard" at bounding box center [89, 198] width 162 height 29
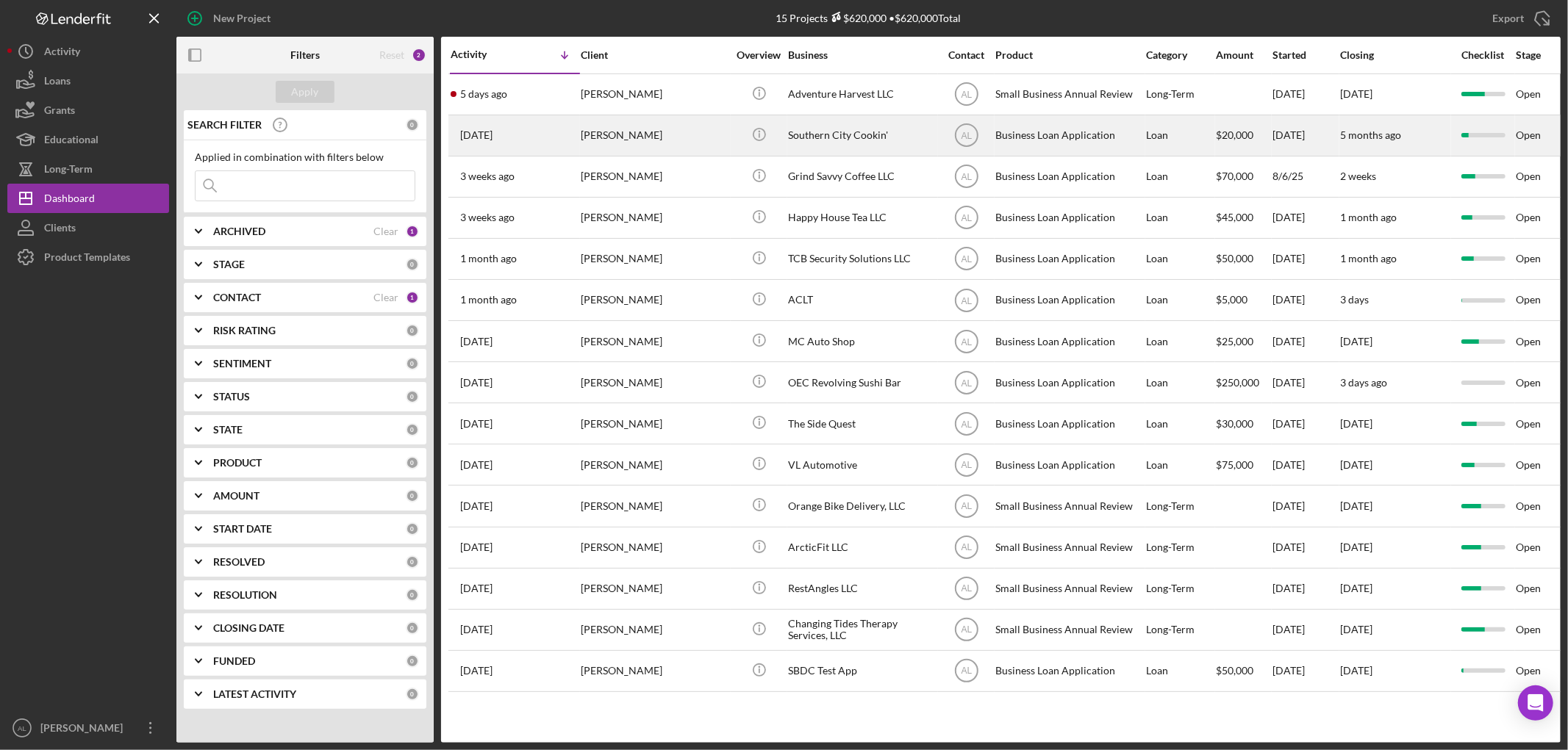
click at [636, 134] on div "[PERSON_NAME]" at bounding box center [654, 136] width 147 height 39
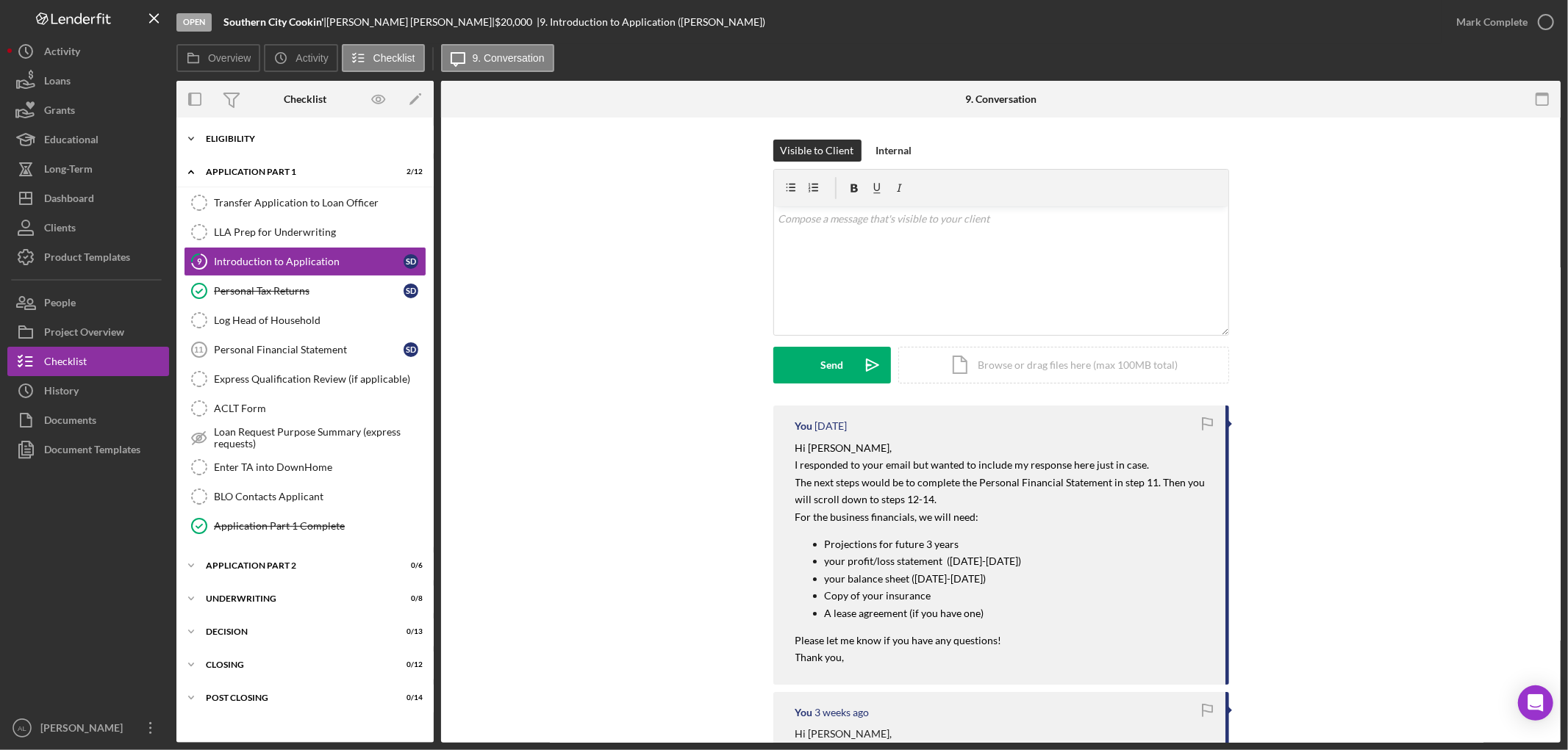
click at [289, 130] on div "Icon/Expander Eligibility 14 / 25" at bounding box center [305, 138] width 258 height 29
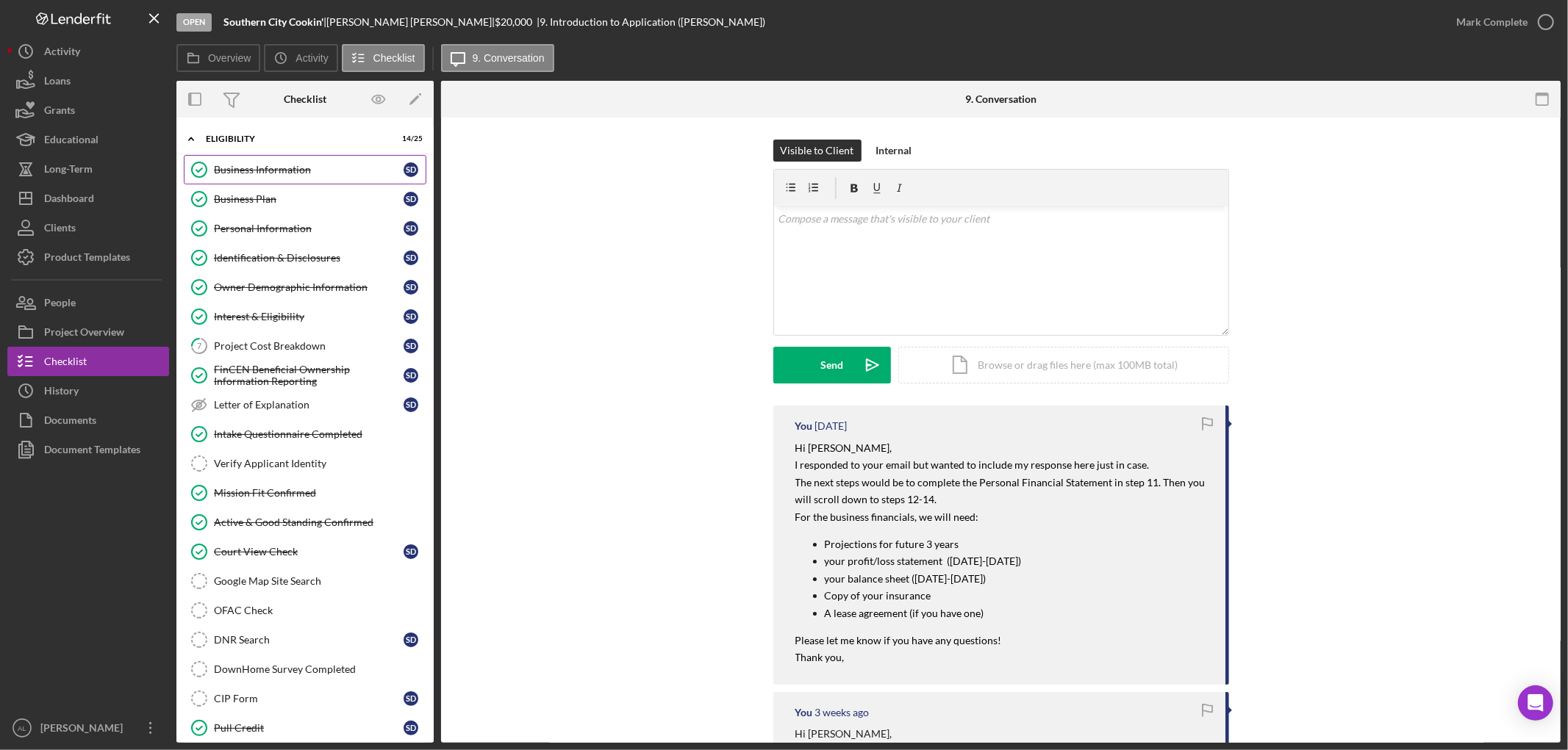
click at [280, 168] on div "Business Information" at bounding box center [308, 170] width 189 height 12
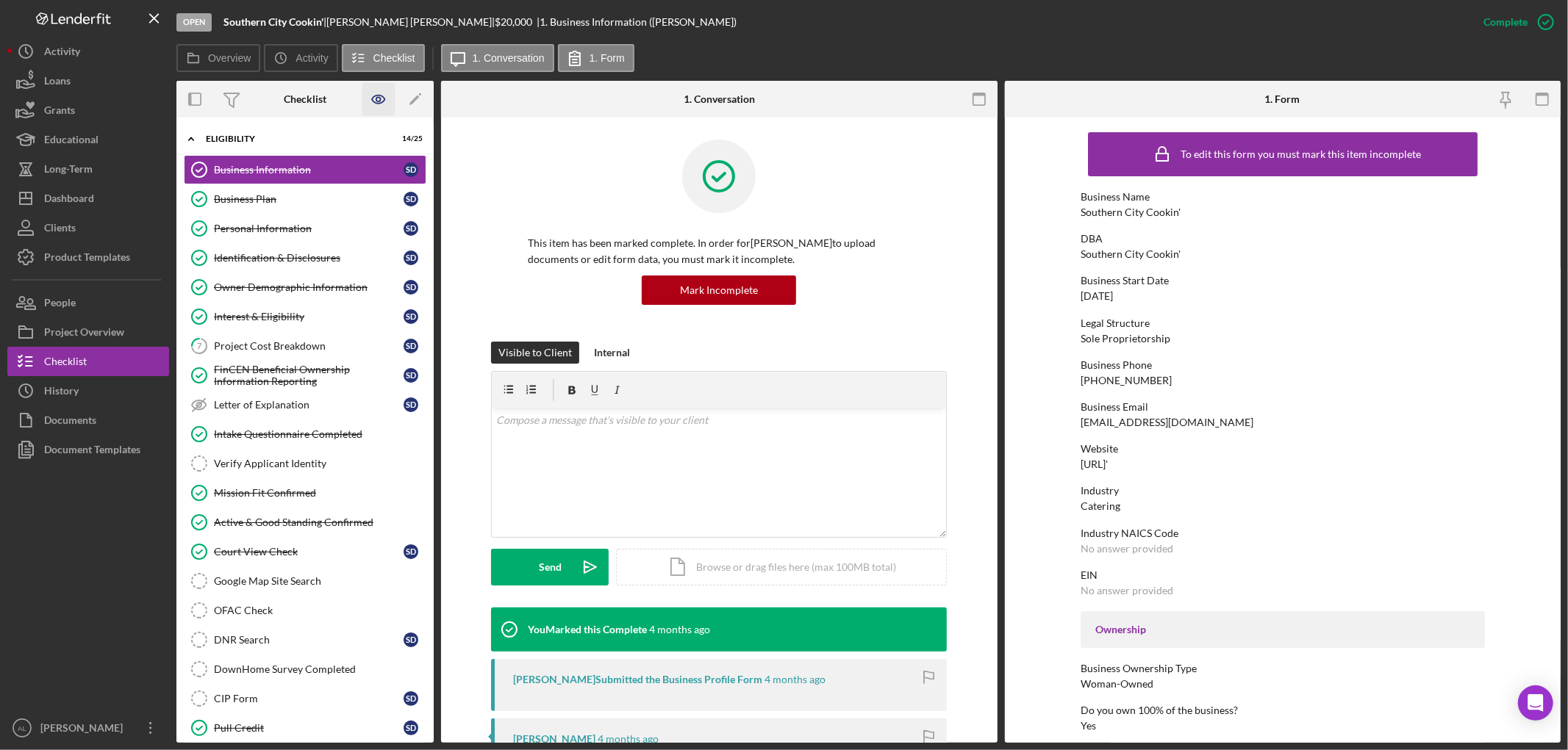
click at [372, 99] on icon "button" at bounding box center [378, 99] width 13 height 8
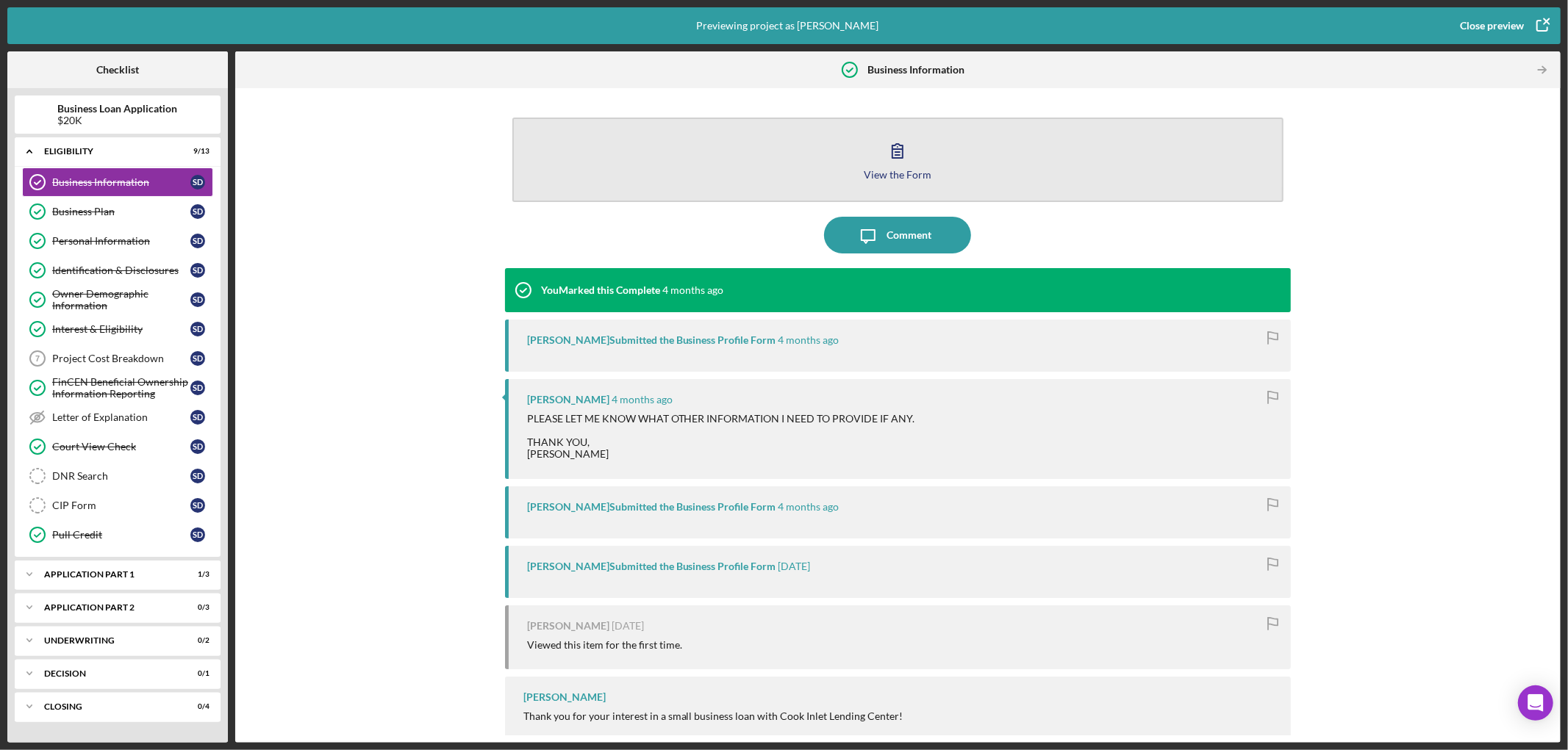
click at [879, 160] on icon "button" at bounding box center [898, 151] width 37 height 37
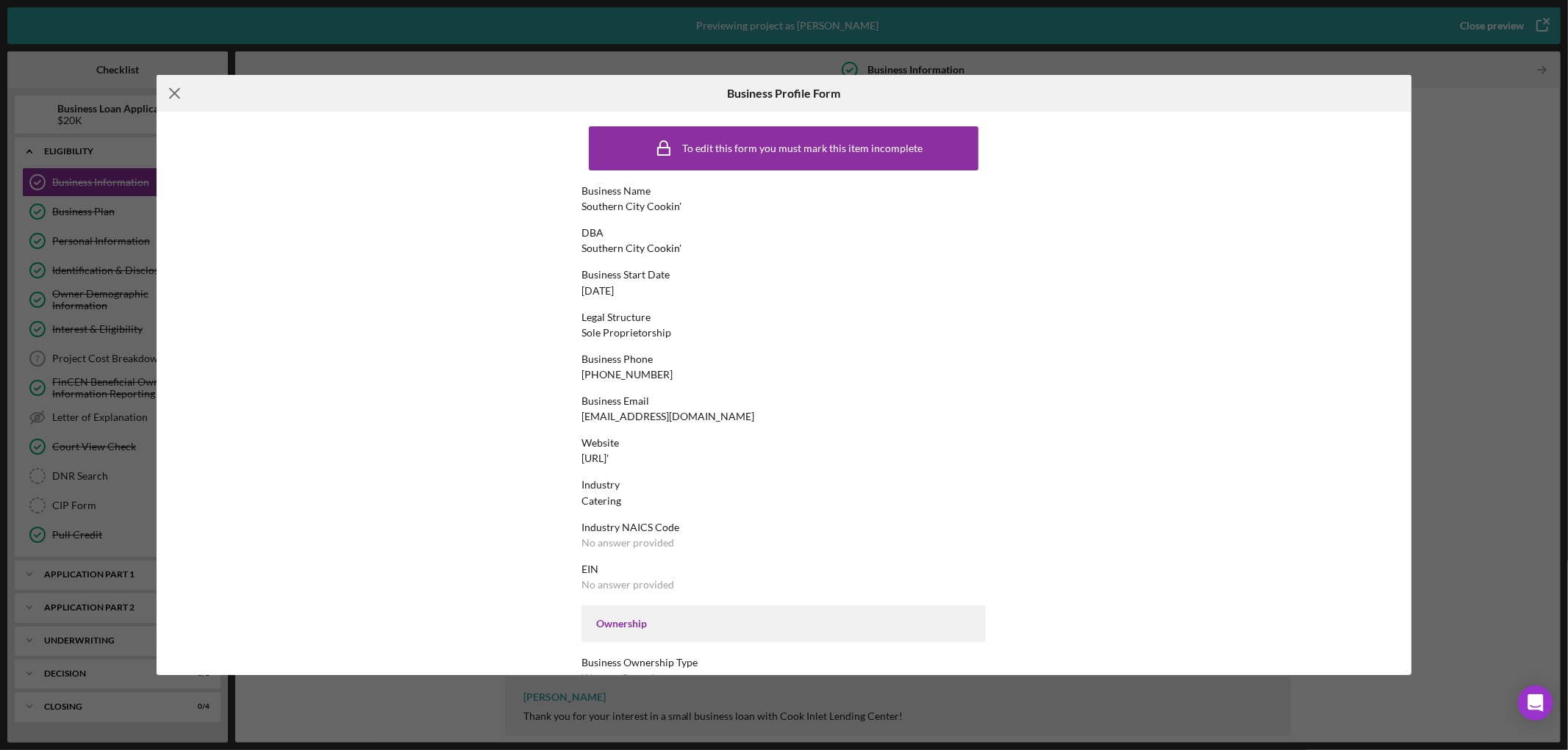
click at [189, 99] on icon "Icon/Menu Close" at bounding box center [175, 94] width 37 height 37
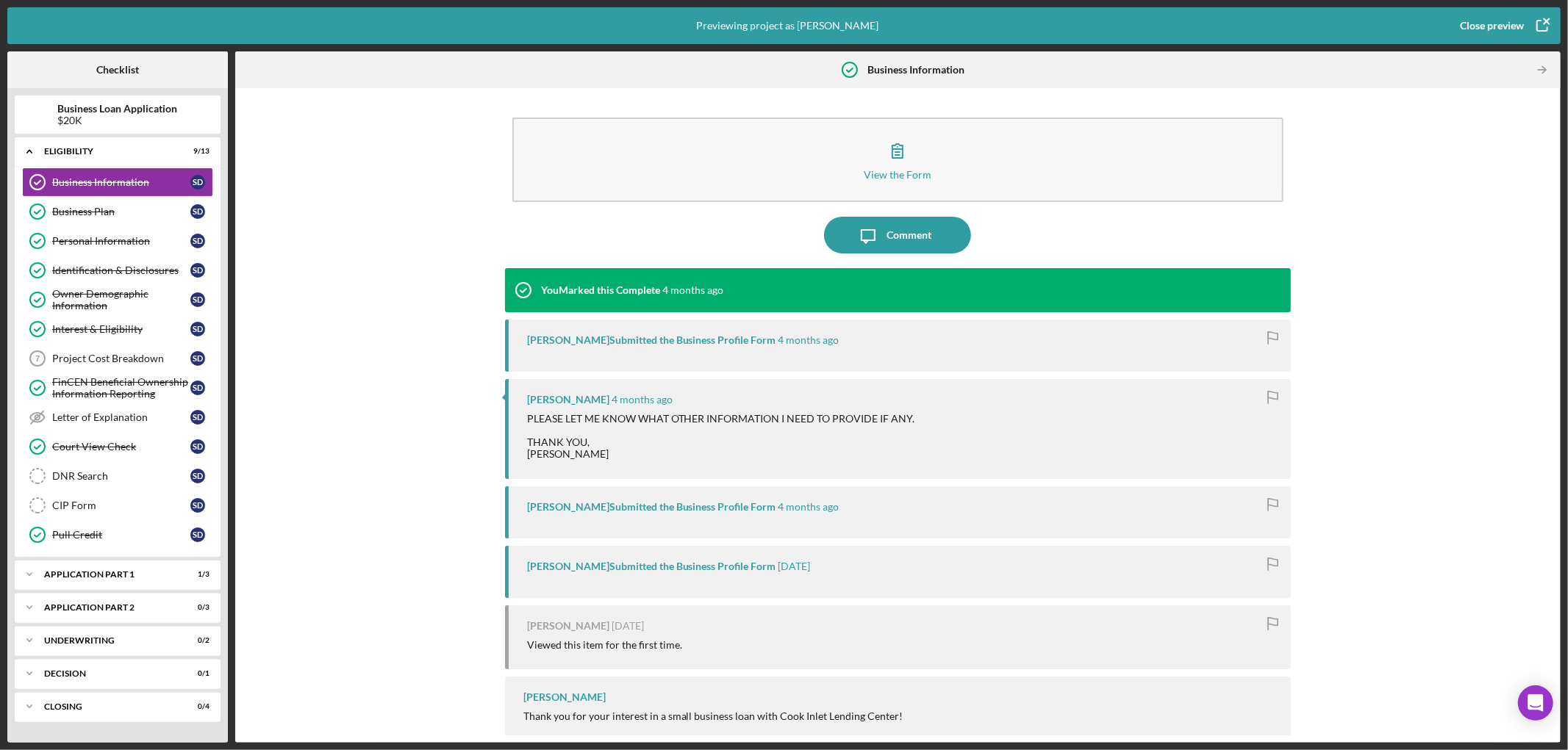
click at [1542, 18] on icon "button" at bounding box center [1542, 26] width 37 height 37
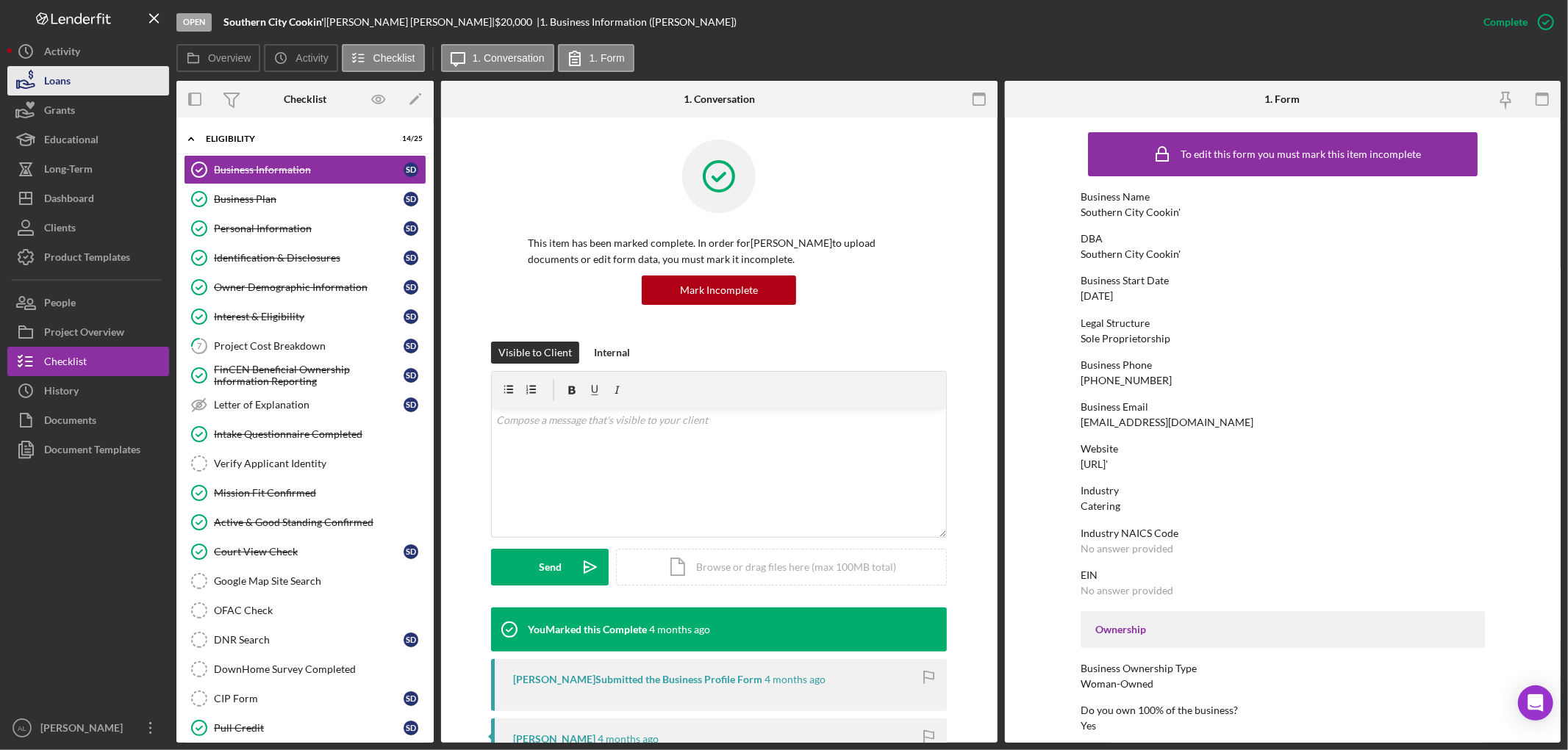
click at [111, 84] on button "Loans" at bounding box center [89, 81] width 162 height 29
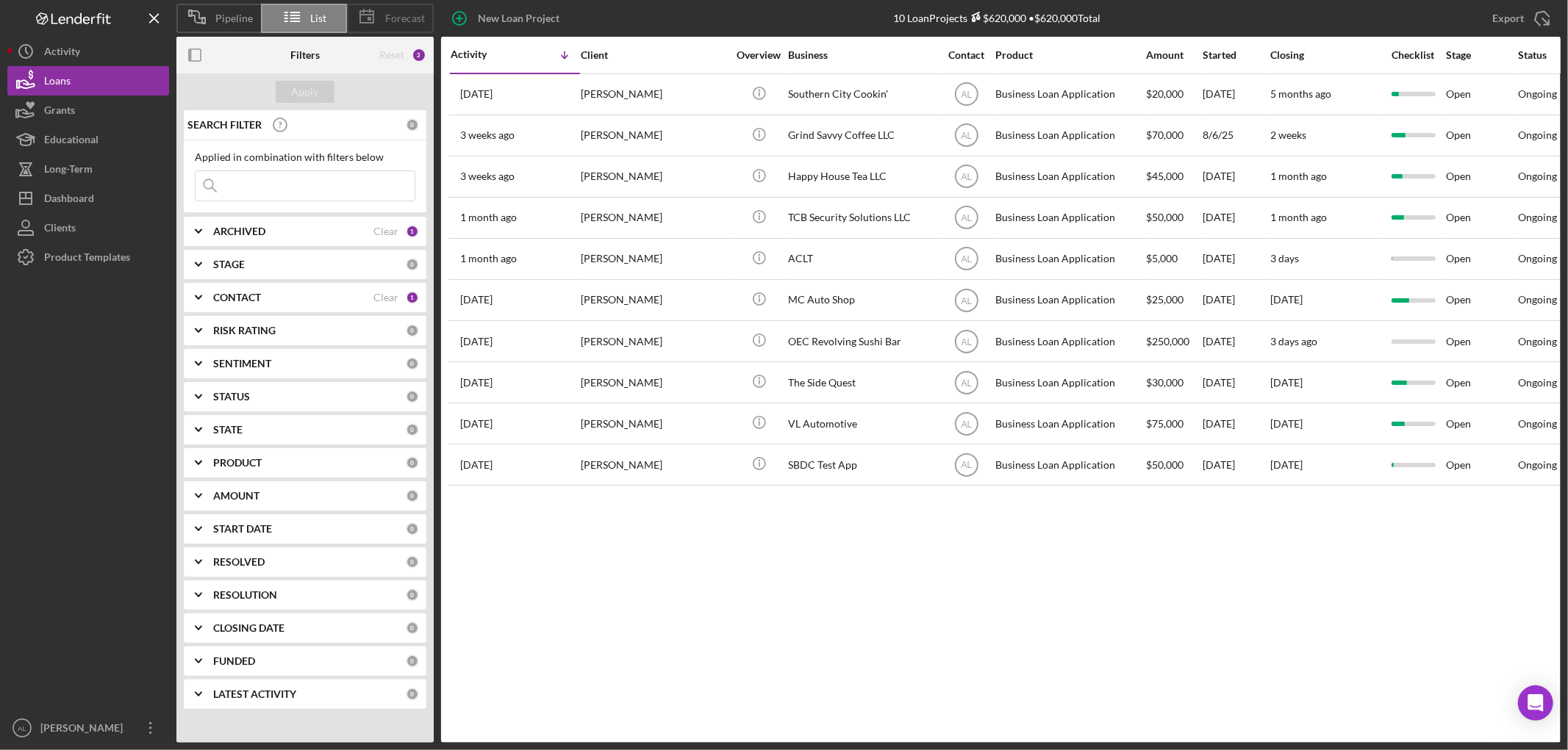
click at [402, 22] on span "Forecast" at bounding box center [405, 19] width 40 height 12
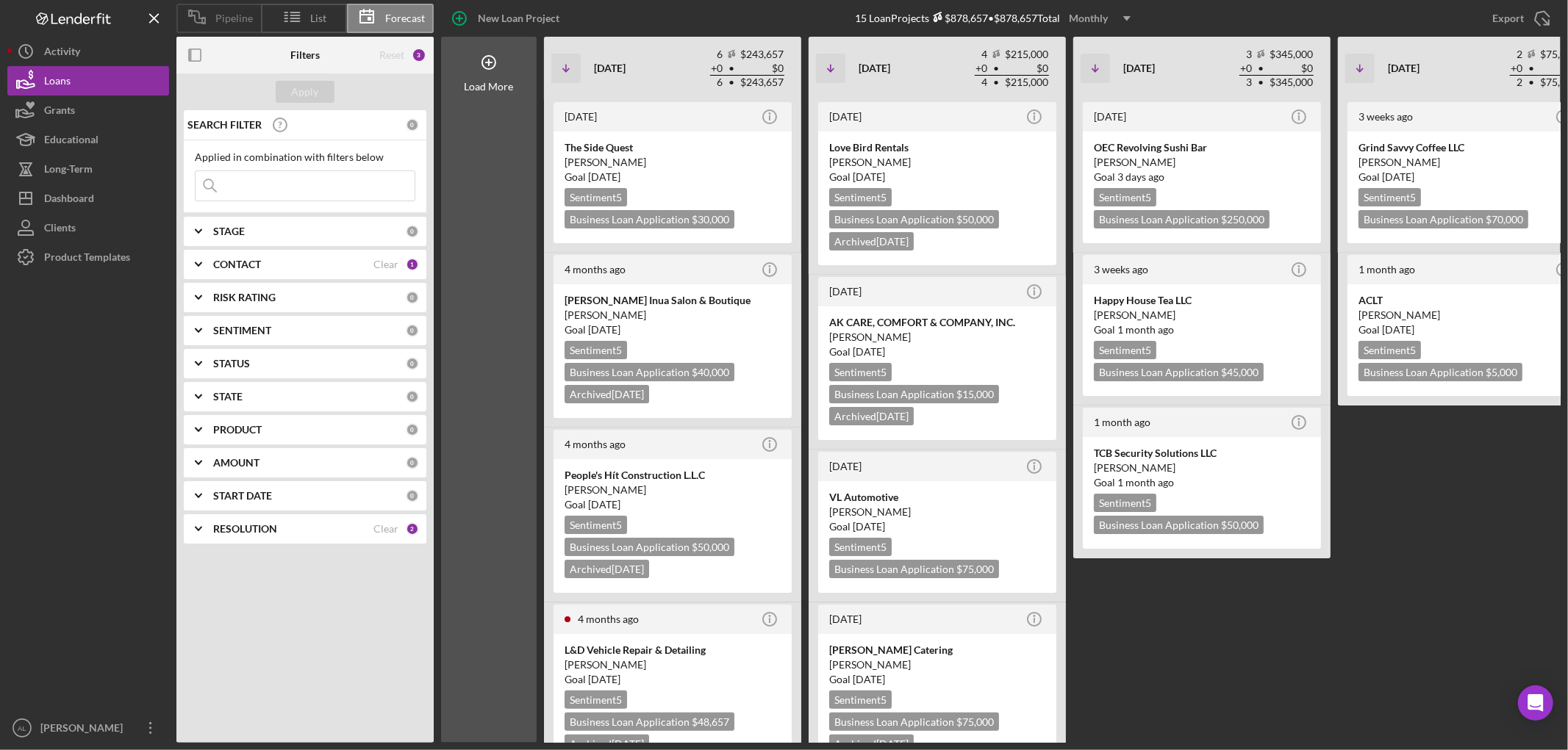
click at [247, 5] on div "Pipeline" at bounding box center [219, 19] width 85 height 29
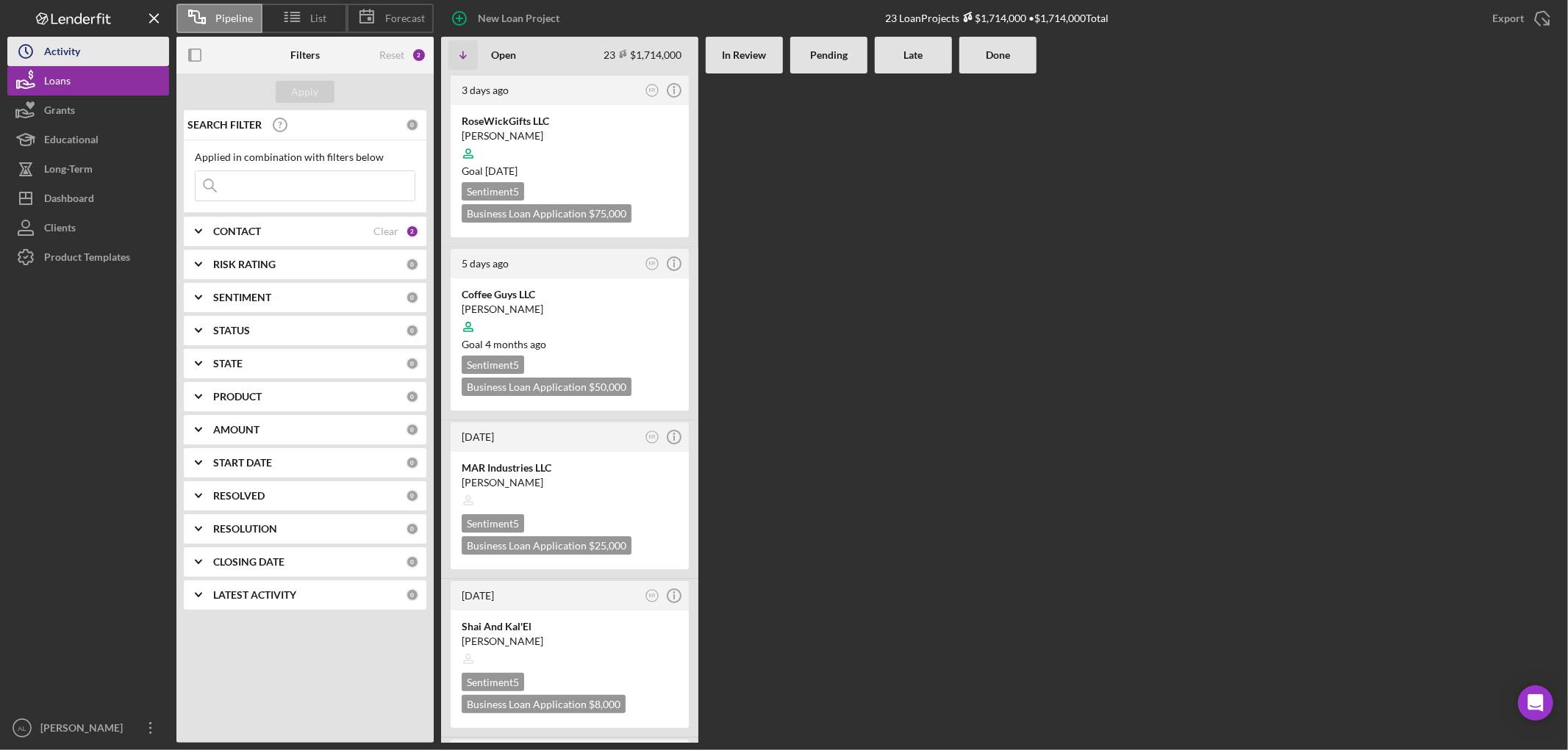
click at [103, 41] on button "Icon/History Activity" at bounding box center [89, 52] width 162 height 29
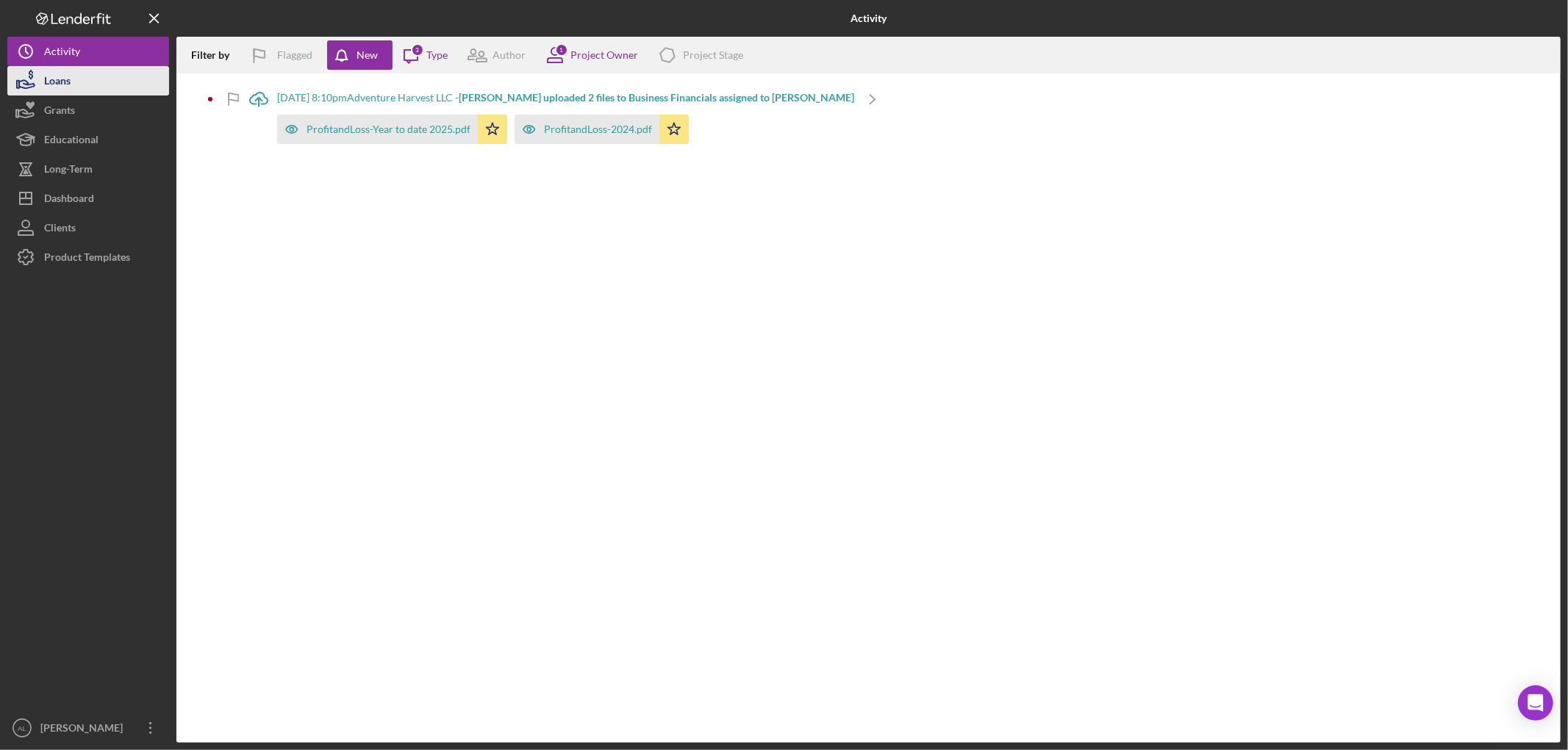
click at [126, 75] on button "Loans" at bounding box center [89, 81] width 162 height 29
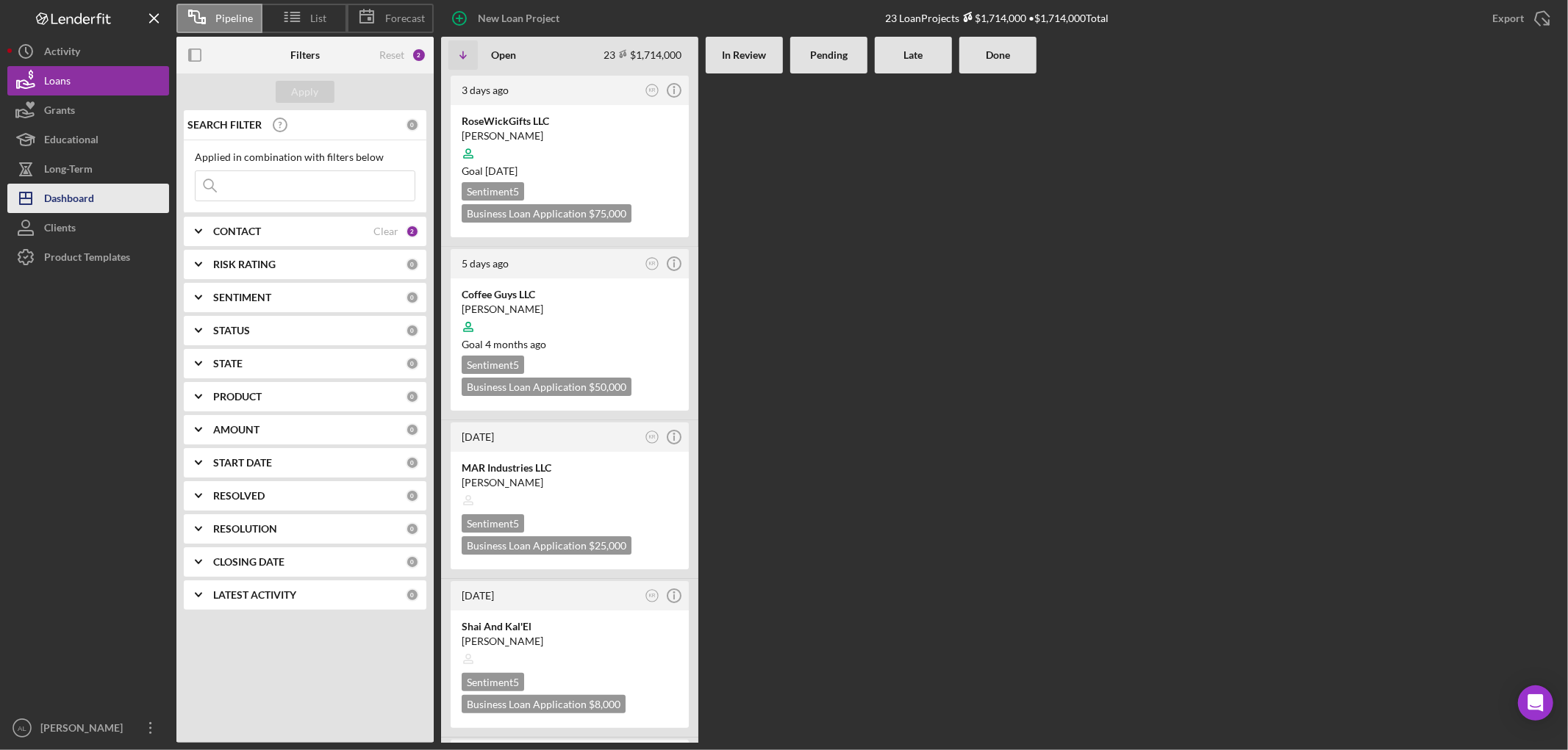
click at [90, 191] on div "Dashboard" at bounding box center [68, 200] width 50 height 33
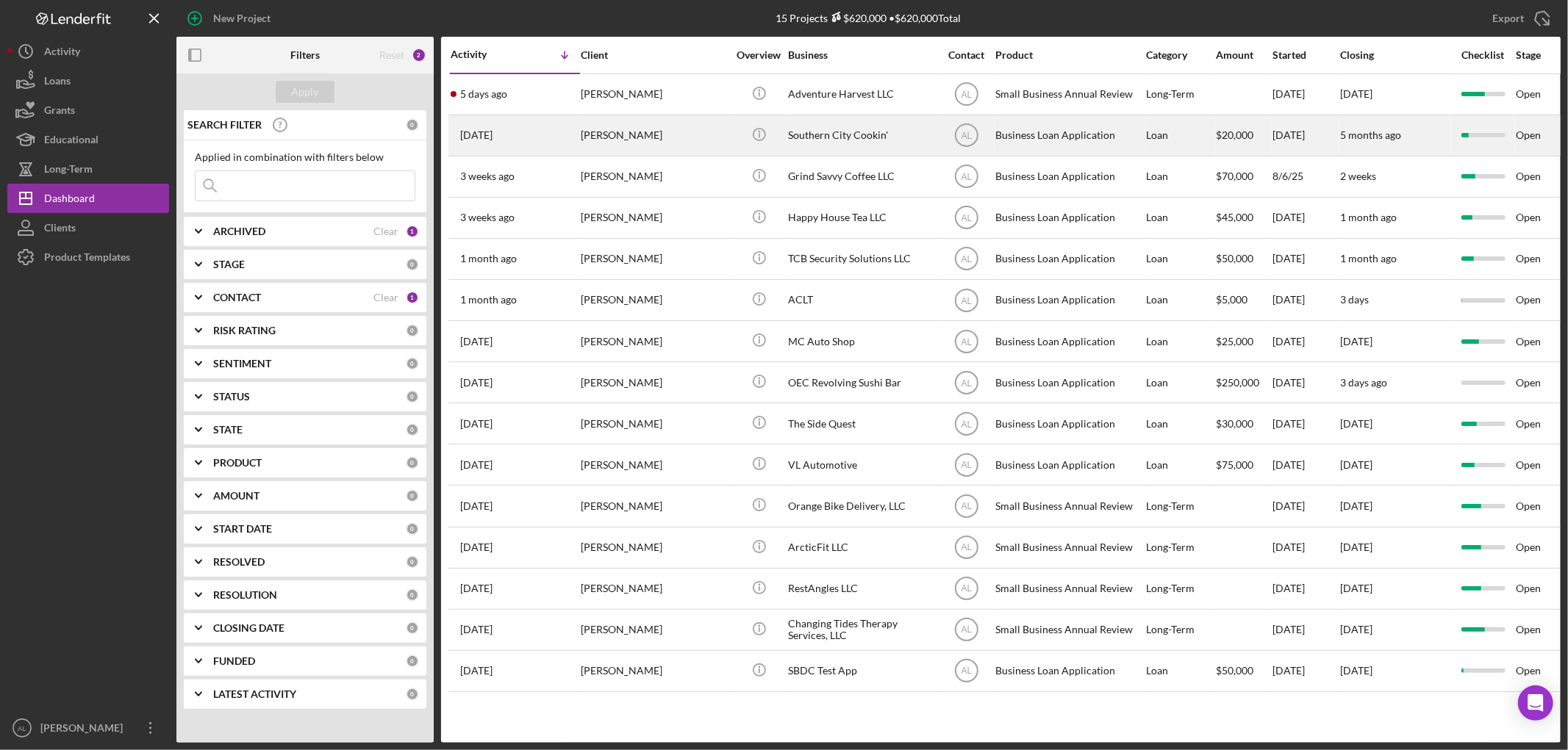
click at [797, 141] on div "Southern City Cookin'" at bounding box center [861, 136] width 147 height 39
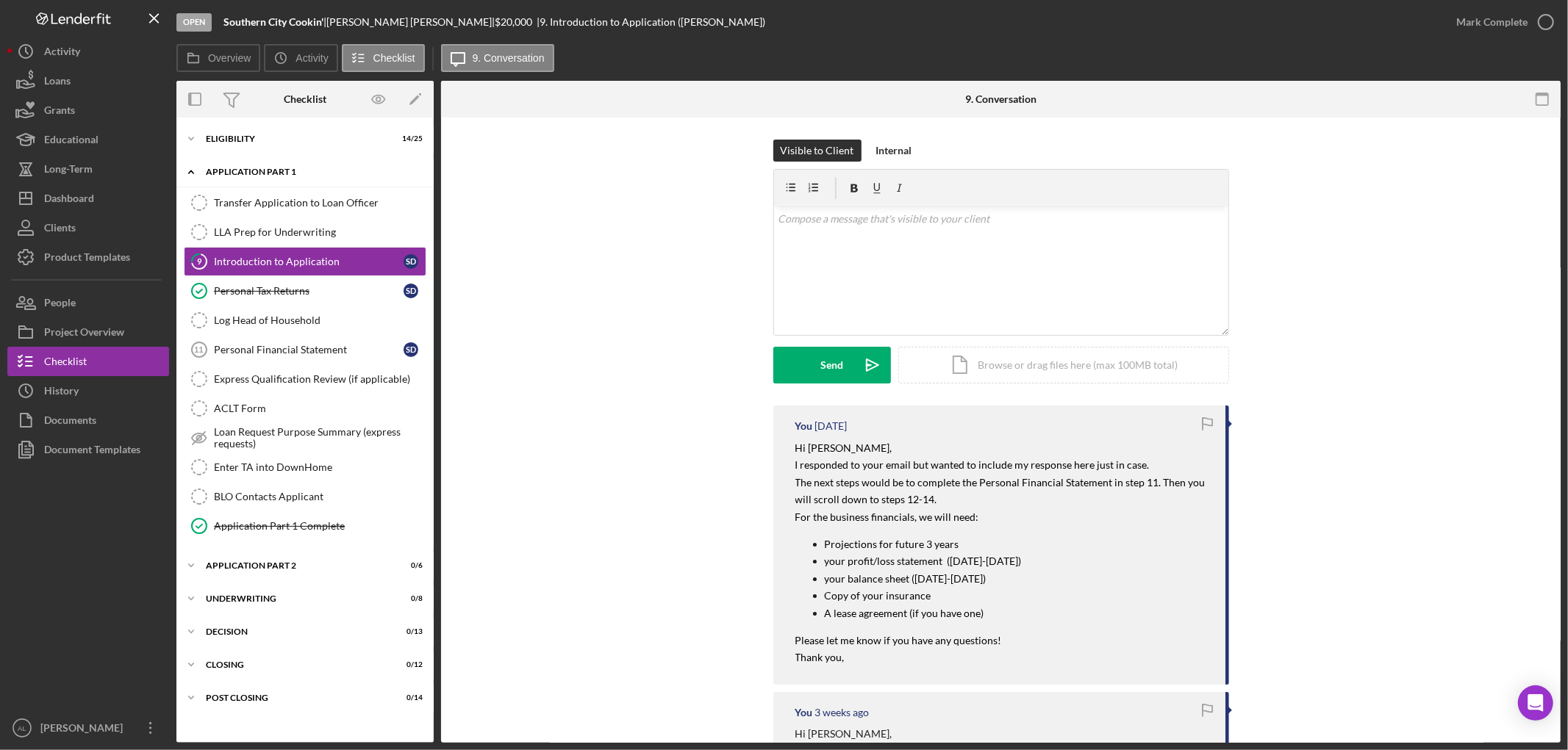
click at [200, 172] on icon "Icon/Expander" at bounding box center [191, 172] width 29 height 29
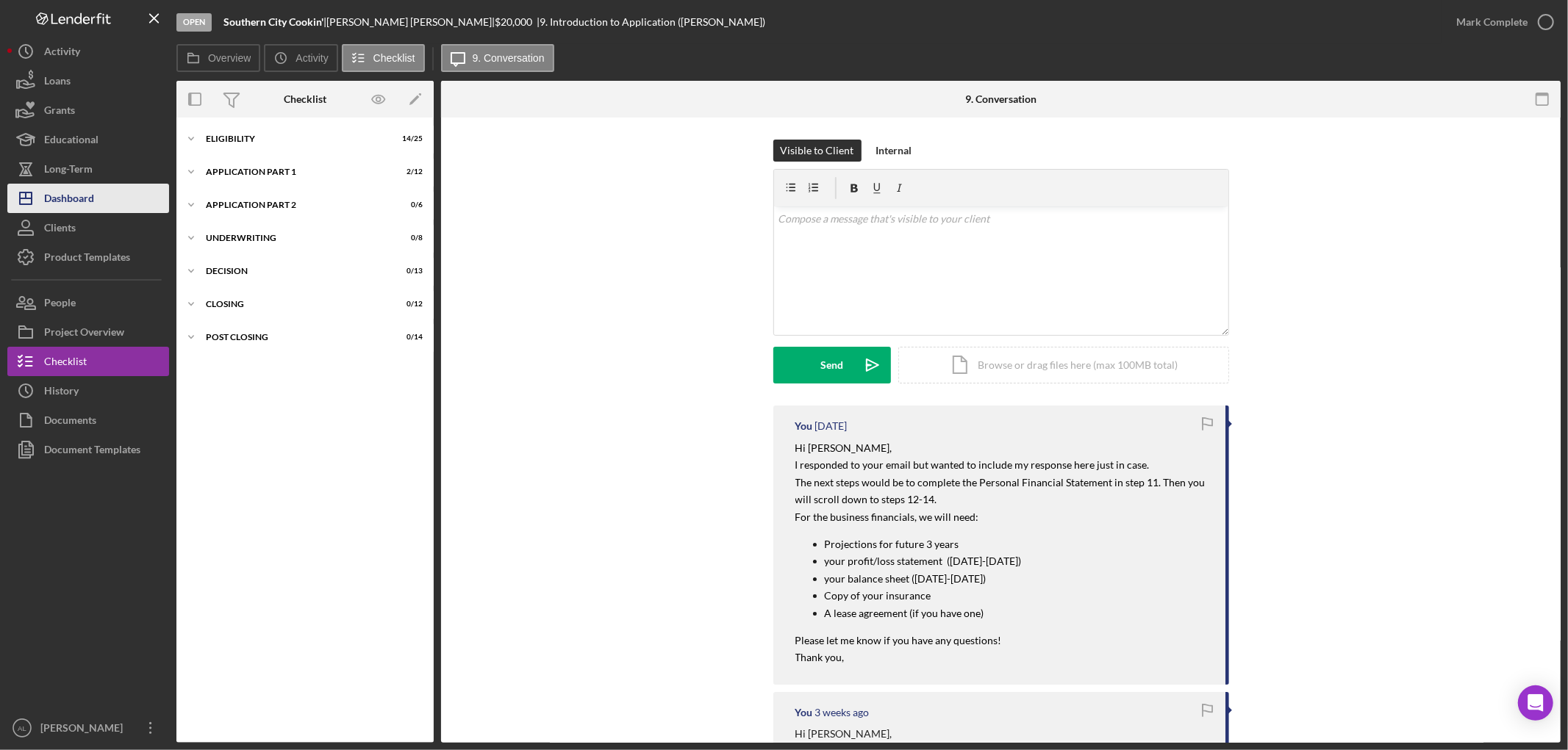
click at [122, 194] on button "Icon/Dashboard Dashboard" at bounding box center [89, 198] width 162 height 29
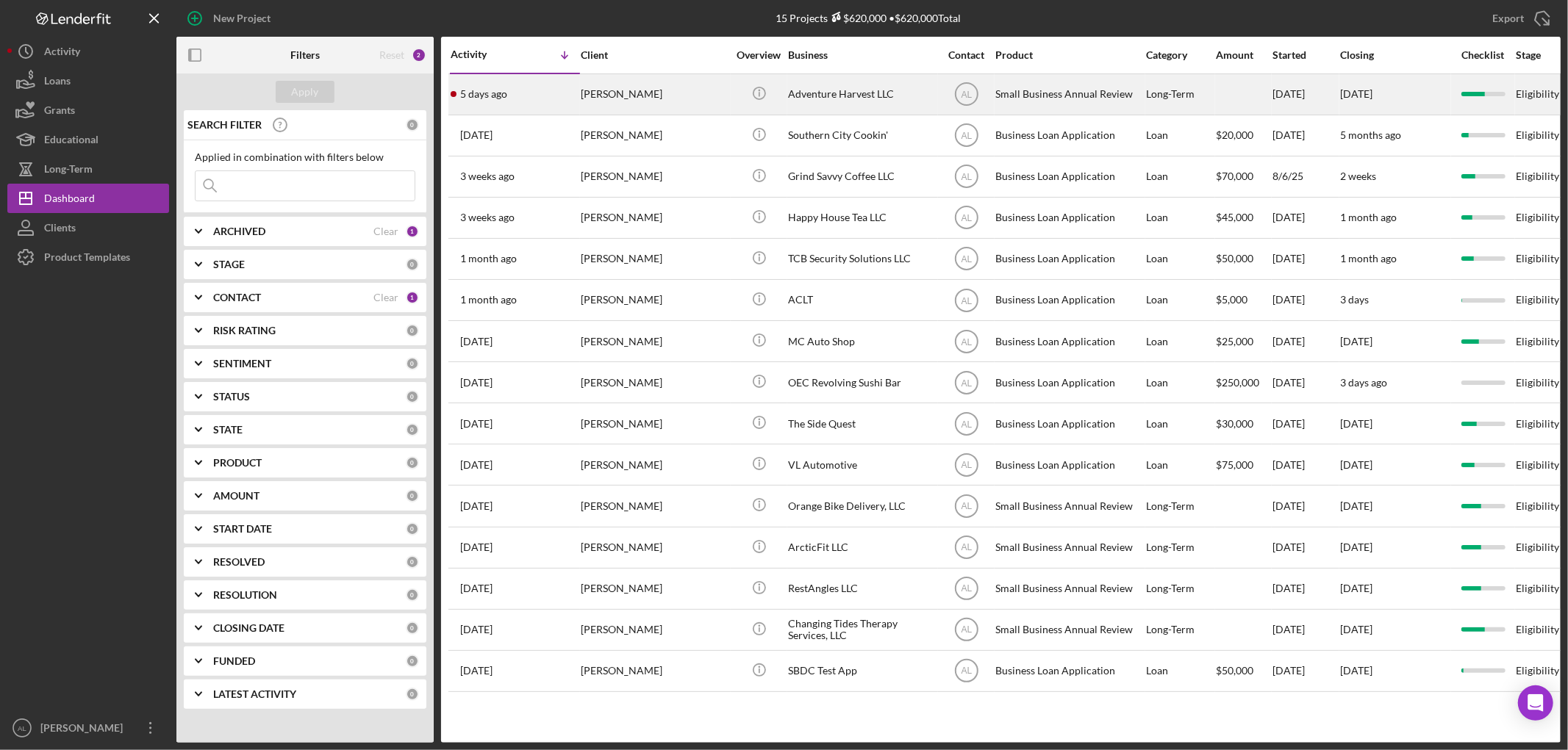
click at [1051, 94] on div "Small Business Annual Review" at bounding box center [1068, 95] width 147 height 39
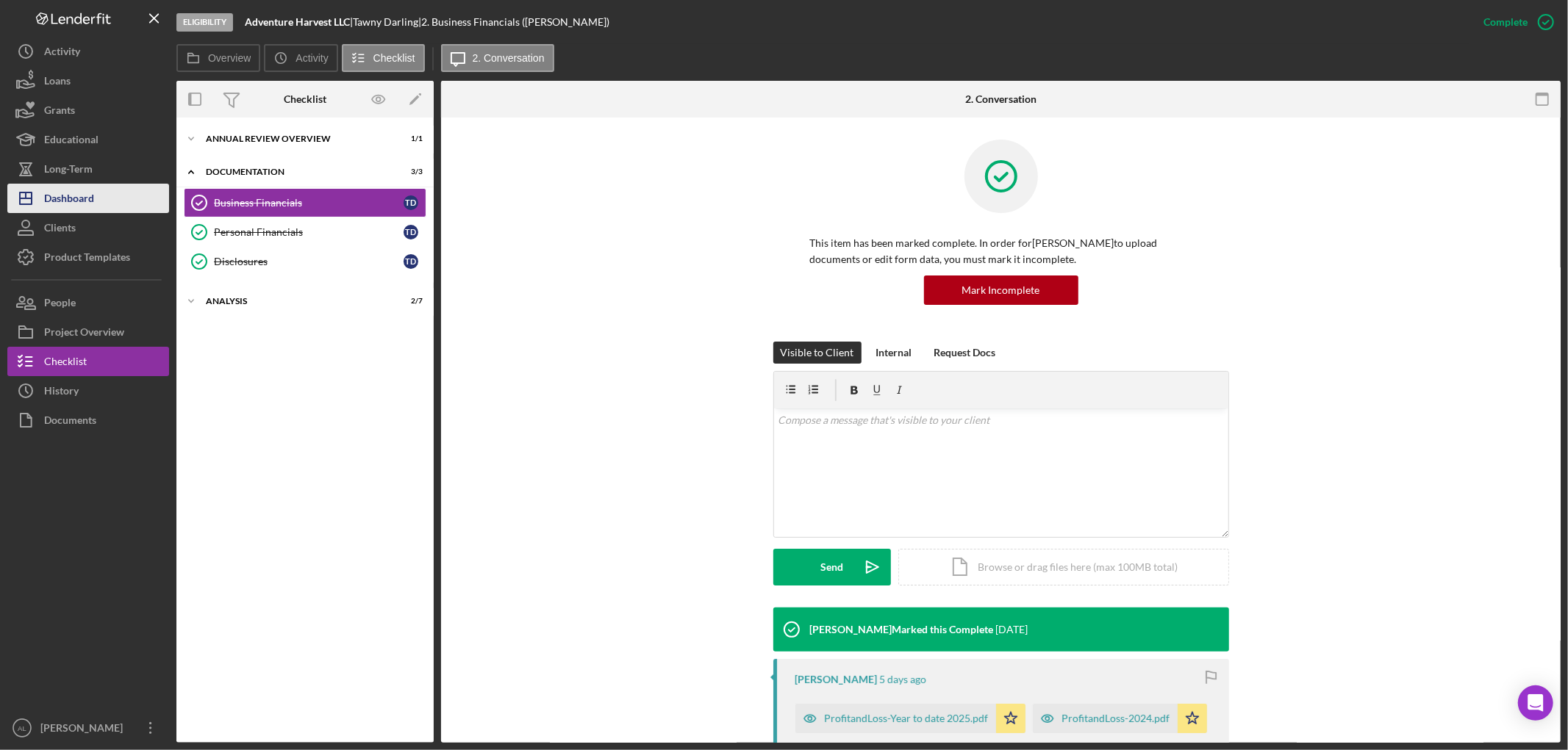
click at [108, 211] on button "Icon/Dashboard Dashboard" at bounding box center [89, 198] width 162 height 29
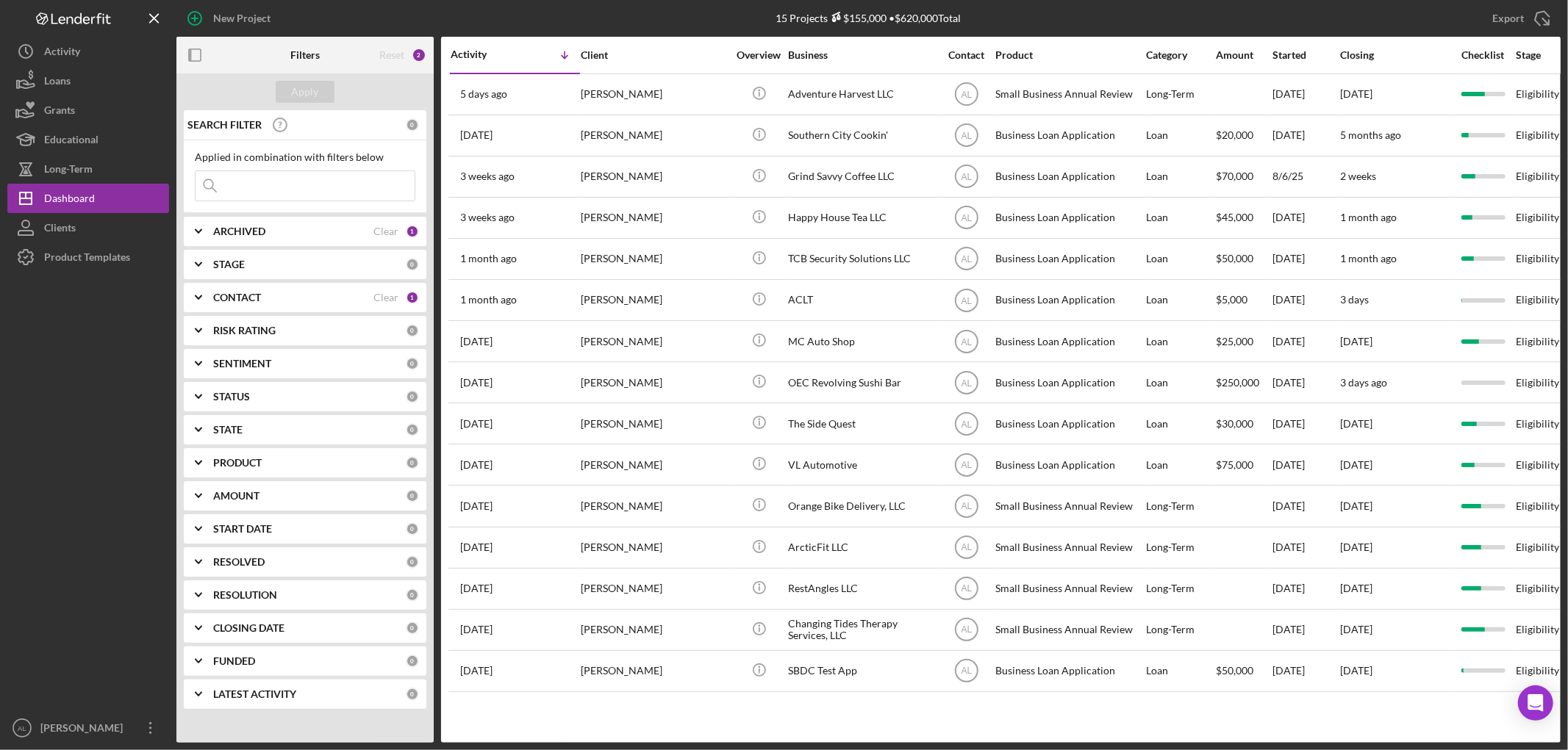
click at [272, 328] on b "RISK RATING" at bounding box center [244, 331] width 62 height 12
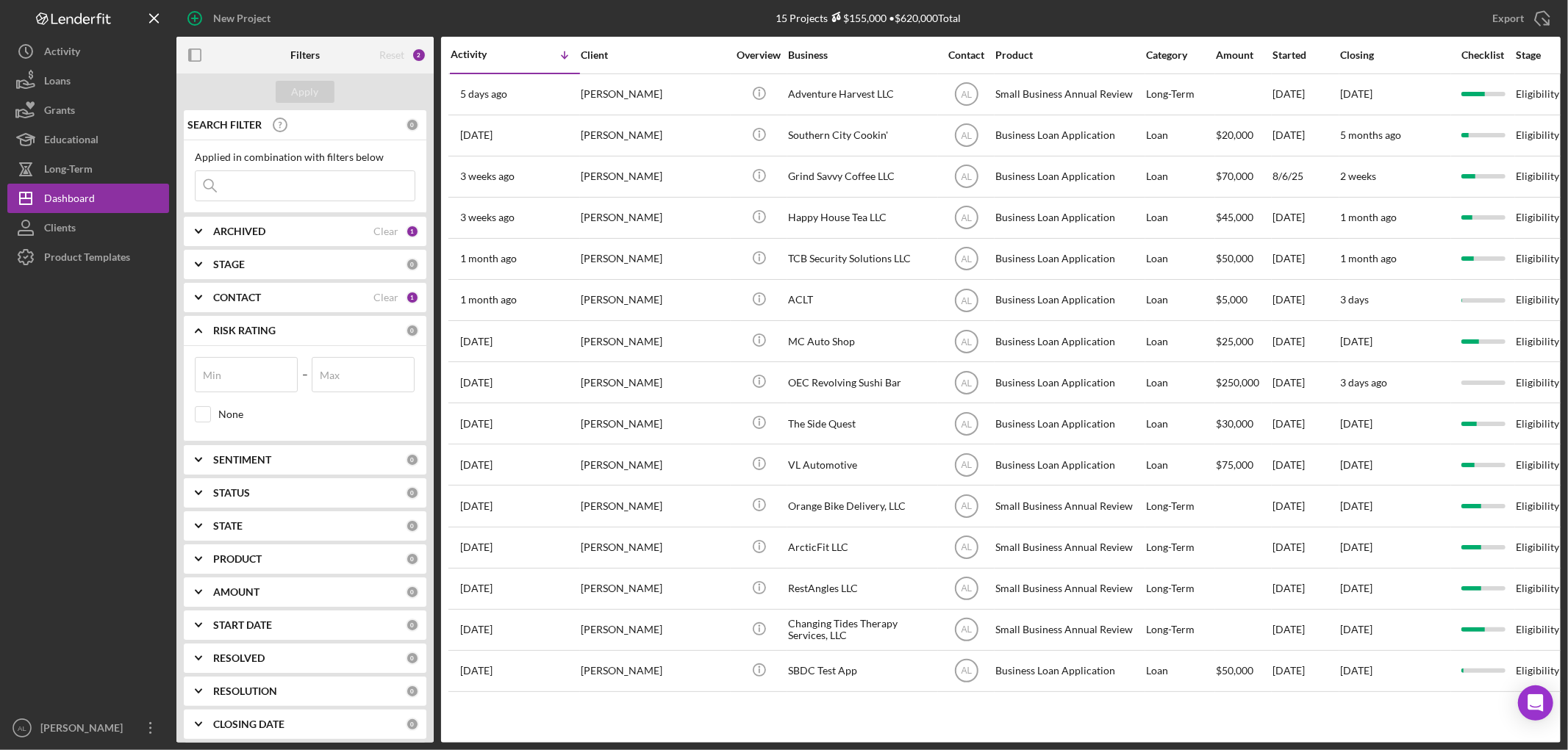
click at [272, 328] on b "RISK RATING" at bounding box center [244, 331] width 62 height 12
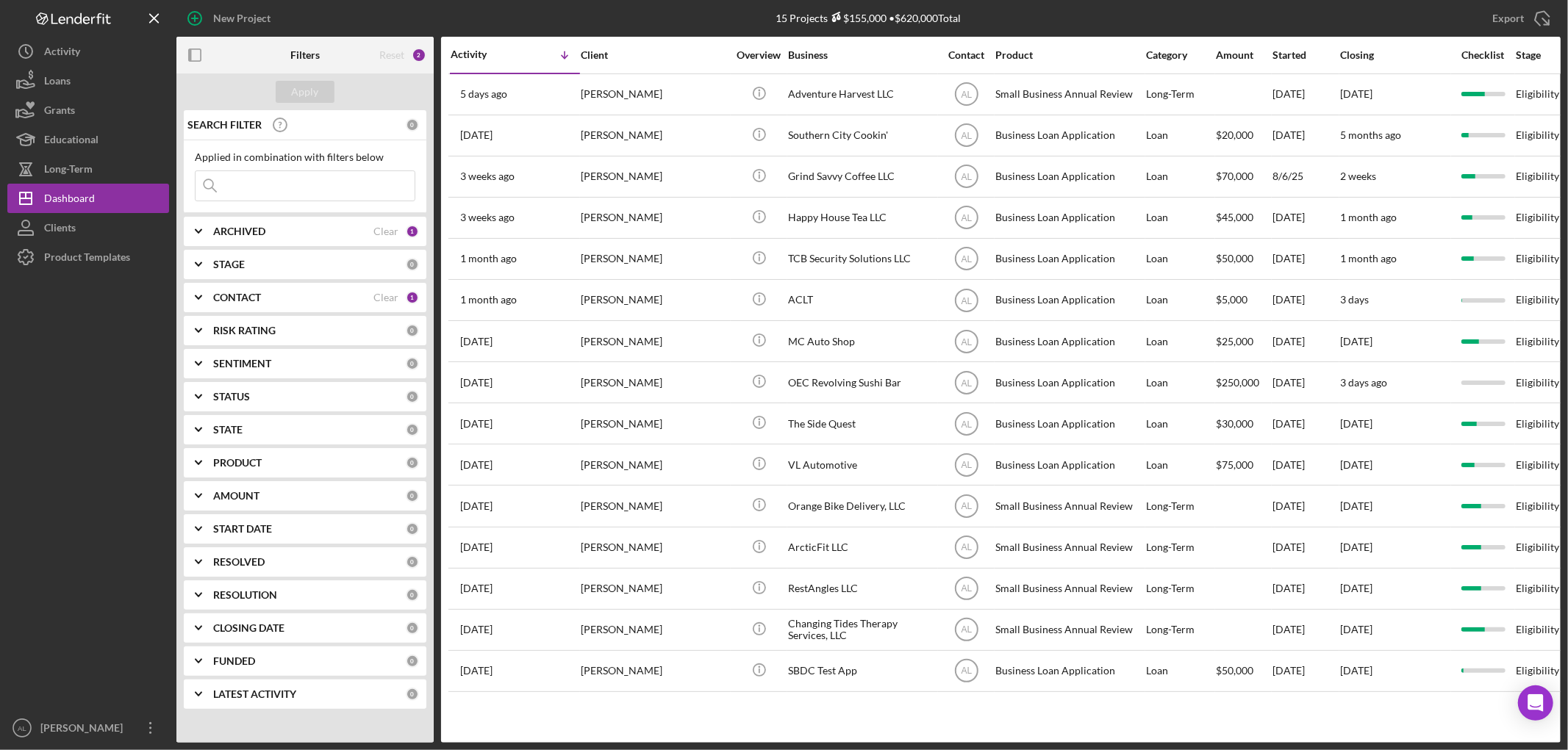
click at [275, 347] on div "SEARCH FILTER 0 Applied in combination with filters below Icon/Menu Close Icon/…" at bounding box center [305, 414] width 258 height 610
click at [302, 372] on div "SENTIMENT 0" at bounding box center [315, 364] width 206 height 29
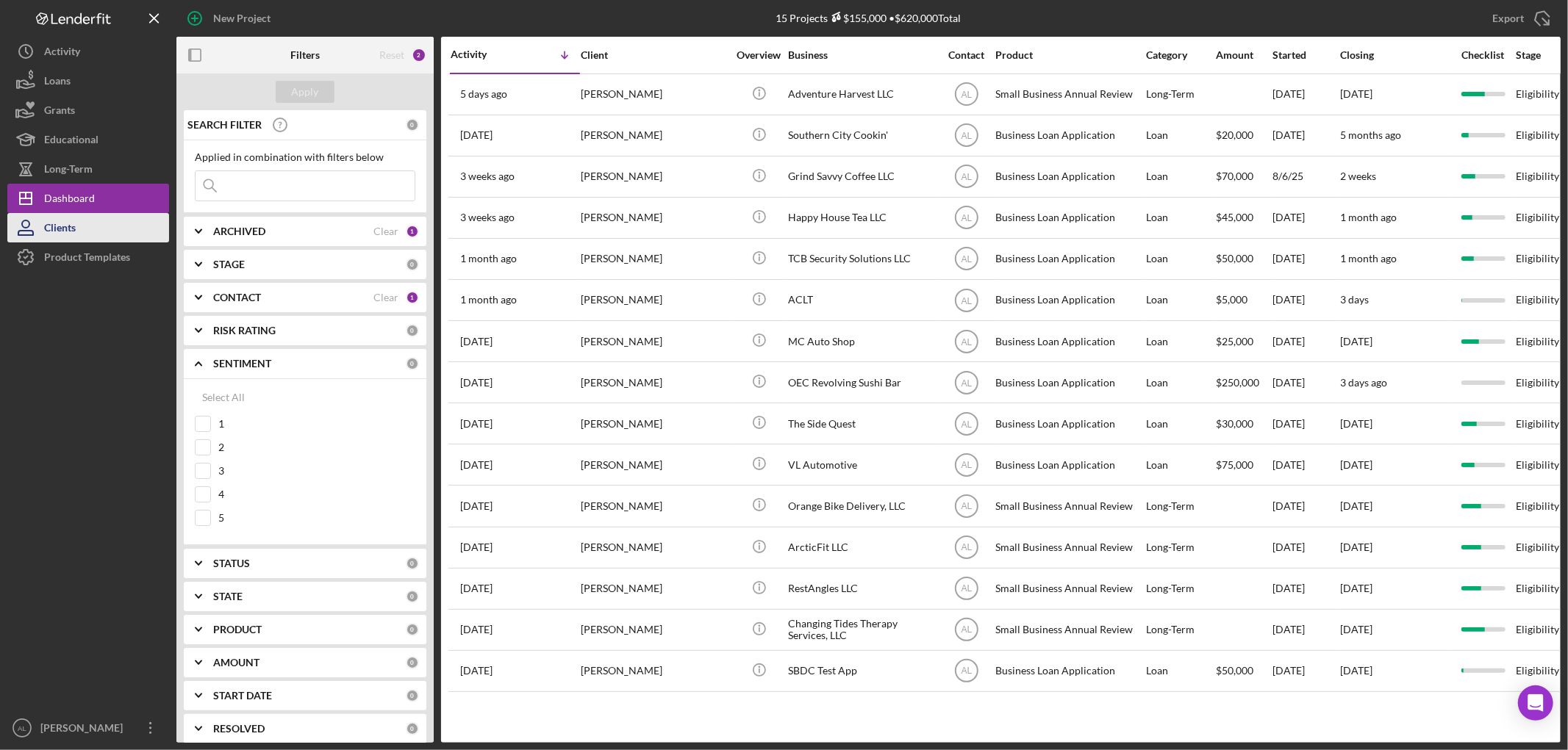
click at [89, 228] on button "Clients" at bounding box center [89, 227] width 162 height 29
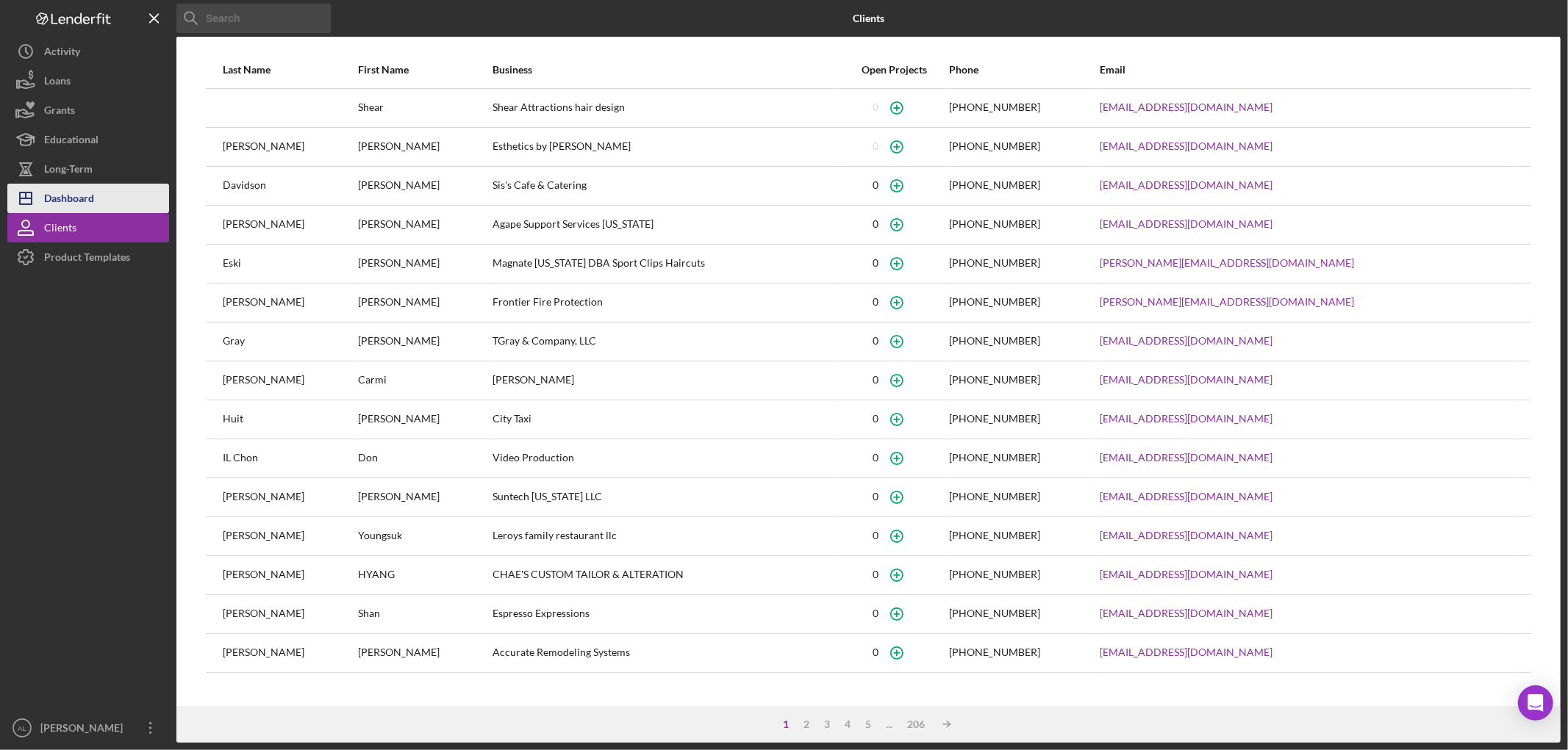
click at [88, 197] on div "Dashboard" at bounding box center [68, 200] width 50 height 33
